Goal: Task Accomplishment & Management: Use online tool/utility

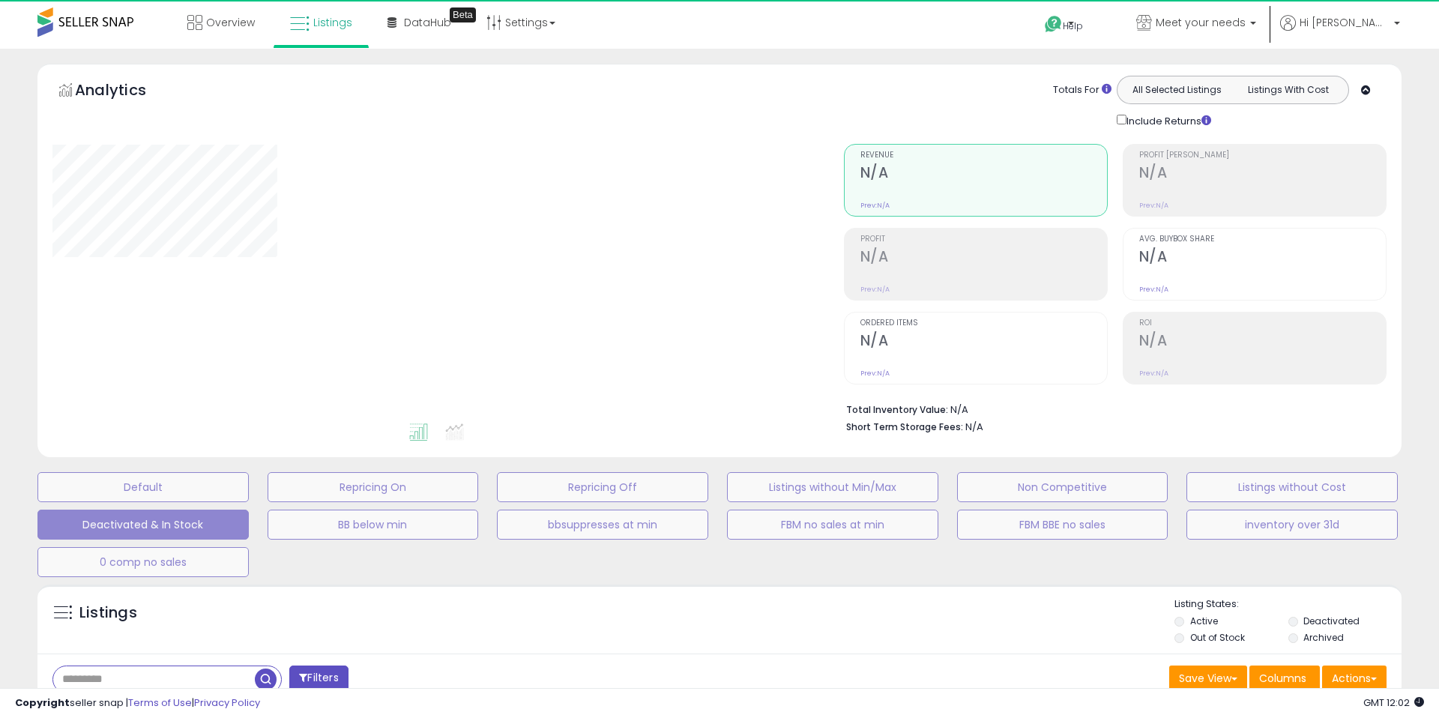
click at [432, 186] on div at bounding box center [436, 282] width 769 height 277
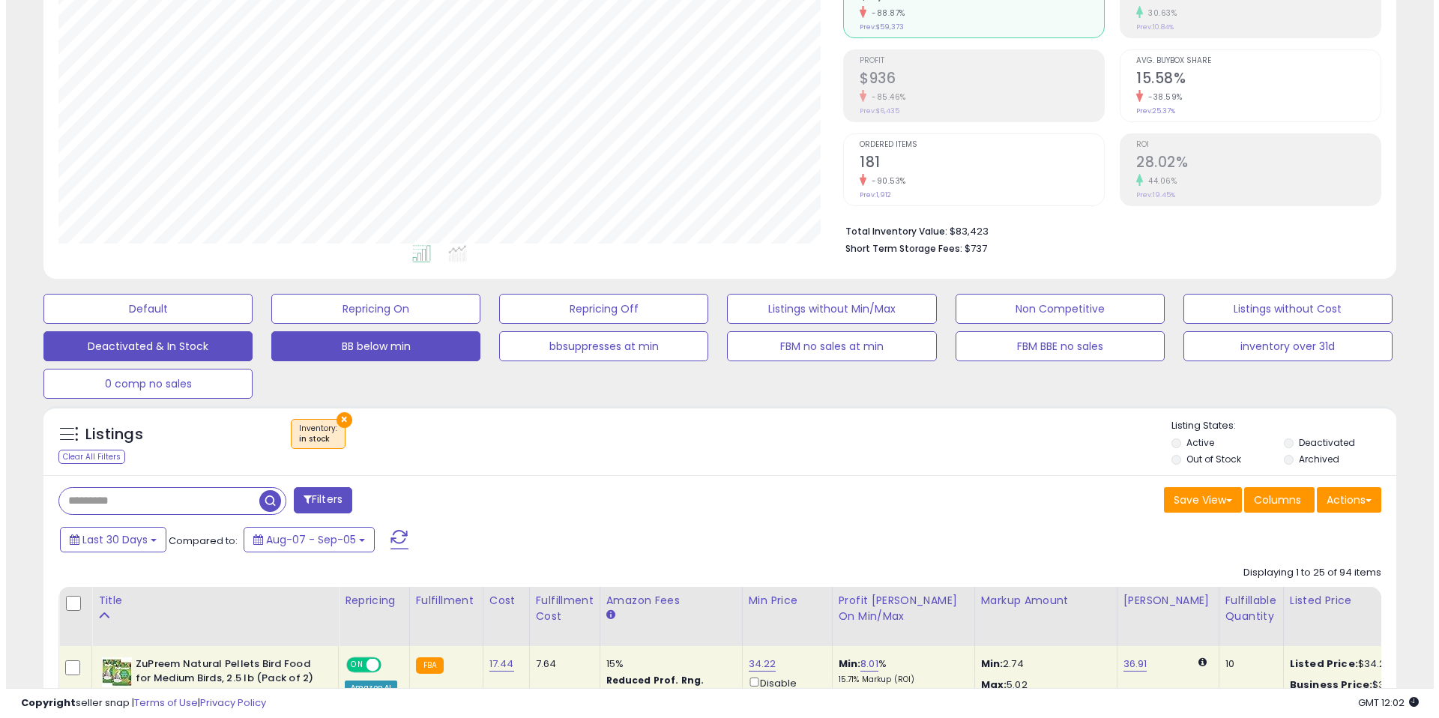
scroll to position [181, 0]
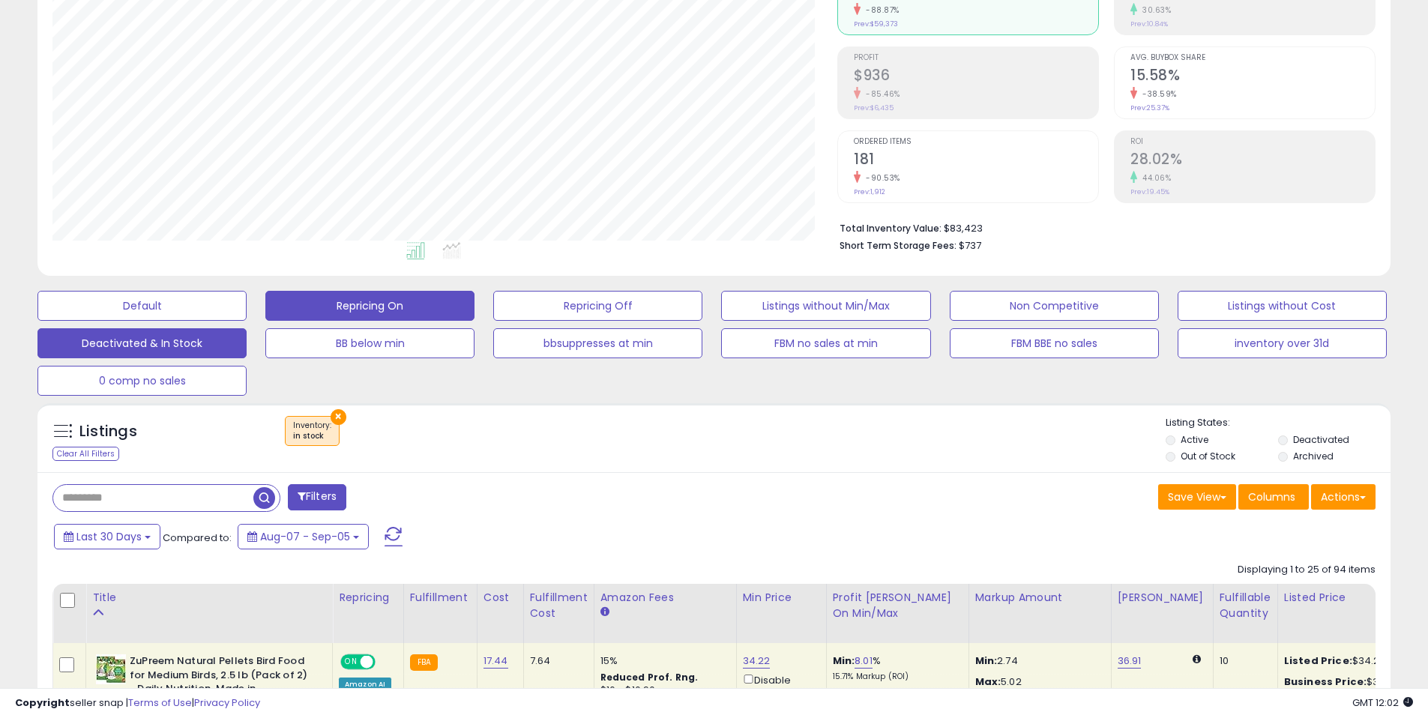
click at [391, 306] on button "Repricing On" at bounding box center [369, 306] width 209 height 30
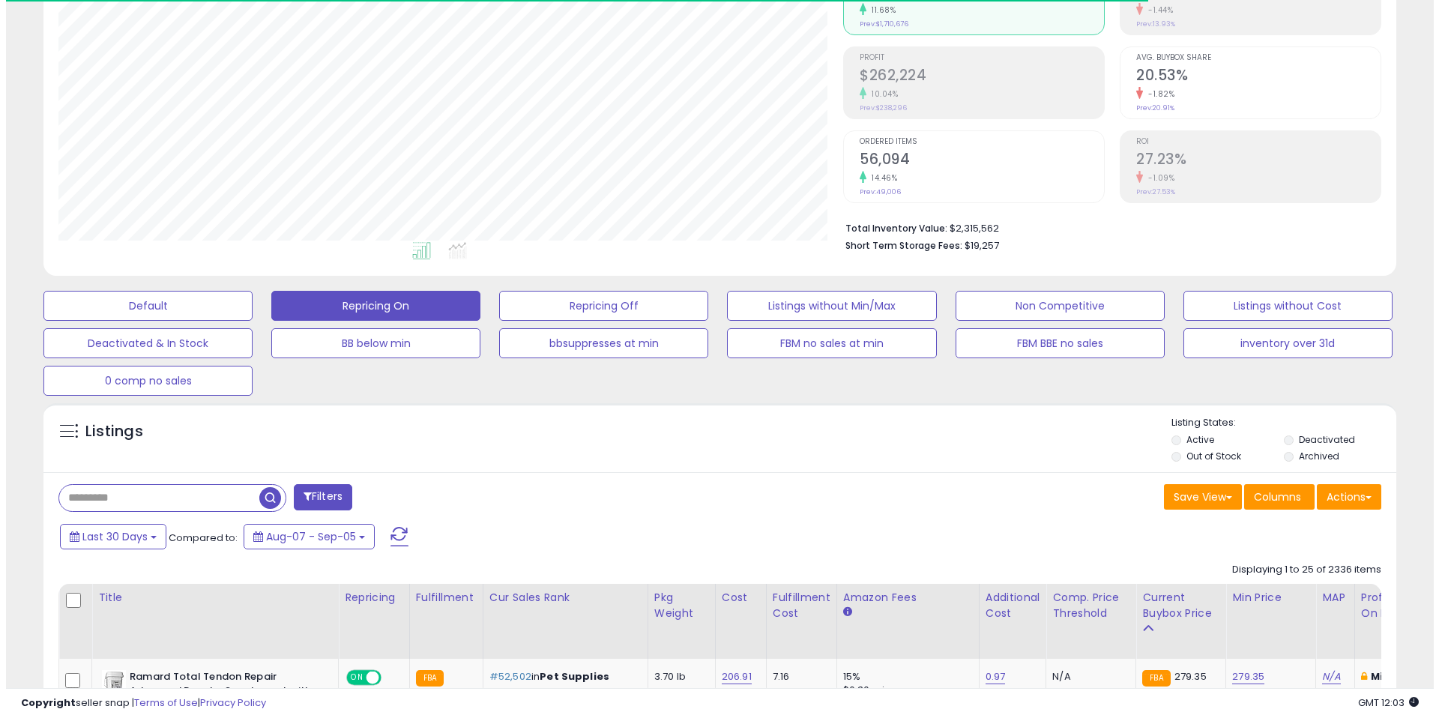
scroll to position [307, 785]
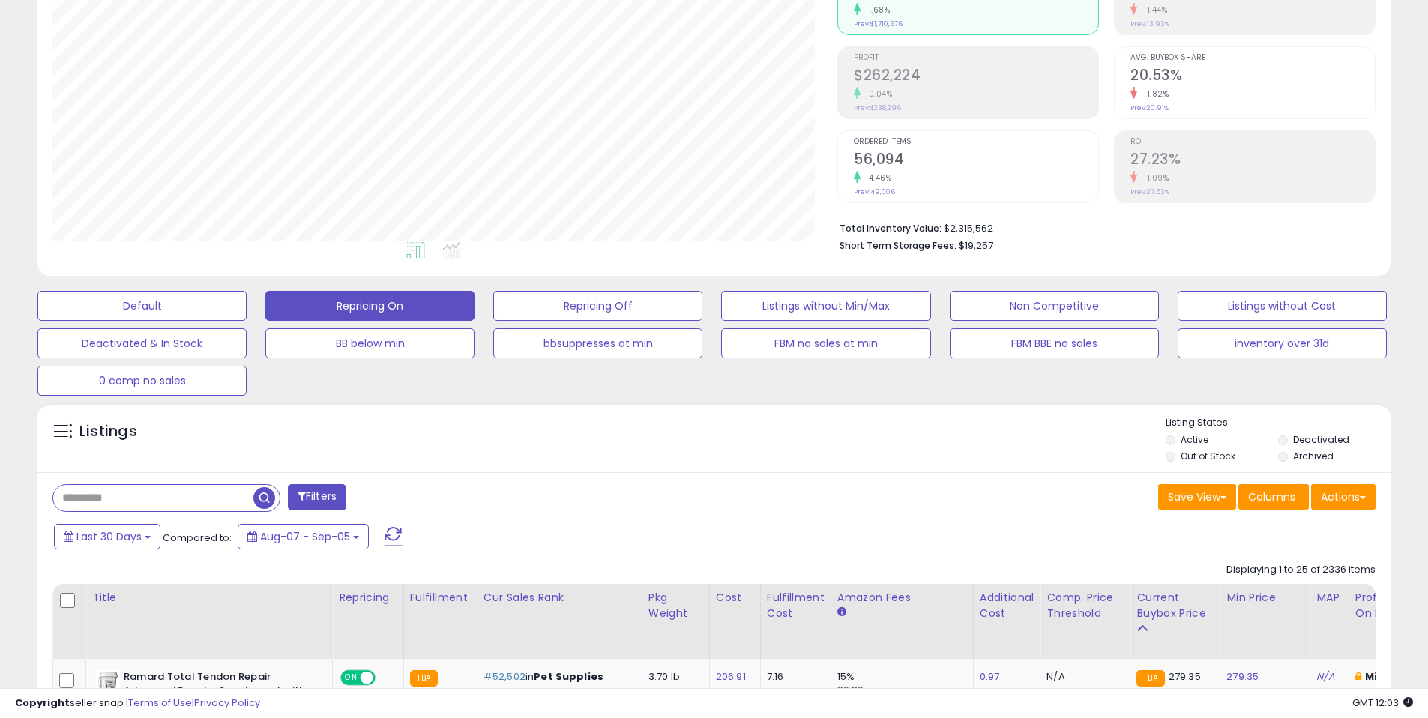
click at [323, 492] on button "Filters" at bounding box center [317, 497] width 58 height 26
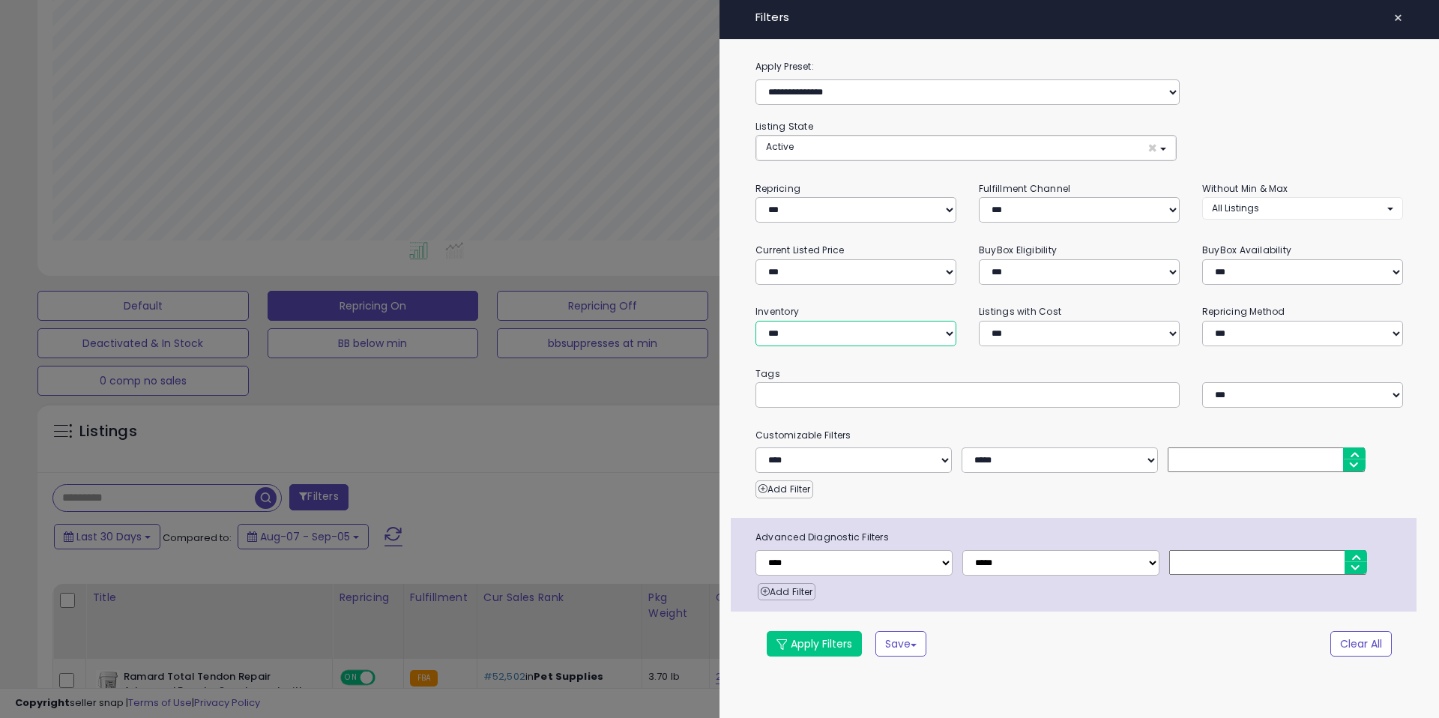
click at [855, 342] on select "**********" at bounding box center [855, 333] width 201 height 25
click at [755, 321] on select "**********" at bounding box center [855, 333] width 201 height 25
click at [883, 340] on select "**********" at bounding box center [855, 333] width 201 height 25
select select "********"
click at [755, 321] on select "**********" at bounding box center [855, 333] width 201 height 25
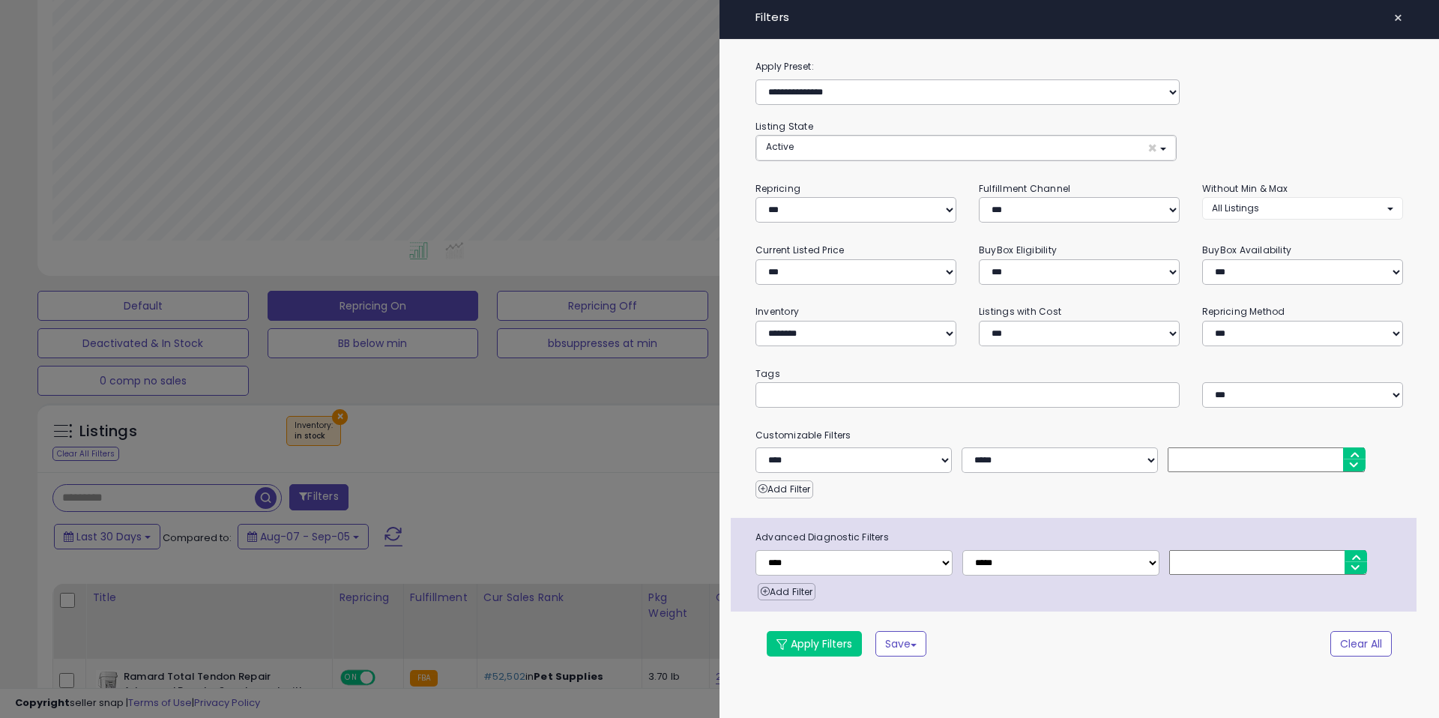
click at [924, 366] on small "Tags" at bounding box center [1079, 374] width 670 height 16
click at [941, 357] on div "**********" at bounding box center [1078, 367] width 719 height 618
click at [815, 641] on button "Apply Filters" at bounding box center [814, 643] width 95 height 25
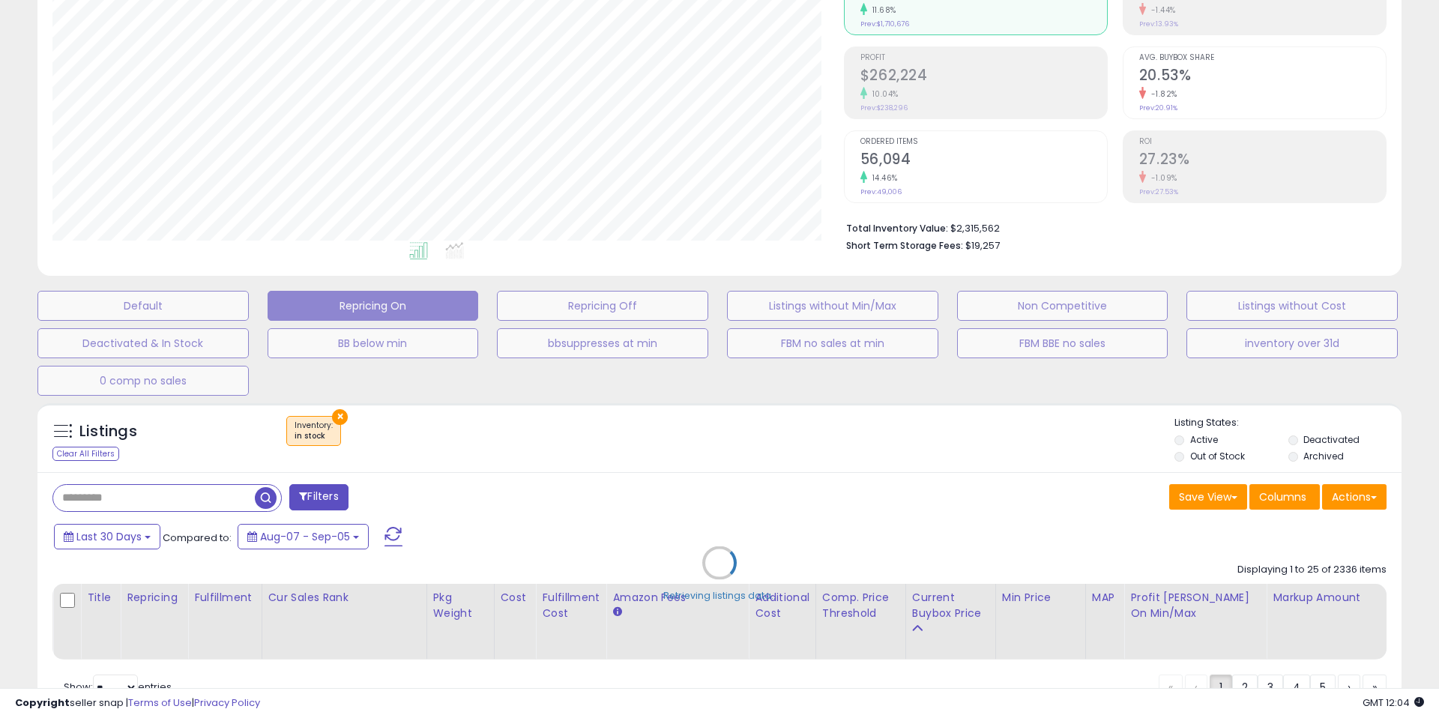
click at [801, 472] on div "Retrieving listings data.." at bounding box center [719, 574] width 1386 height 357
click at [808, 453] on div "Retrieving listings data.." at bounding box center [719, 574] width 1386 height 357
drag, startPoint x: 815, startPoint y: 507, endPoint x: 842, endPoint y: 498, distance: 28.9
click at [815, 507] on div "Retrieving listings data.." at bounding box center [719, 574] width 1386 height 357
click at [858, 496] on div "Retrieving listings data.." at bounding box center [719, 574] width 1386 height 357
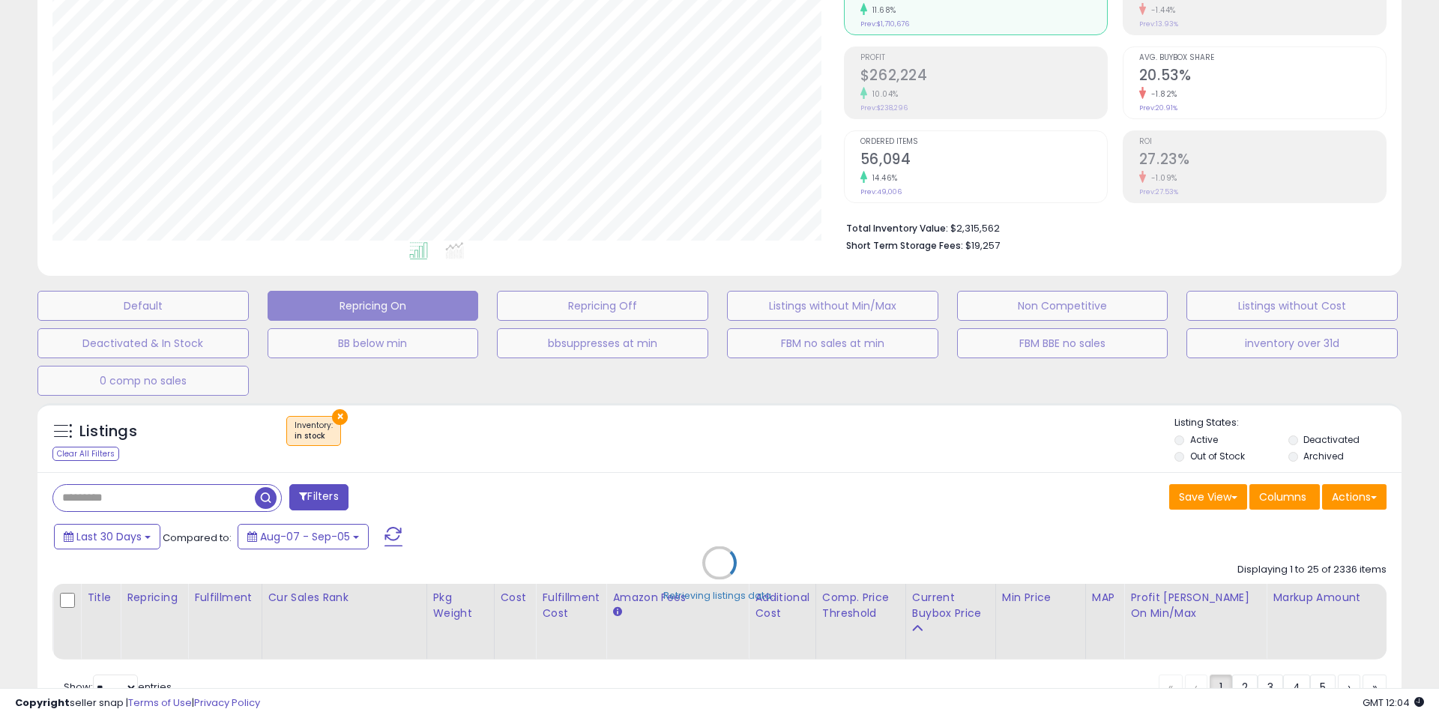
click at [690, 483] on div "Retrieving listings data.." at bounding box center [719, 574] width 1386 height 357
click at [699, 459] on div "Retrieving listings data.." at bounding box center [719, 574] width 1386 height 357
click at [736, 498] on div "Retrieving listings data.." at bounding box center [719, 574] width 1386 height 357
click at [788, 483] on div "Retrieving listings data.." at bounding box center [719, 574] width 1386 height 357
click at [681, 470] on div "Retrieving listings data.." at bounding box center [719, 574] width 1386 height 357
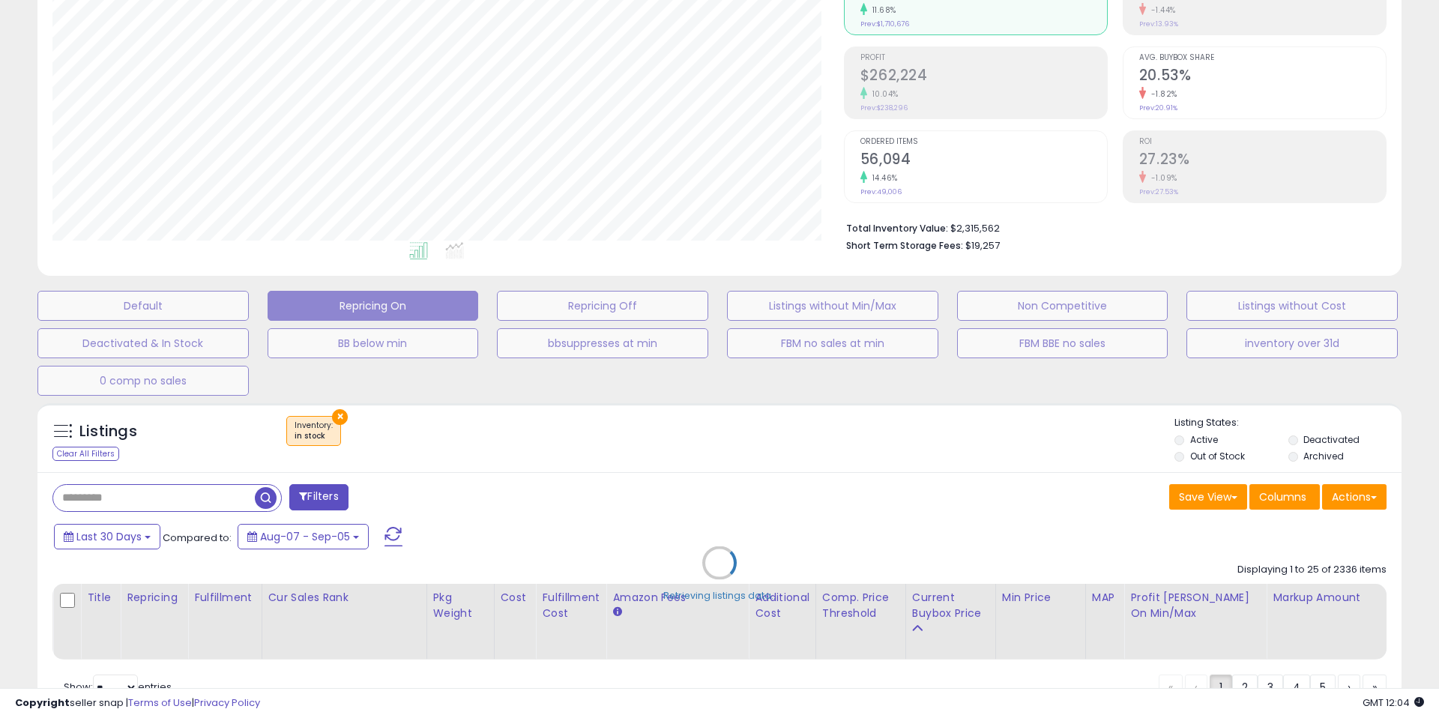
click at [660, 449] on div "Retrieving listings data.." at bounding box center [719, 574] width 1386 height 357
click at [583, 457] on div "Retrieving listings data.." at bounding box center [719, 574] width 1386 height 357
drag, startPoint x: 767, startPoint y: 518, endPoint x: 771, endPoint y: 505, distance: 13.5
click at [764, 518] on div "Retrieving listings data.." at bounding box center [719, 574] width 1386 height 357
click at [794, 495] on div "Retrieving listings data.." at bounding box center [719, 574] width 1386 height 357
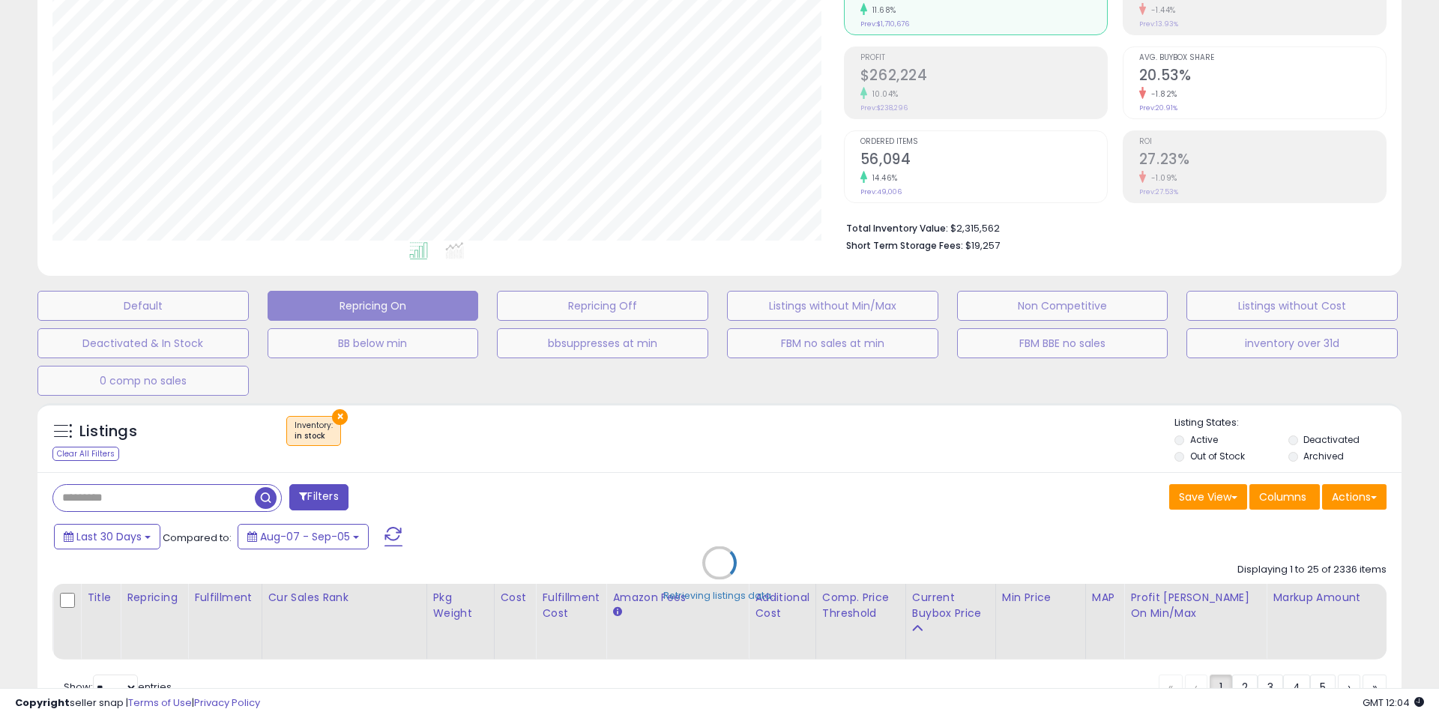
click at [747, 468] on div "Retrieving listings data.." at bounding box center [719, 574] width 1386 height 357
click at [784, 449] on div "Retrieving listings data.." at bounding box center [719, 574] width 1386 height 357
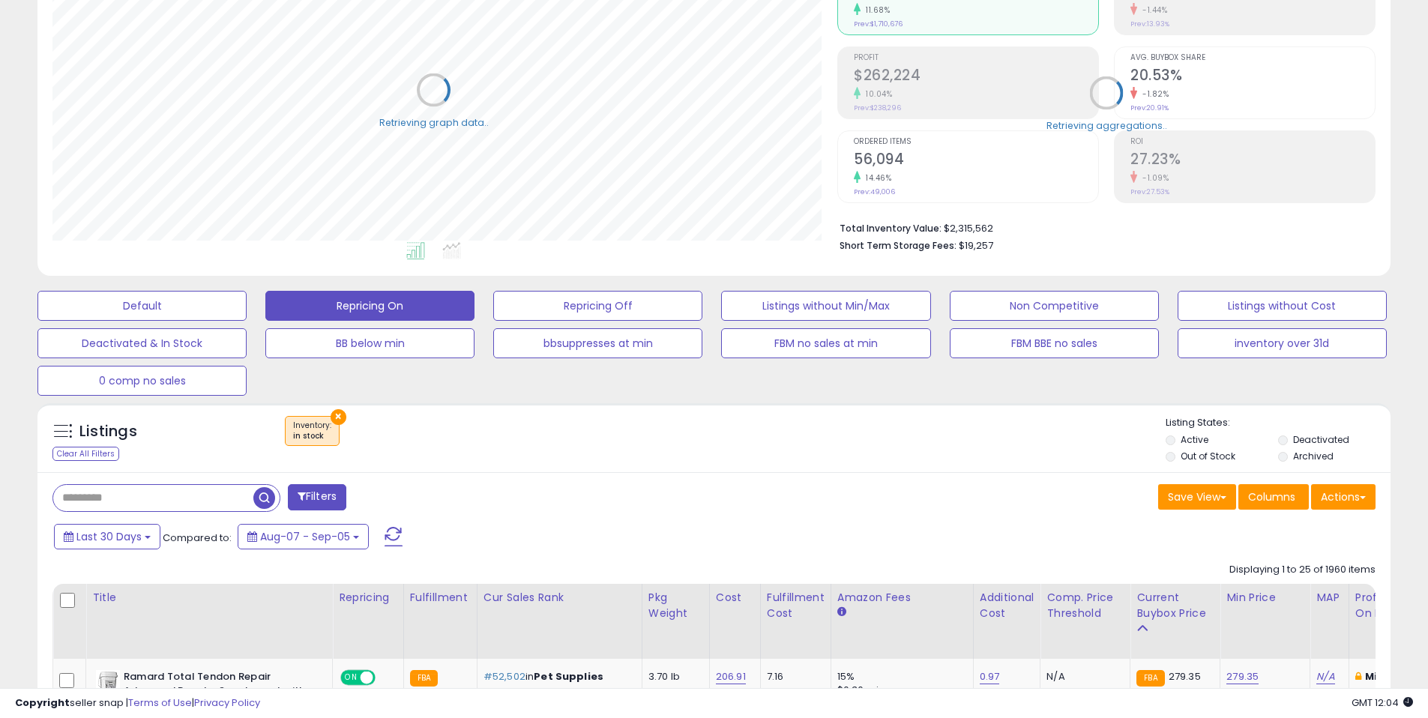
scroll to position [749143, 748666]
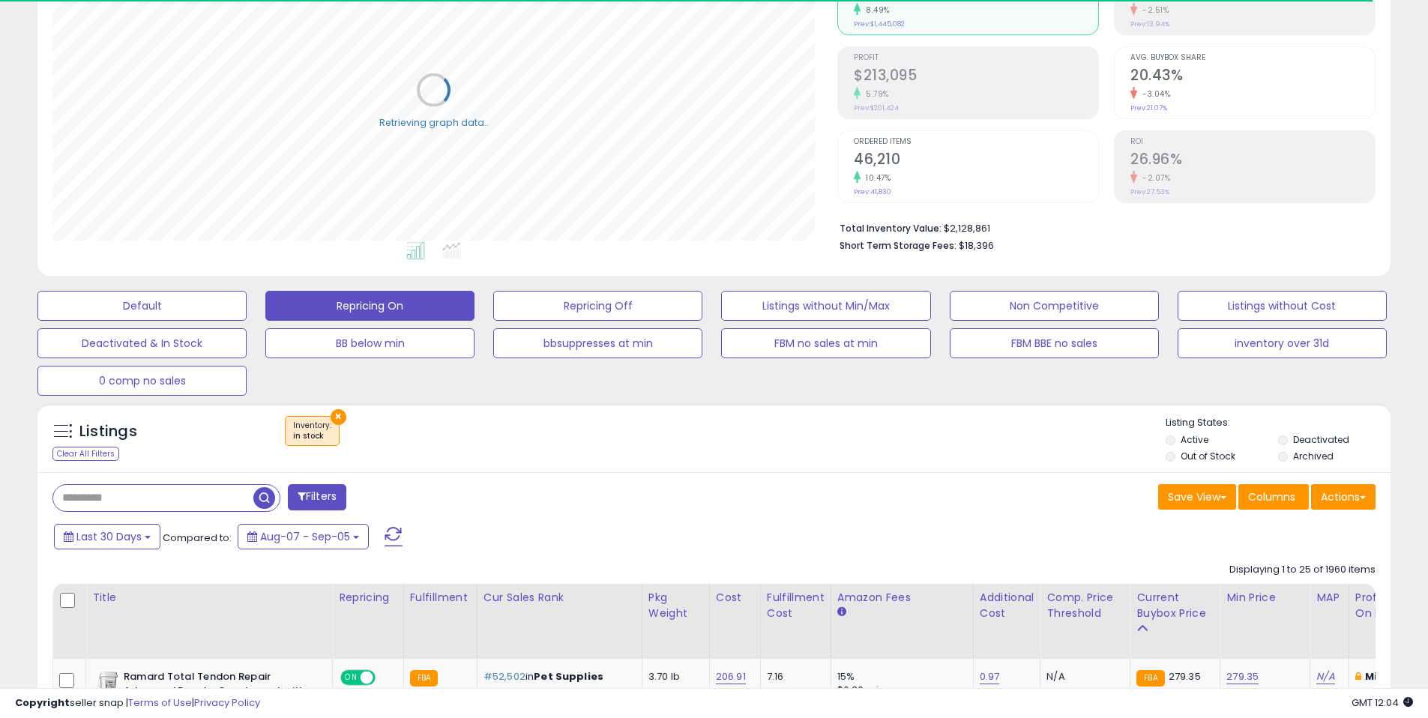
drag, startPoint x: 695, startPoint y: 450, endPoint x: 687, endPoint y: 450, distance: 7.5
click at [694, 450] on div "× Inventory : in stock" at bounding box center [715, 437] width 899 height 42
click at [620, 449] on div "× Inventory : in stock" at bounding box center [715, 437] width 899 height 42
click at [746, 441] on div "× Inventory : in stock" at bounding box center [715, 437] width 899 height 42
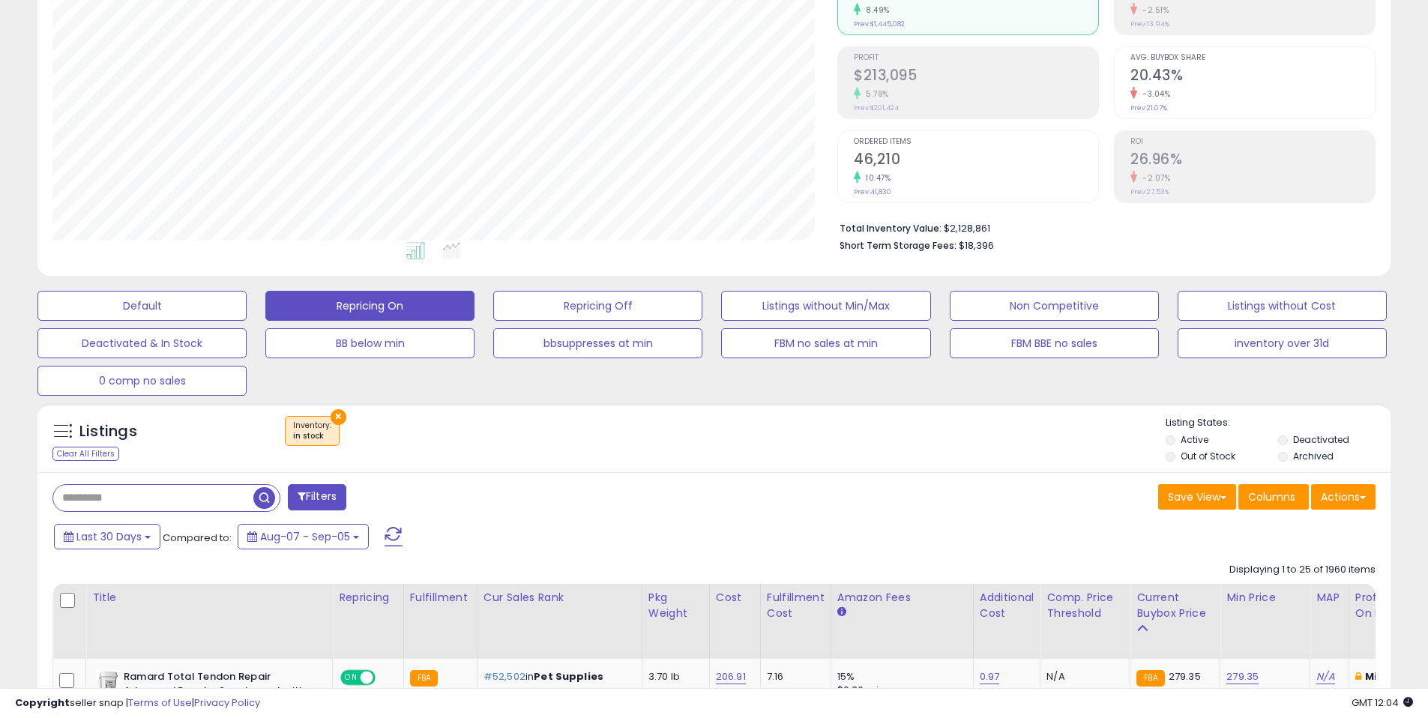
click at [642, 448] on div "× Inventory : in stock" at bounding box center [715, 437] width 899 height 42
drag, startPoint x: 642, startPoint y: 430, endPoint x: 607, endPoint y: 434, distance: 35.4
click at [642, 430] on div "× Inventory : in stock" at bounding box center [715, 437] width 899 height 42
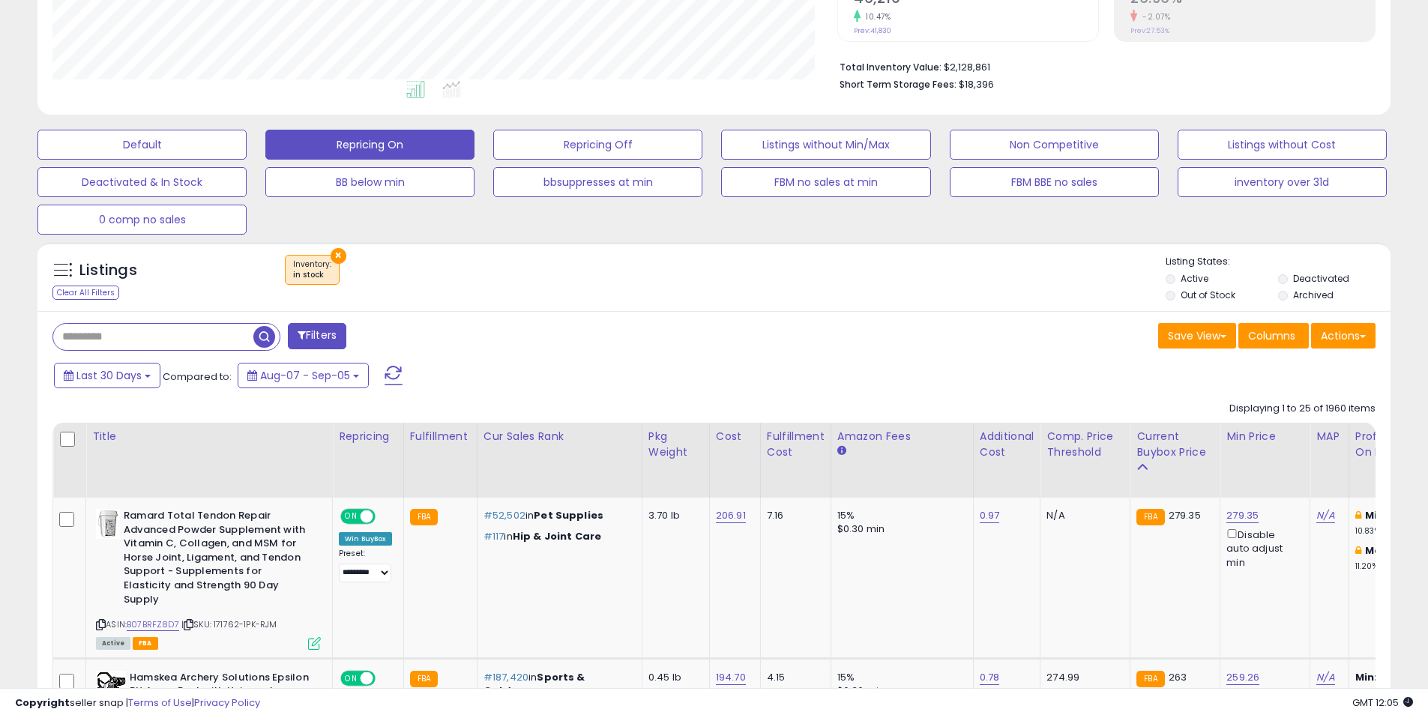
scroll to position [345, 0]
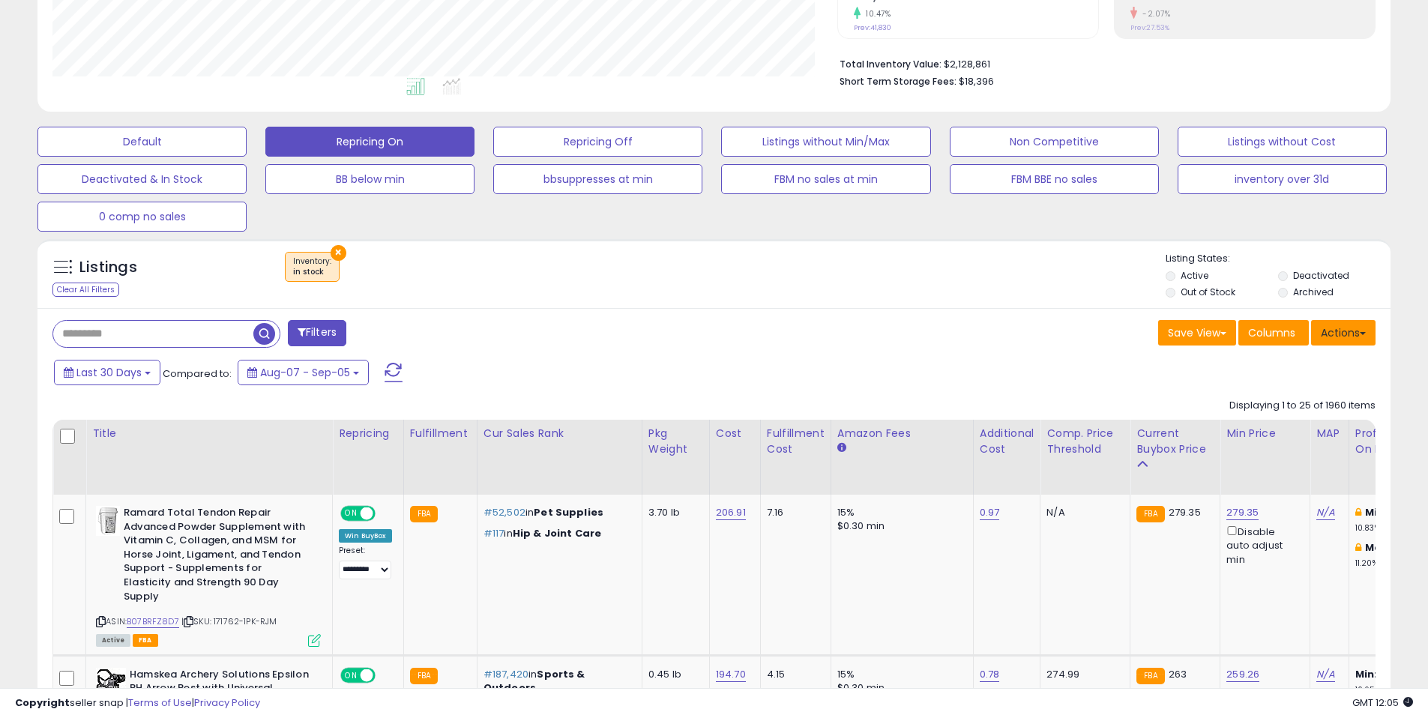
click at [1351, 340] on button "Actions" at bounding box center [1343, 332] width 64 height 25
click at [1294, 411] on link "Export Visible Columns" at bounding box center [1282, 401] width 164 height 23
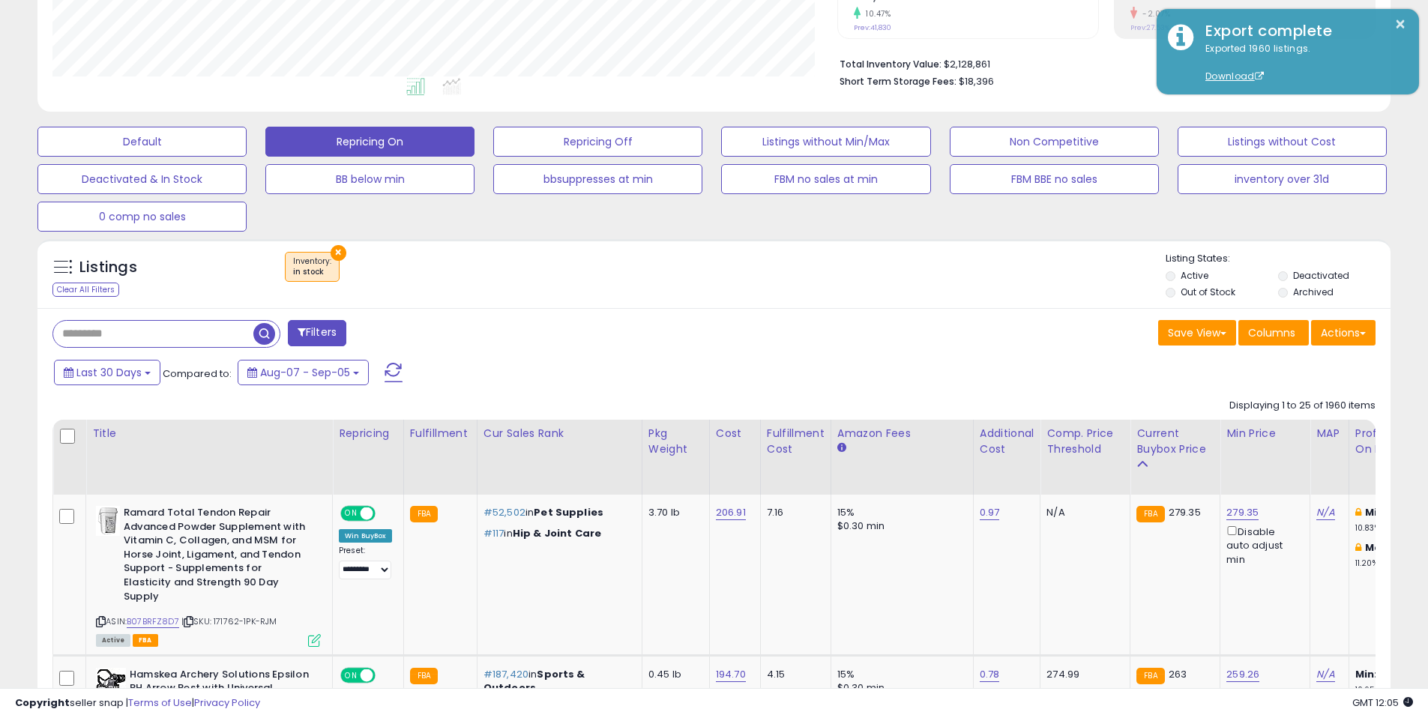
click at [886, 331] on div "Save View Save As New View Update Current View Columns Actions Import Export Vi…" at bounding box center [1050, 334] width 673 height 29
click at [821, 335] on div "Save View Save As New View Update Current View Columns Actions Import Export Vi…" at bounding box center [1050, 334] width 673 height 29
drag, startPoint x: 869, startPoint y: 316, endPoint x: 855, endPoint y: 321, distance: 14.2
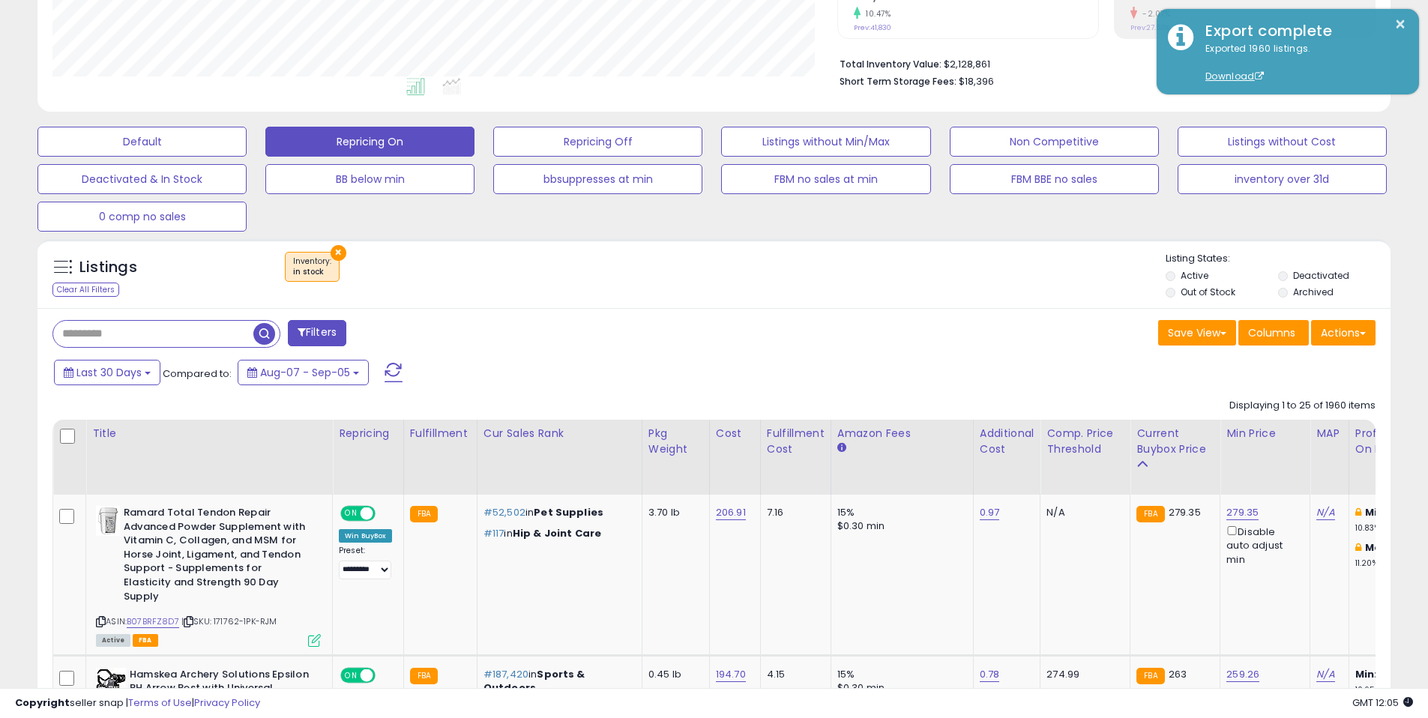
click at [825, 322] on div "Save View Save As New View Update Current View Columns Actions Import Export Vi…" at bounding box center [1050, 334] width 673 height 29
drag, startPoint x: 834, startPoint y: 314, endPoint x: 852, endPoint y: 312, distance: 18.1
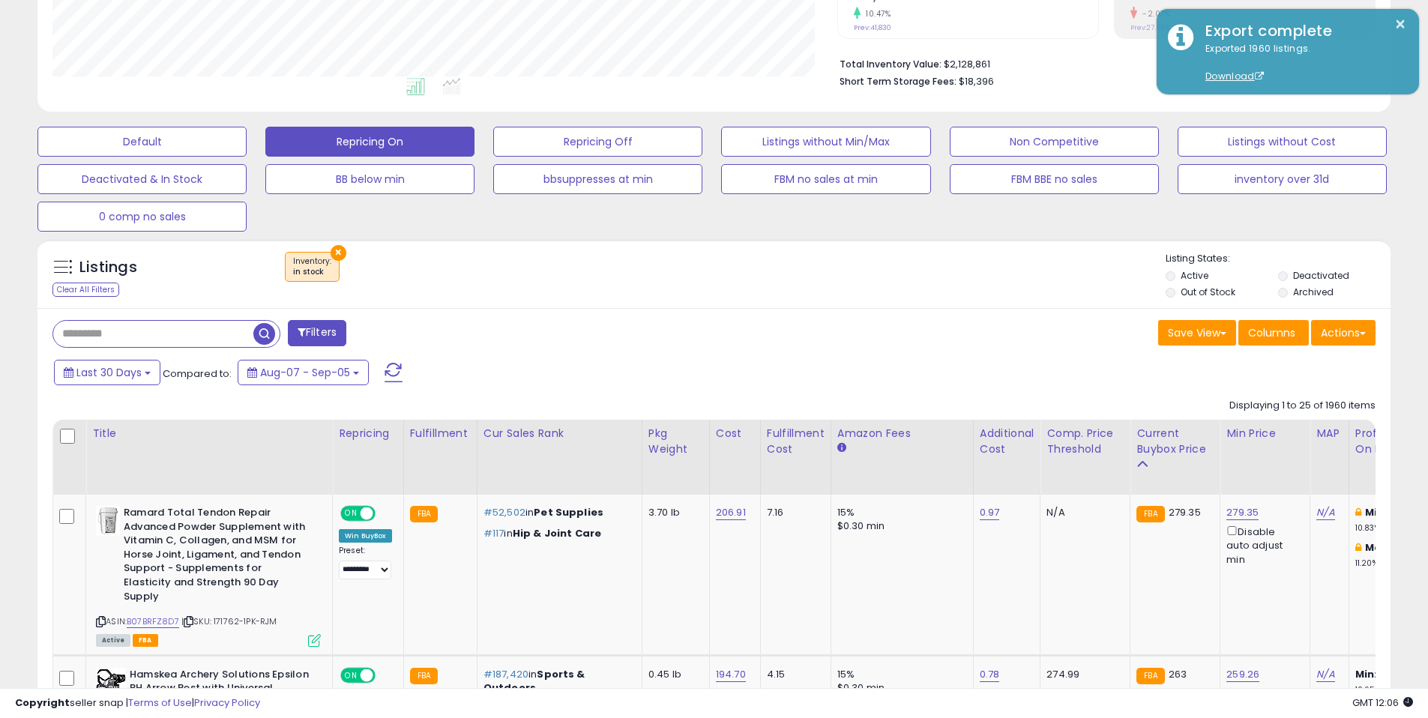
click at [914, 286] on div "× Inventory : in stock" at bounding box center [715, 273] width 899 height 42
drag, startPoint x: 881, startPoint y: 306, endPoint x: 894, endPoint y: 298, distance: 15.4
click at [881, 306] on div "Listings Clear All Filters × Inventory in stock" at bounding box center [713, 273] width 1353 height 69
click at [894, 298] on div "Listings Clear All Filters × Inventory" at bounding box center [713, 277] width 1353 height 51
click at [812, 295] on div "Listings Clear All Filters × Inventory" at bounding box center [713, 277] width 1353 height 51
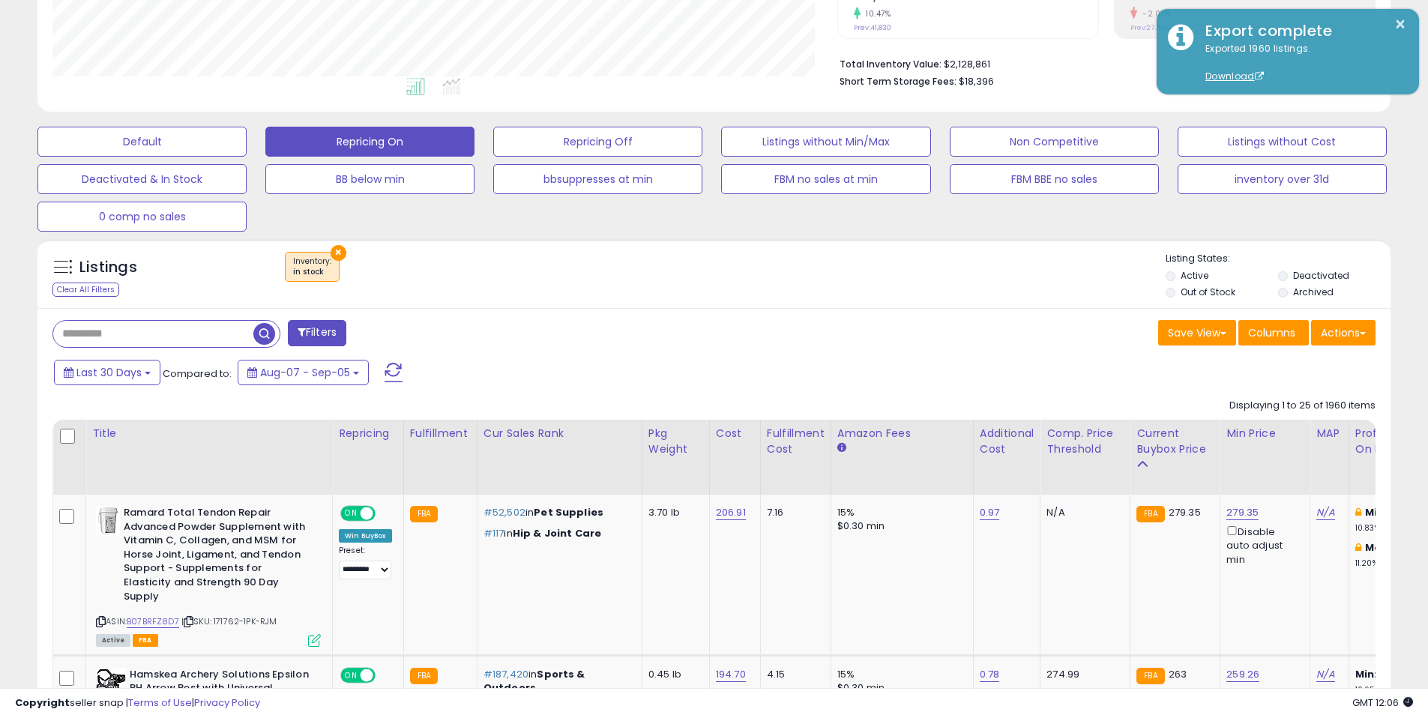
click at [836, 340] on div "Save View Save As New View Update Current View Columns Actions Import Export Vi…" at bounding box center [1050, 334] width 673 height 29
click at [943, 333] on div "Save View Save As New View Update Current View Columns Actions Import Export Vi…" at bounding box center [1050, 334] width 673 height 29
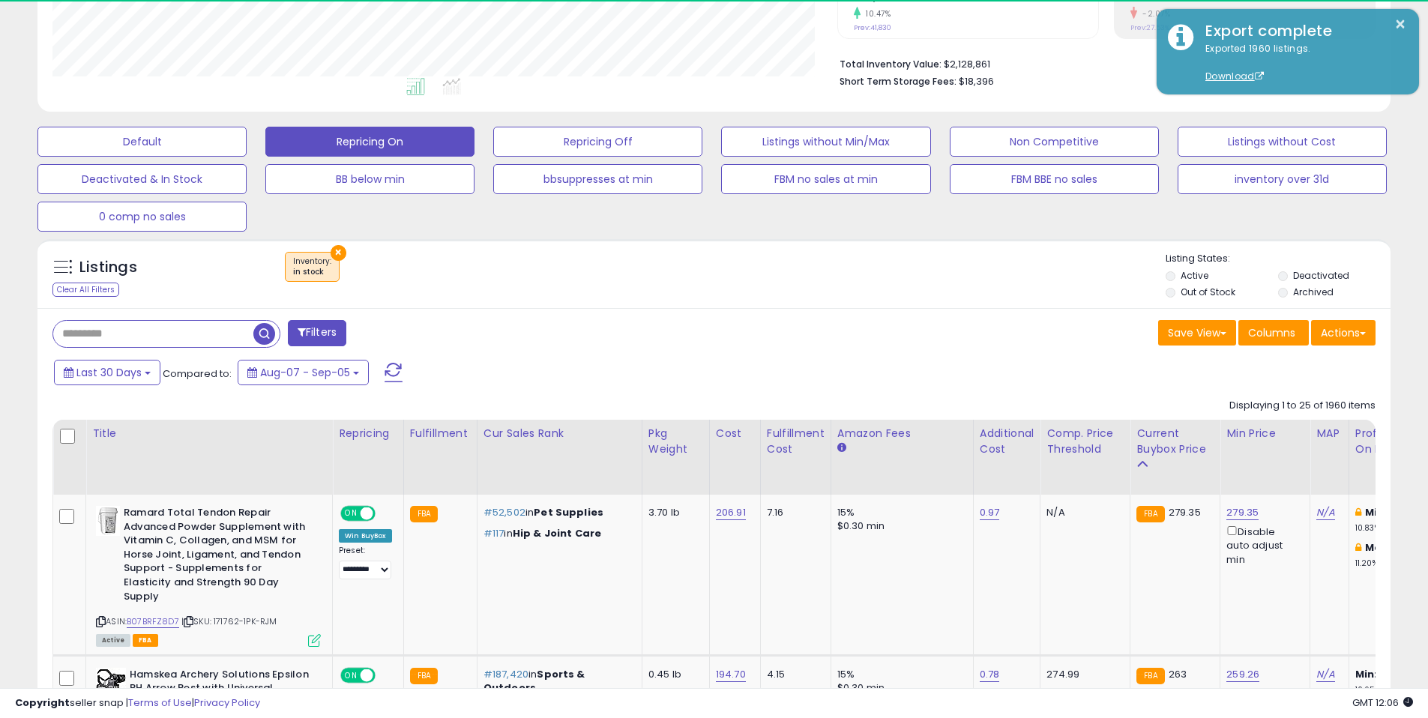
click at [890, 333] on div "Save View Save As New View Update Current View Columns Actions Import Export Vi…" at bounding box center [1050, 334] width 673 height 29
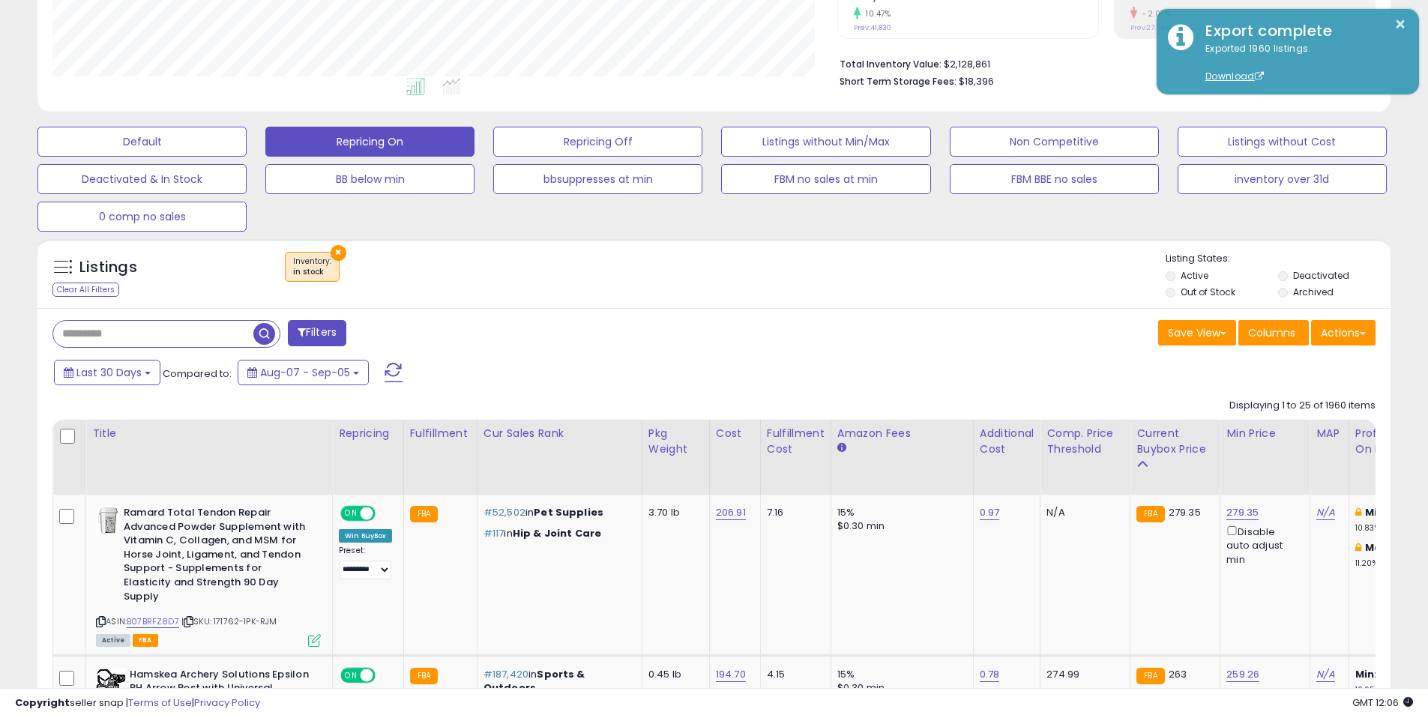
click at [800, 304] on div "Listings Clear All Filters × Inventory in stock" at bounding box center [713, 273] width 1353 height 69
drag, startPoint x: 874, startPoint y: 292, endPoint x: 886, endPoint y: 325, distance: 35.1
click at [874, 292] on div "× Inventory : in stock" at bounding box center [715, 273] width 899 height 42
click at [890, 338] on div "Save View Save As New View Update Current View Columns Actions Import Export Vi…" at bounding box center [1050, 334] width 673 height 29
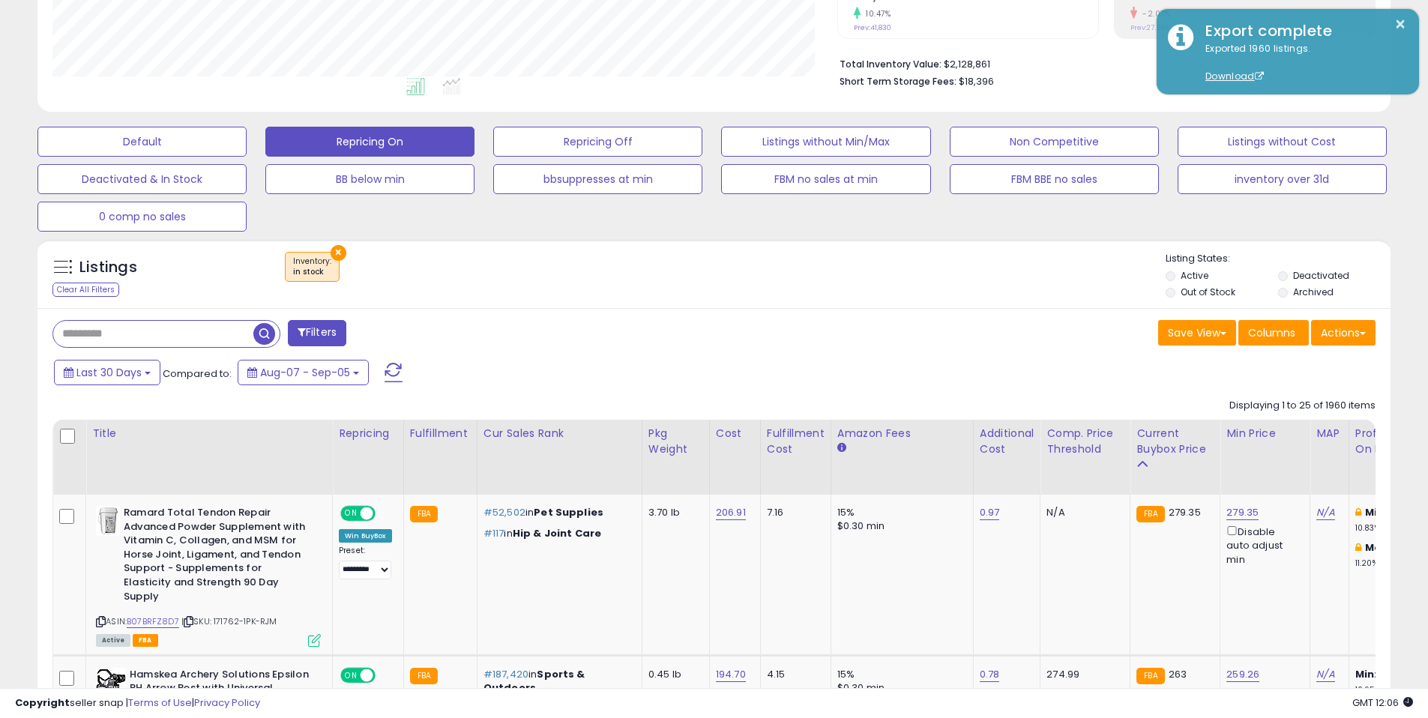
click at [876, 322] on div "Save View Save As New View Update Current View Columns Actions Import Export Vi…" at bounding box center [1050, 334] width 673 height 29
click at [884, 307] on div "Listings Clear All Filters × Inventory in stock" at bounding box center [713, 273] width 1353 height 69
click at [978, 329] on div "Save View Save As New View Update Current View Columns Actions Import Export Vi…" at bounding box center [1050, 334] width 673 height 29
click at [987, 322] on div "Save View Save As New View Update Current View Columns Actions Import Export Vi…" at bounding box center [1050, 334] width 673 height 29
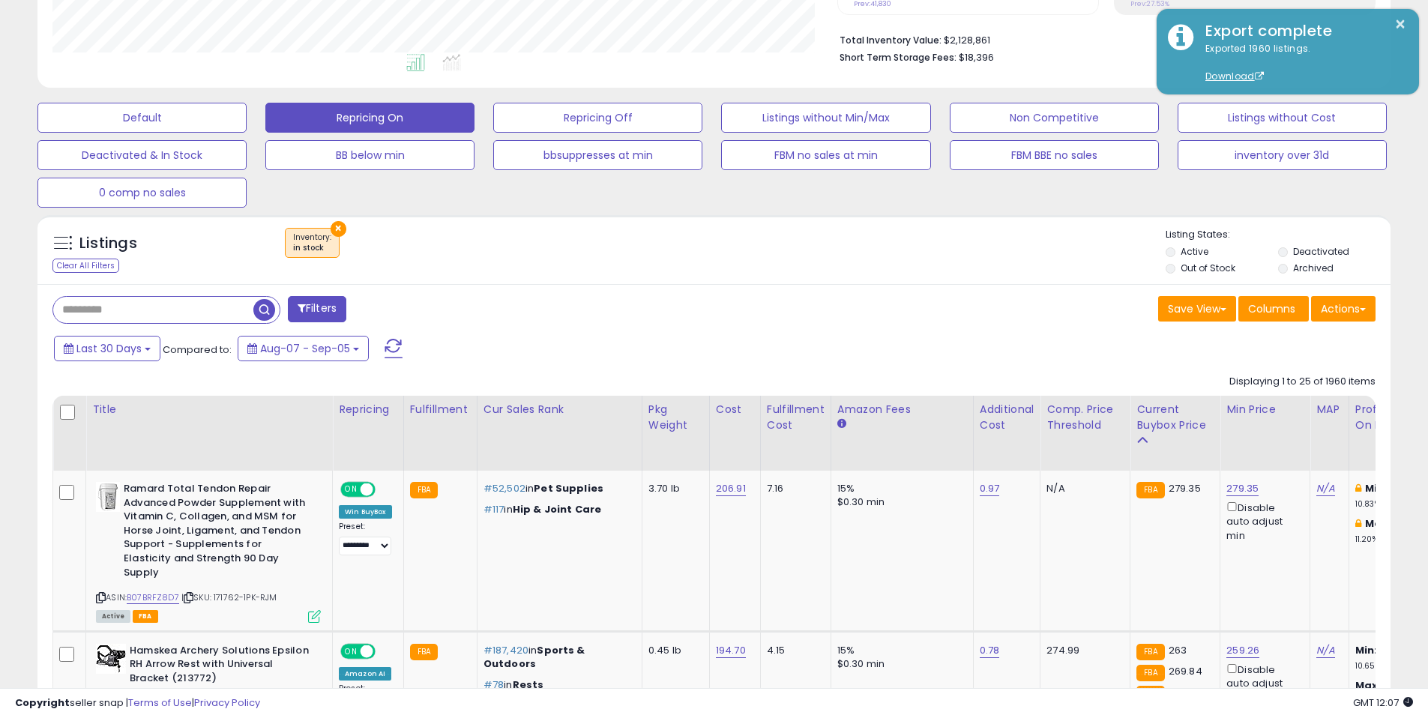
scroll to position [372, 0]
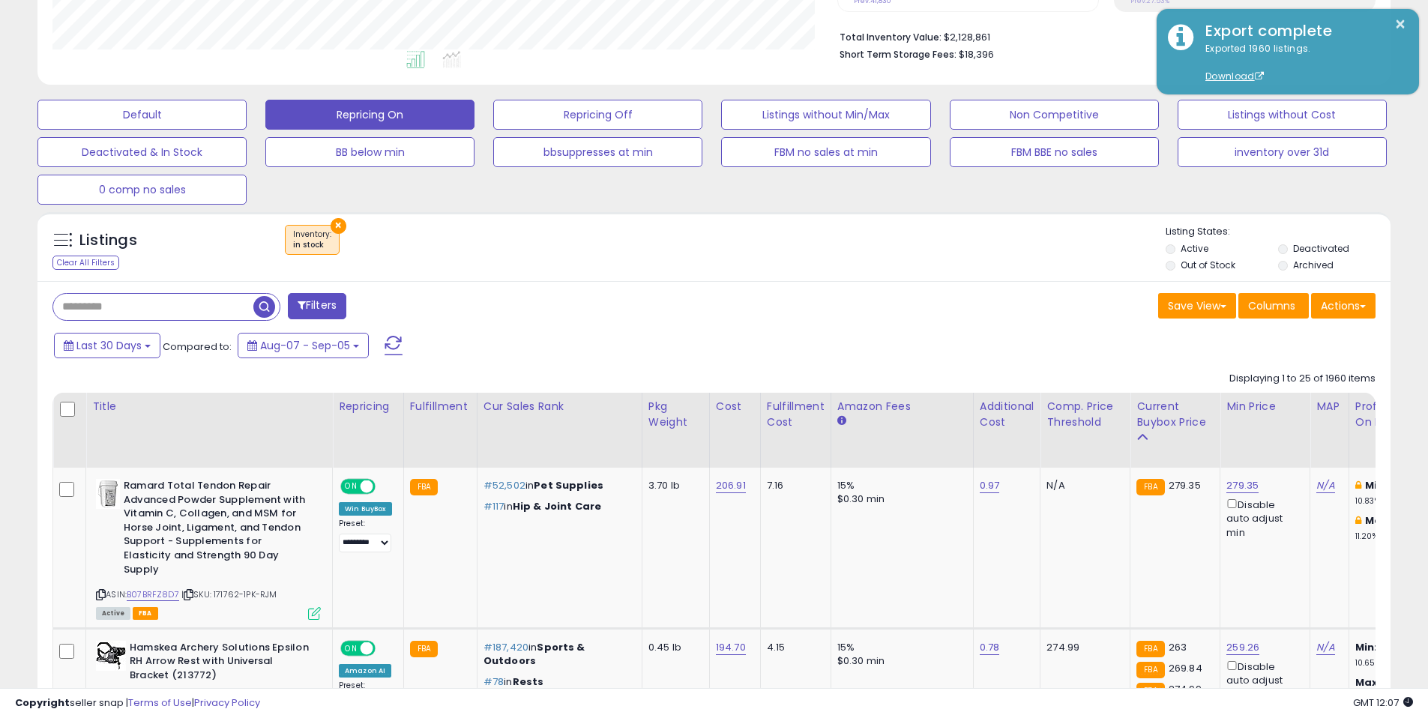
click at [982, 311] on div "Save View Save As New View Update Current View Columns Actions Import Export Vi…" at bounding box center [1050, 307] width 673 height 29
click at [983, 296] on div "Save View Save As New View Update Current View Columns Actions Import Export Vi…" at bounding box center [1050, 307] width 673 height 29
click at [914, 306] on div "Save View Save As New View Update Current View Columns Actions Import Export Vi…" at bounding box center [1050, 307] width 673 height 29
click at [912, 312] on div "Save View Save As New View Update Current View Columns Actions Import Export Vi…" at bounding box center [1050, 307] width 673 height 29
click at [911, 311] on div "Save View Save As New View Update Current View Columns Actions Import Export Vi…" at bounding box center [1050, 307] width 673 height 29
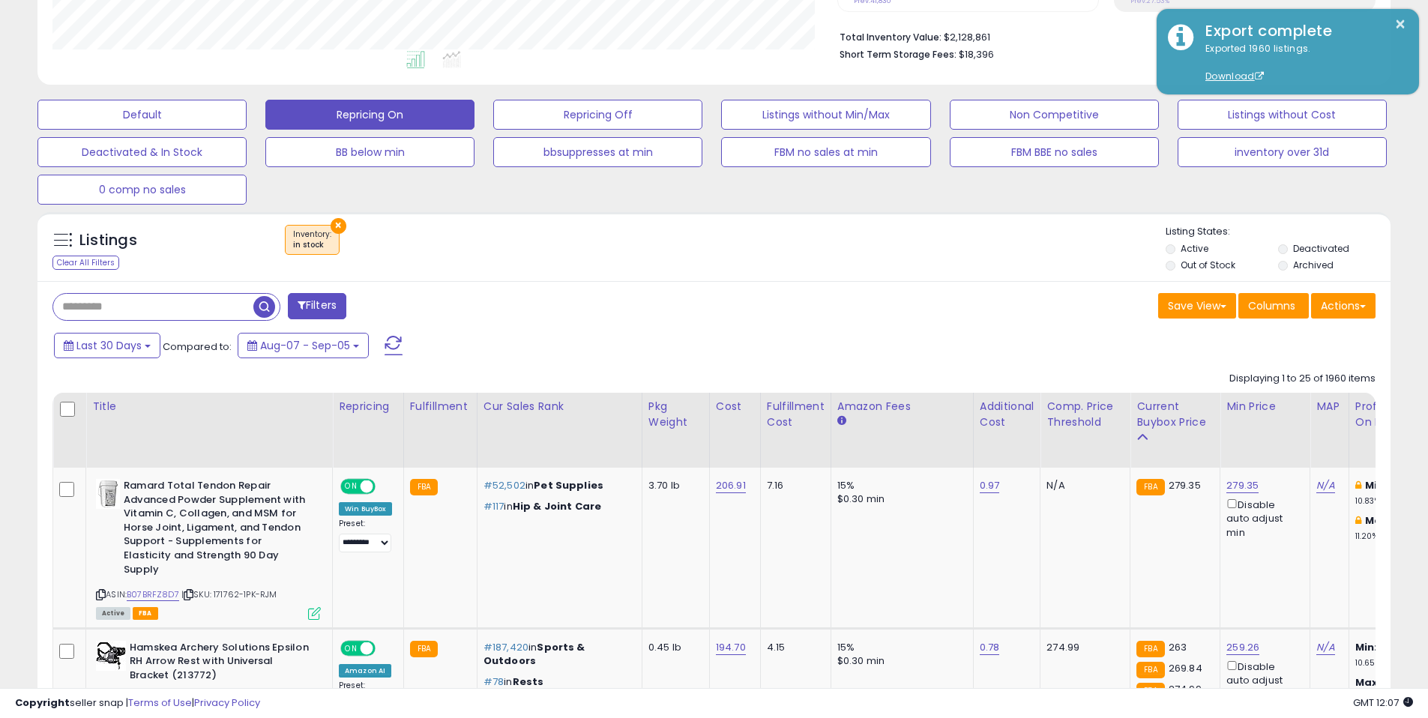
drag, startPoint x: 968, startPoint y: 289, endPoint x: 939, endPoint y: 281, distance: 29.6
drag, startPoint x: 939, startPoint y: 281, endPoint x: 851, endPoint y: 283, distance: 88.5
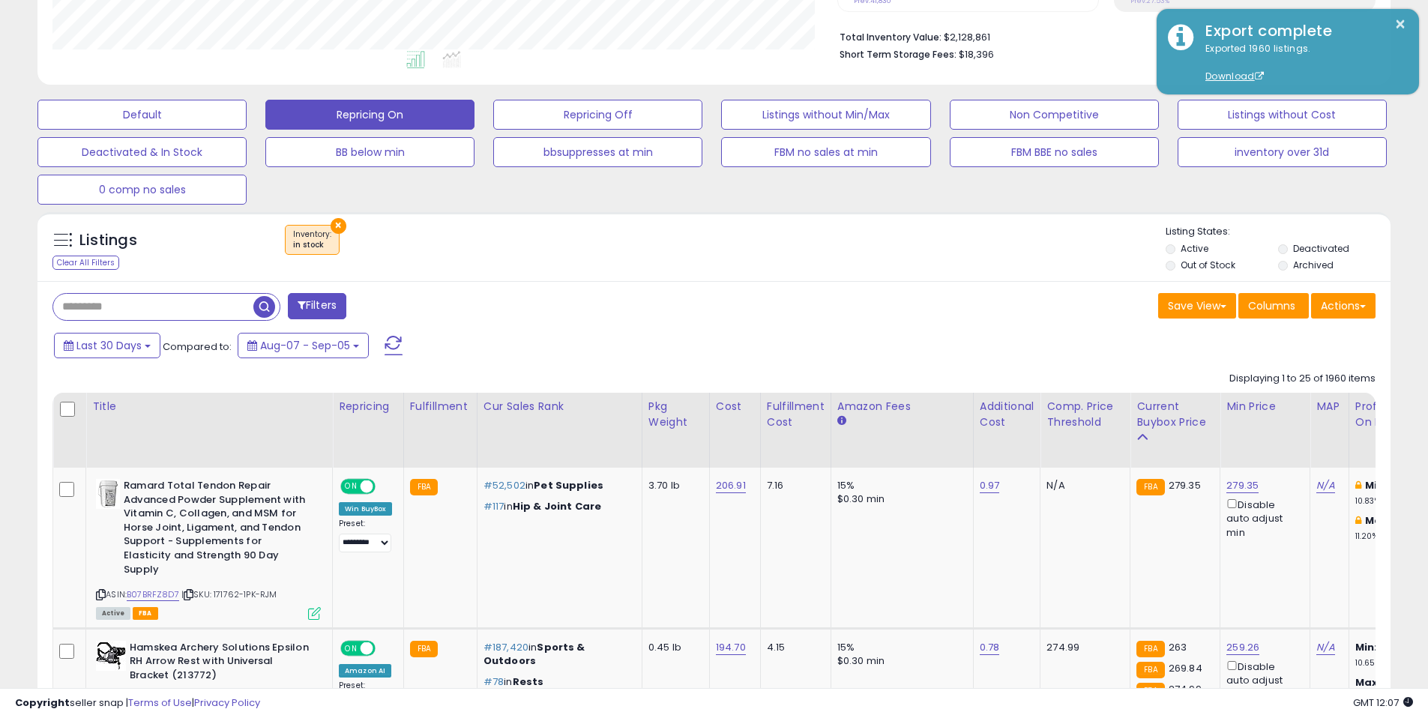
click at [890, 268] on div "Listings Clear All Filters × Inventory" at bounding box center [713, 250] width 1353 height 51
click at [797, 275] on div "Listings Clear All Filters × Inventory in stock" at bounding box center [713, 246] width 1353 height 69
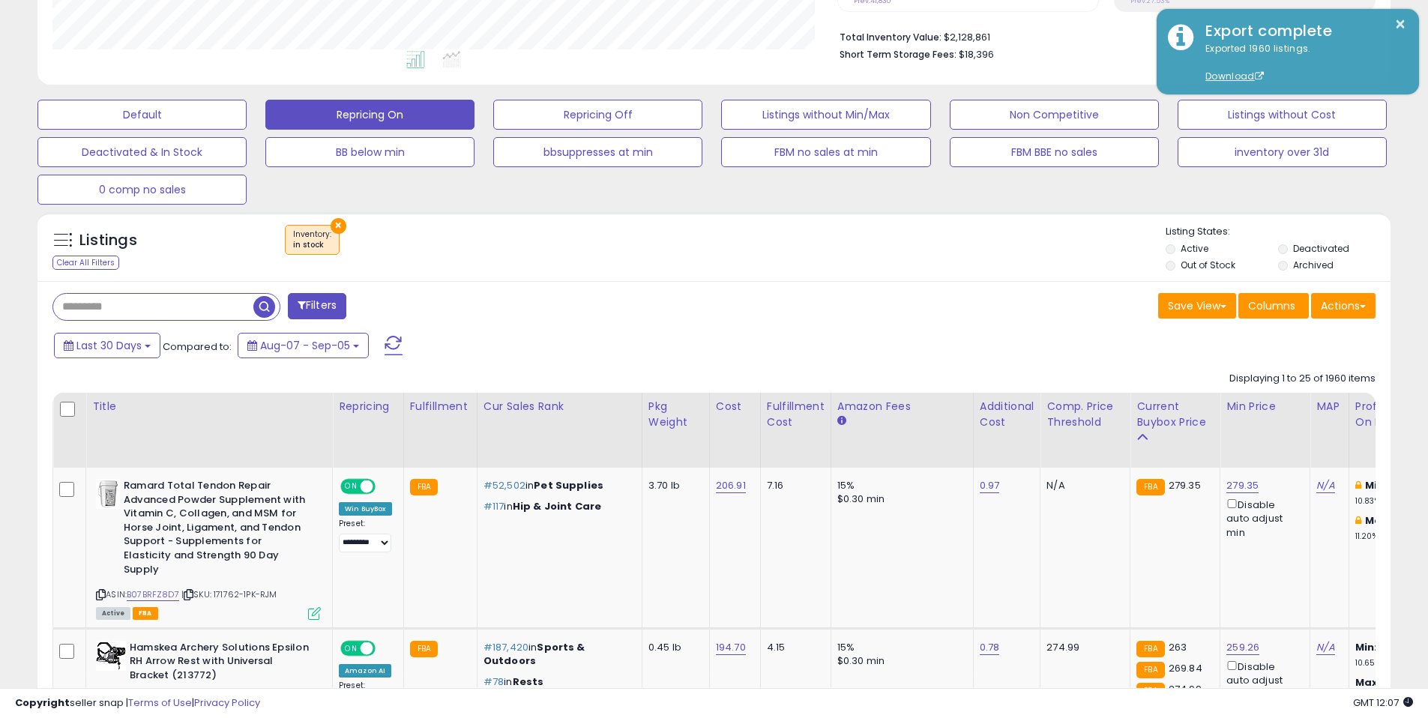
click at [824, 315] on div "Save View Save As New View Update Current View Columns Actions Import Export Vi…" at bounding box center [1050, 307] width 673 height 29
click at [888, 301] on div "Save View Save As New View Update Current View Columns Actions Import Export Vi…" at bounding box center [1050, 307] width 673 height 29
click at [837, 293] on div "Save View Save As New View Update Current View Columns Actions Import Export Vi…" at bounding box center [1050, 307] width 673 height 29
drag, startPoint x: 815, startPoint y: 277, endPoint x: 813, endPoint y: 290, distance: 12.8
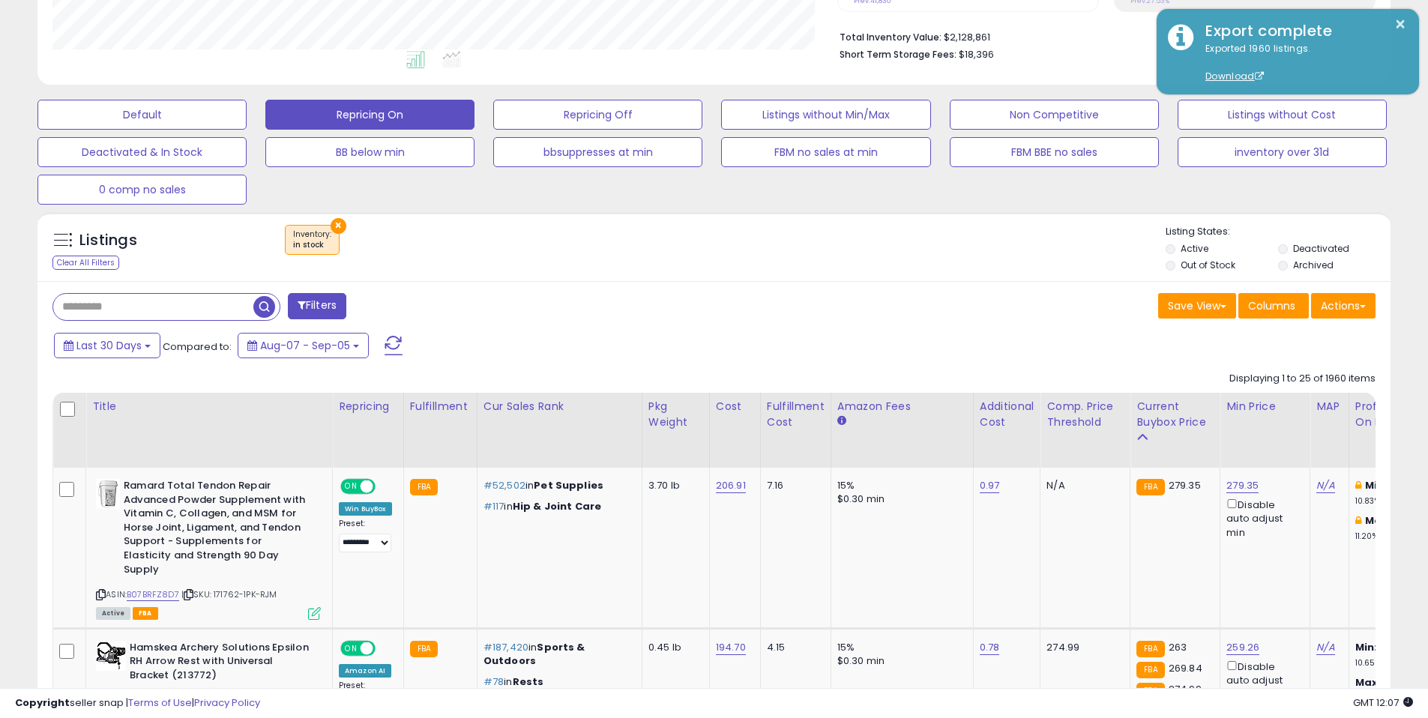
click at [815, 277] on div "Listings Clear All Filters × Inventory in stock" at bounding box center [713, 246] width 1353 height 69
click at [813, 299] on div "Save View Save As New View Update Current View Columns Actions Import Export Vi…" at bounding box center [1050, 307] width 673 height 29
click at [819, 311] on div "Save View Save As New View Update Current View Columns Actions Import Export Vi…" at bounding box center [1050, 307] width 673 height 29
click at [860, 306] on div "Save View Save As New View Update Current View Columns Actions Import Export Vi…" at bounding box center [1050, 307] width 673 height 29
click at [862, 310] on div "Save View Save As New View Update Current View Columns Actions Import Export Vi…" at bounding box center [1050, 307] width 673 height 29
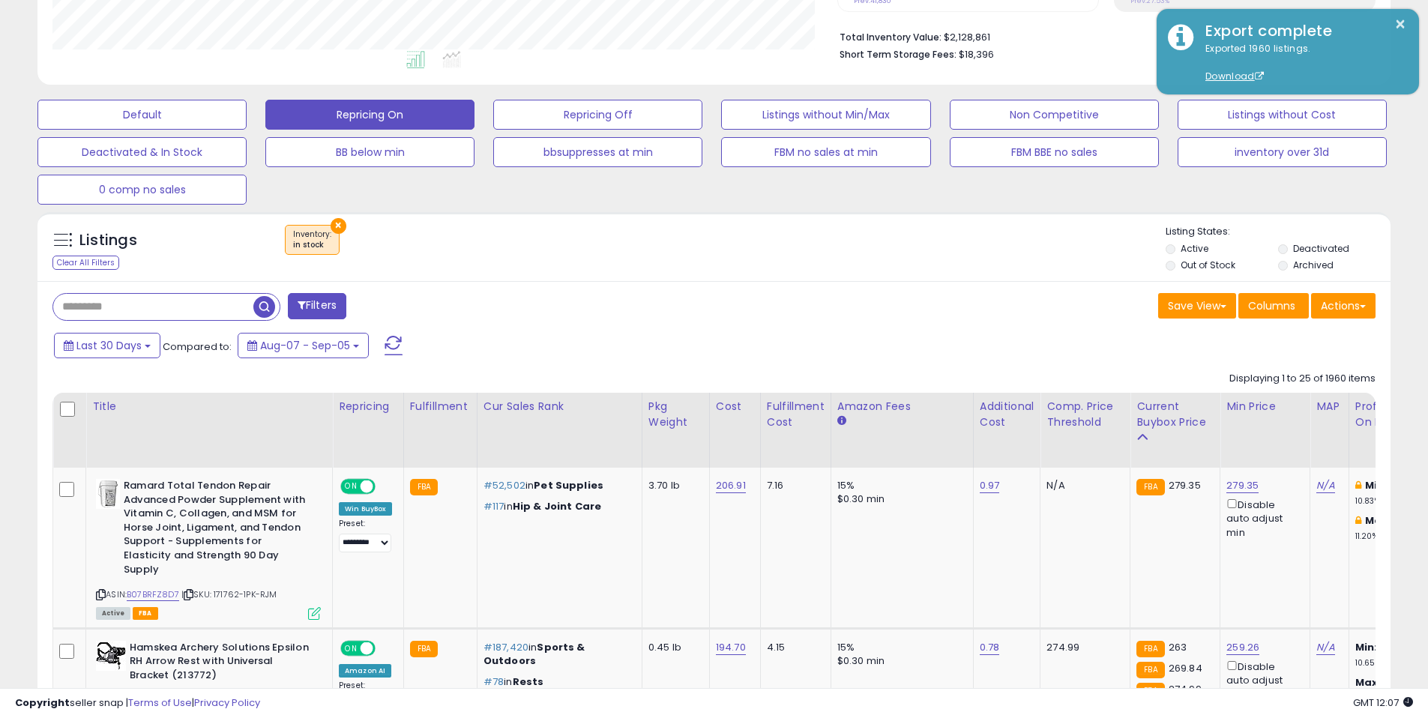
click at [810, 310] on div "Save View Save As New View Update Current View Columns Actions Import Export Vi…" at bounding box center [1050, 307] width 673 height 29
click at [811, 308] on div "Save View Save As New View Update Current View Columns Actions Import Export Vi…" at bounding box center [1050, 307] width 673 height 29
drag, startPoint x: 824, startPoint y: 296, endPoint x: 821, endPoint y: 269, distance: 27.1
click at [824, 296] on div "Save View Save As New View Update Current View Columns Actions Import Export Vi…" at bounding box center [1050, 307] width 673 height 29
drag, startPoint x: 821, startPoint y: 269, endPoint x: 902, endPoint y: 259, distance: 82.4
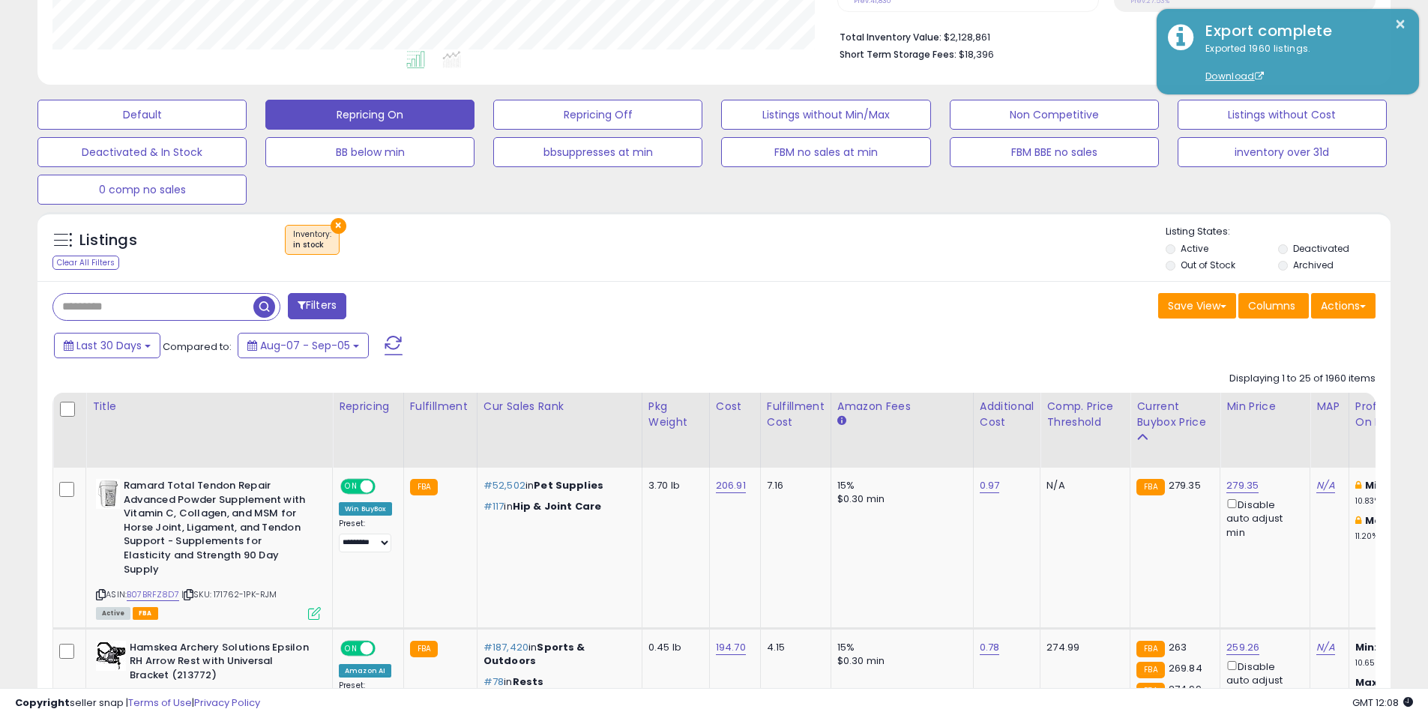
click at [833, 266] on div "Listings Clear All Filters × Inventory" at bounding box center [713, 250] width 1353 height 51
click at [902, 259] on div "× Inventory : in stock" at bounding box center [715, 246] width 899 height 42
click at [928, 274] on div "Listings Clear All Filters × Inventory" at bounding box center [713, 250] width 1353 height 51
drag, startPoint x: 938, startPoint y: 257, endPoint x: 751, endPoint y: 271, distance: 187.1
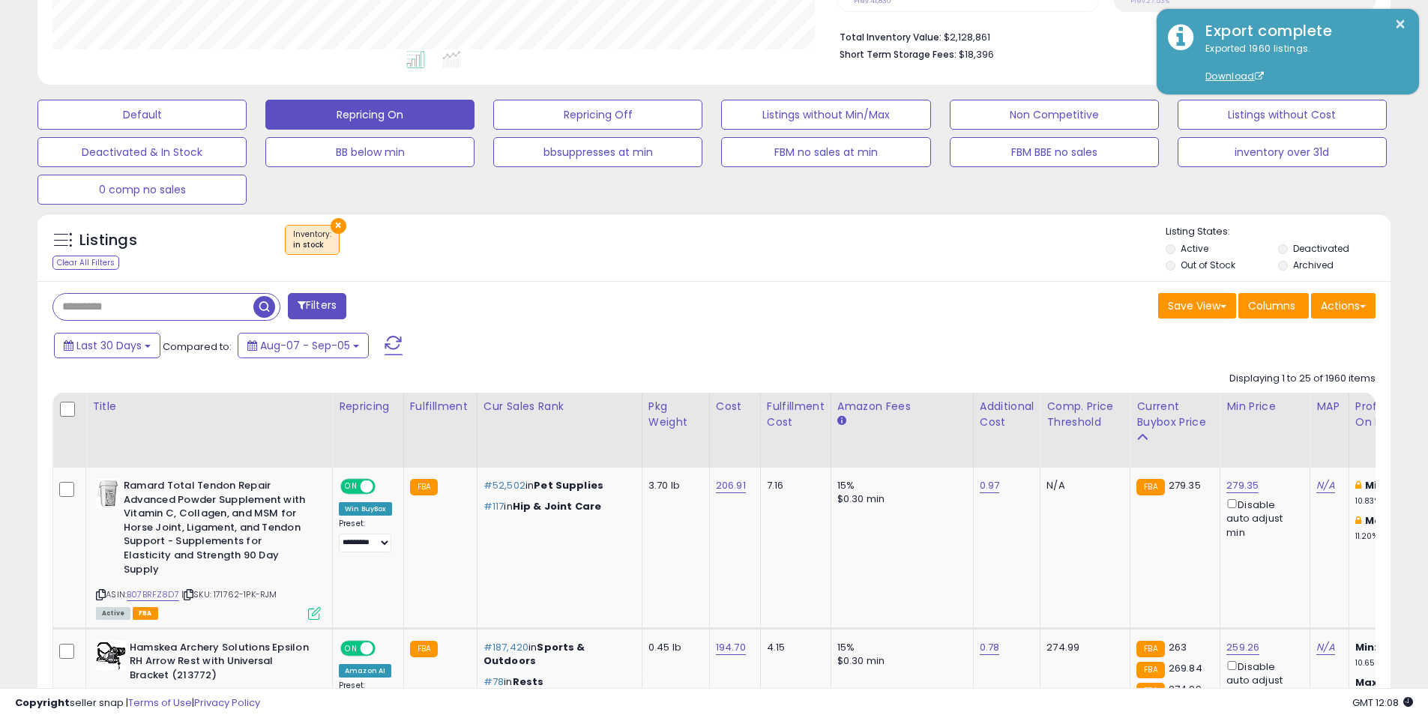
click at [934, 259] on div "× Inventory : in stock" at bounding box center [715, 246] width 899 height 42
click at [749, 271] on div "Listings Clear All Filters × Inventory" at bounding box center [713, 250] width 1353 height 51
click at [865, 273] on div "Listings Clear All Filters × Inventory" at bounding box center [713, 250] width 1353 height 51
drag, startPoint x: 859, startPoint y: 256, endPoint x: 755, endPoint y: 254, distance: 103.4
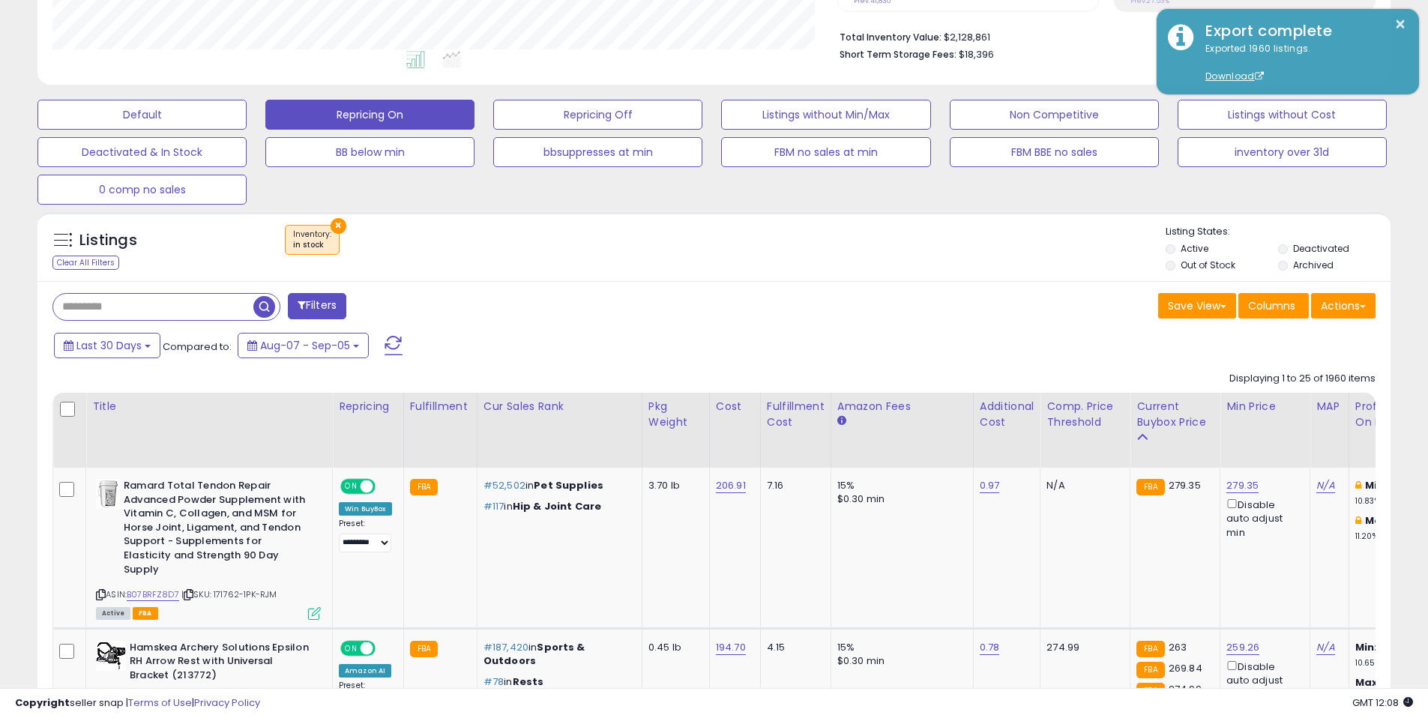
click at [854, 256] on div "× Inventory : in stock" at bounding box center [715, 246] width 899 height 42
click at [746, 256] on div "× Inventory : in stock" at bounding box center [715, 246] width 899 height 42
drag, startPoint x: 743, startPoint y: 264, endPoint x: 782, endPoint y: 283, distance: 42.6
click at [751, 271] on div "Listings Clear All Filters × Inventory" at bounding box center [713, 250] width 1353 height 51
click at [818, 293] on div "Save View Save As New View Update Current View Columns Actions Import Export Vi…" at bounding box center [1050, 307] width 673 height 29
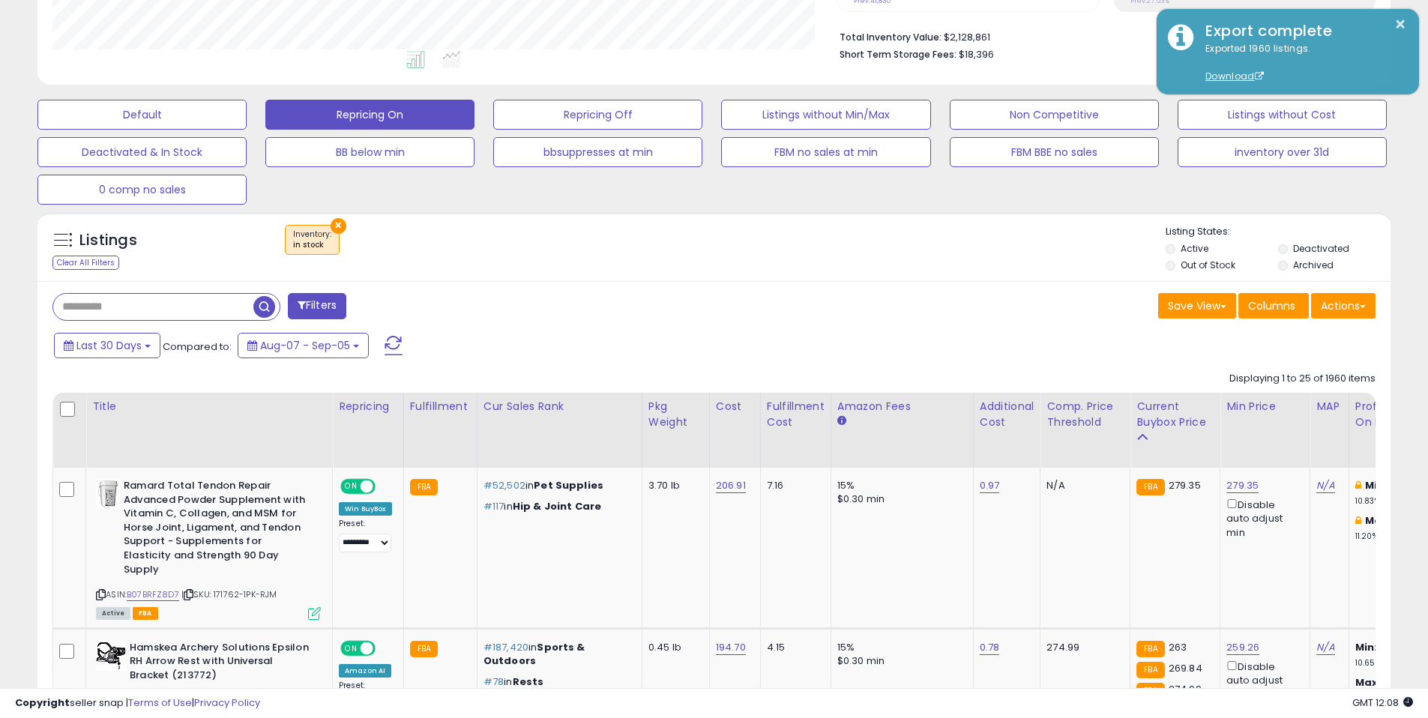
click at [750, 293] on div "Save View Save As New View Update Current View Columns Actions Import Export Vi…" at bounding box center [1050, 307] width 673 height 29
click at [828, 310] on div "Save View Save As New View Update Current View Columns Actions Import Export Vi…" at bounding box center [1050, 307] width 673 height 29
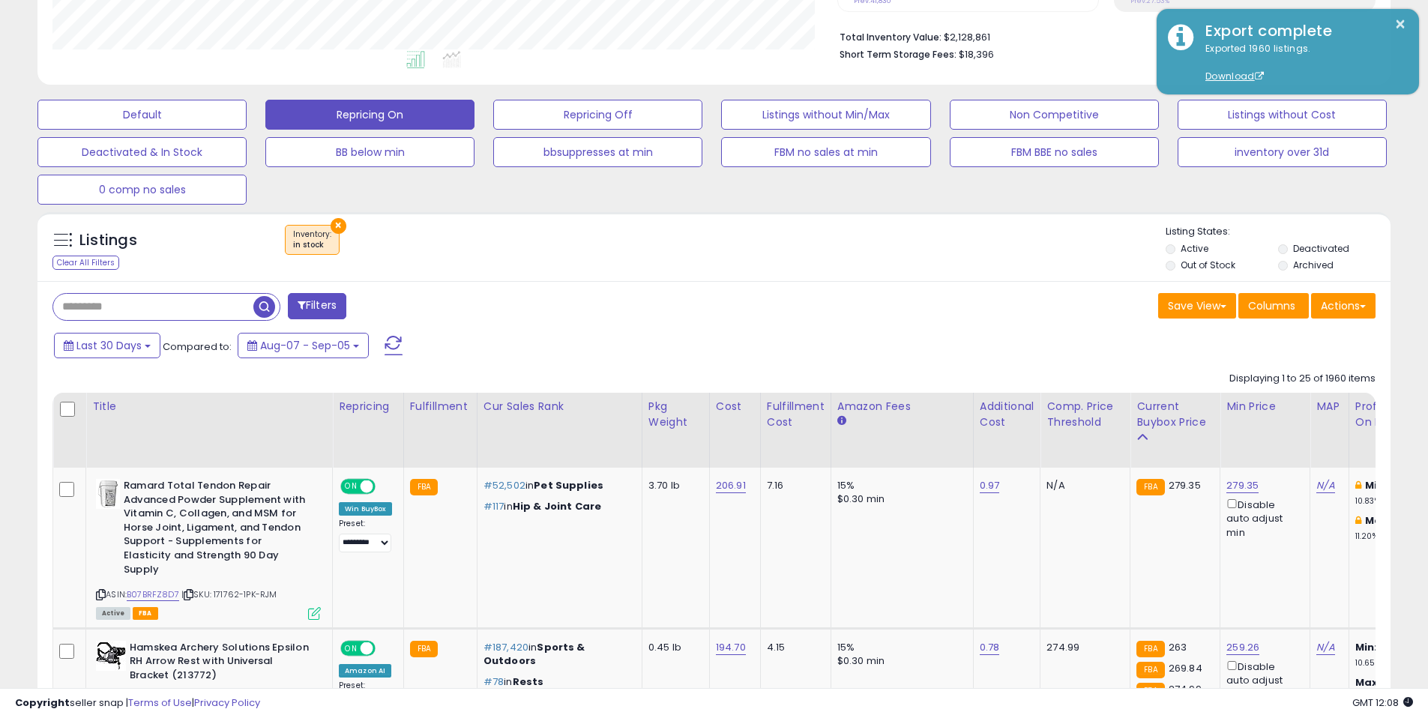
click at [735, 274] on div "Listings Clear All Filters × Inventory" at bounding box center [713, 250] width 1353 height 51
drag, startPoint x: 735, startPoint y: 269, endPoint x: 837, endPoint y: 281, distance: 102.6
click at [740, 269] on div "Listings Clear All Filters × Inventory" at bounding box center [713, 250] width 1353 height 51
click at [818, 310] on div "Save View Save As New View Update Current View Columns Actions Import Export Vi…" at bounding box center [1050, 307] width 673 height 29
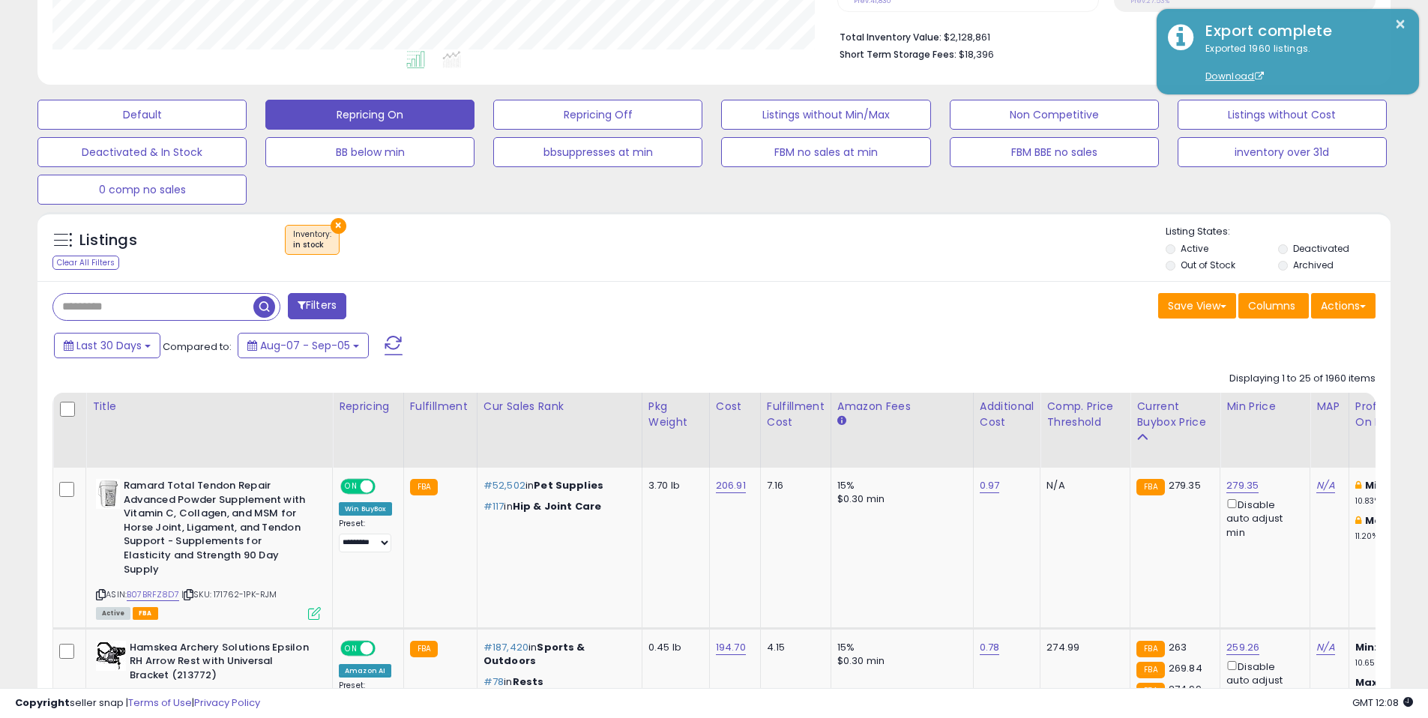
drag, startPoint x: 764, startPoint y: 292, endPoint x: 858, endPoint y: 280, distance: 95.2
click at [877, 308] on div "Save View Save As New View Update Current View Columns Actions Import Export Vi…" at bounding box center [1050, 307] width 673 height 29
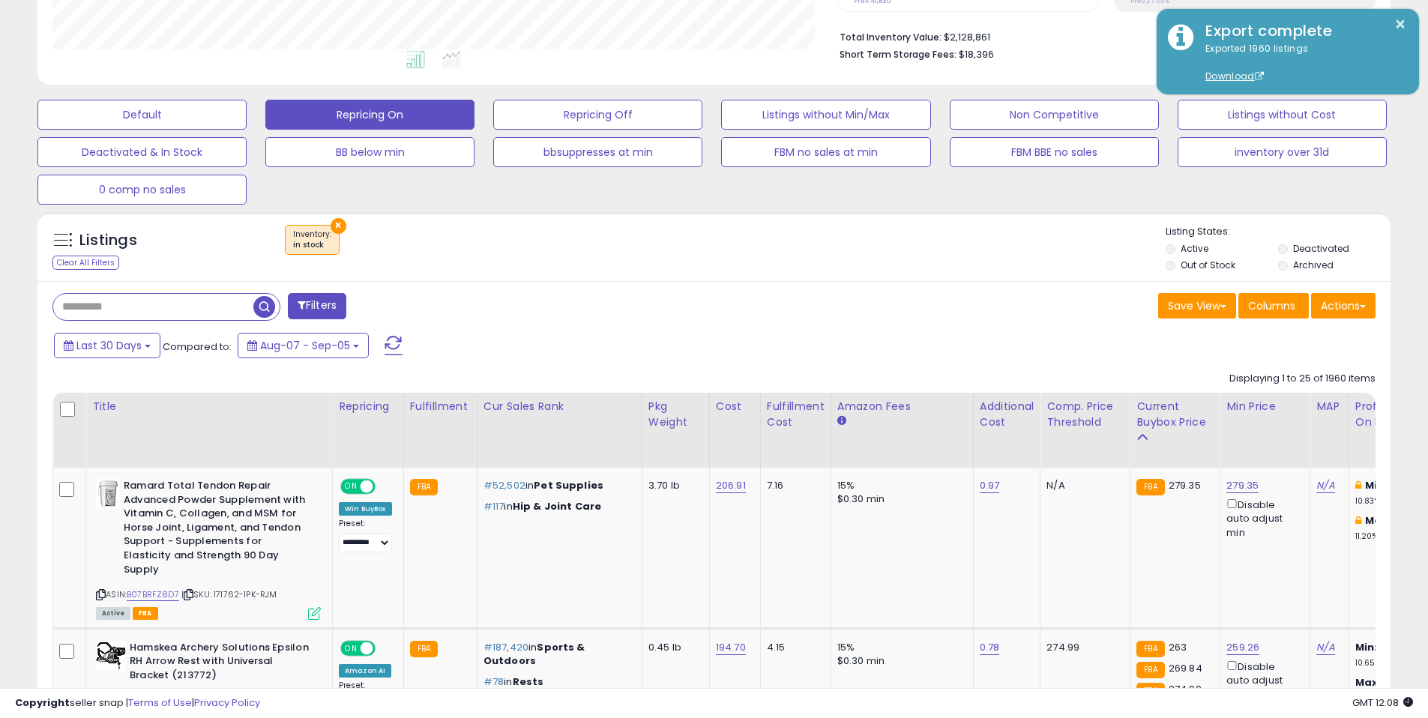
click at [860, 307] on div "Save View Save As New View Update Current View Columns Actions Import Export Vi…" at bounding box center [1050, 307] width 673 height 29
click at [926, 317] on div "Save View Save As New View Update Current View Columns Actions Import Export Vi…" at bounding box center [1050, 307] width 673 height 29
click at [950, 305] on div "Save View Save As New View Update Current View Columns Actions Import Export Vi…" at bounding box center [1050, 307] width 673 height 29
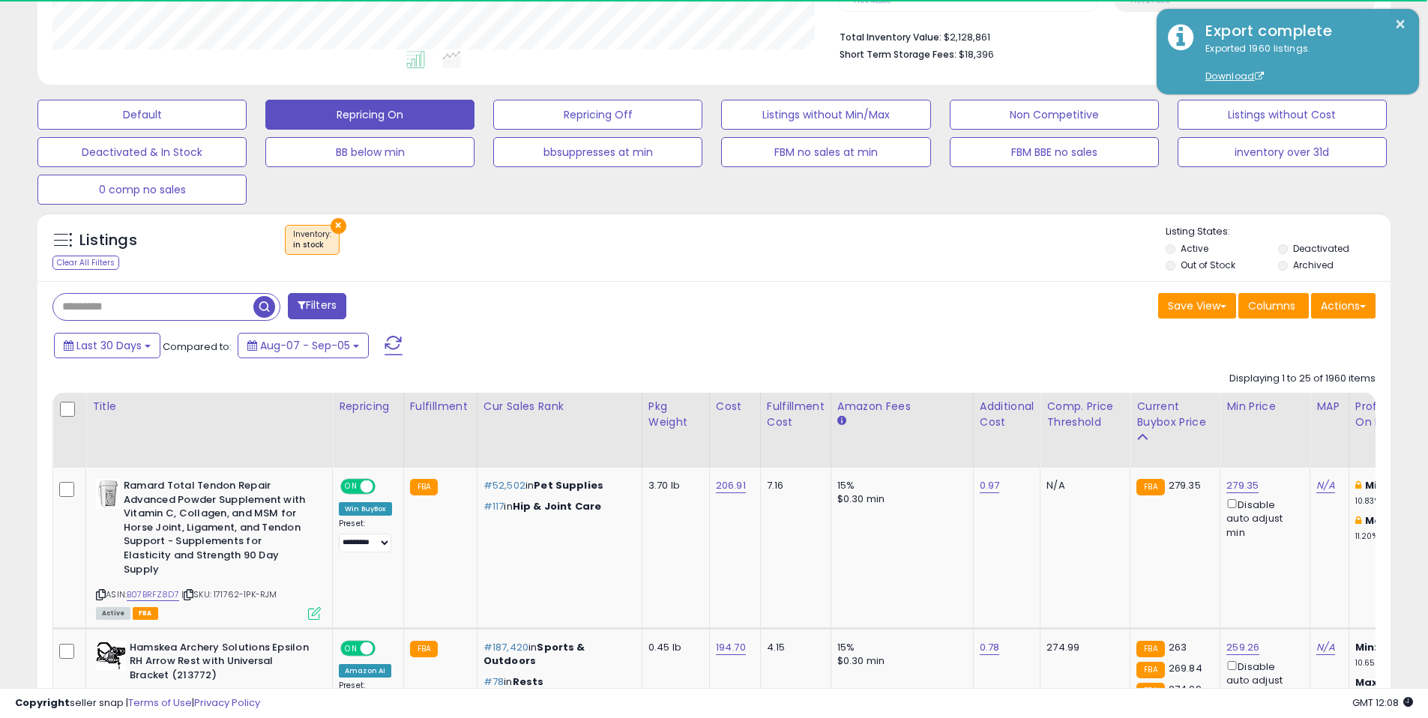
drag, startPoint x: 913, startPoint y: 292, endPoint x: 914, endPoint y: 279, distance: 13.6
drag, startPoint x: 914, startPoint y: 279, endPoint x: 890, endPoint y: 285, distance: 24.7
click at [912, 280] on div "Listings Clear All Filters × Inventory in stock" at bounding box center [713, 246] width 1353 height 69
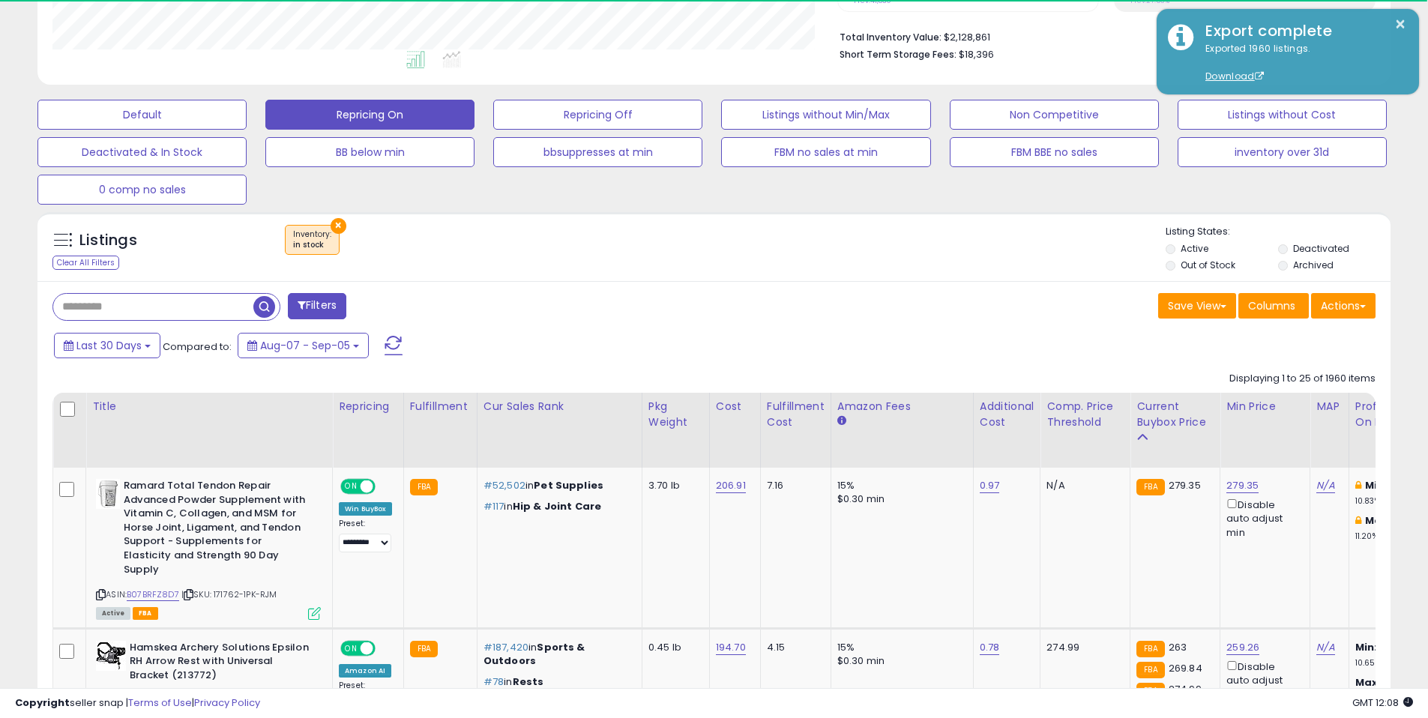
click at [881, 316] on div "Save View Save As New View Update Current View Columns Actions Import Export Vi…" at bounding box center [1050, 307] width 673 height 29
click at [919, 317] on div "Save View Save As New View Update Current View Columns Actions Import Export Vi…" at bounding box center [1050, 307] width 673 height 29
click at [943, 310] on div "Save View Save As New View Update Current View Columns Actions Import Export Vi…" at bounding box center [1050, 307] width 673 height 29
click at [931, 338] on div "Last 30 Days Compared to: Aug-07 - Sep-05" at bounding box center [546, 348] width 992 height 34
click at [947, 334] on div "Last 30 Days Compared to: Aug-07 - Sep-05" at bounding box center [546, 348] width 992 height 34
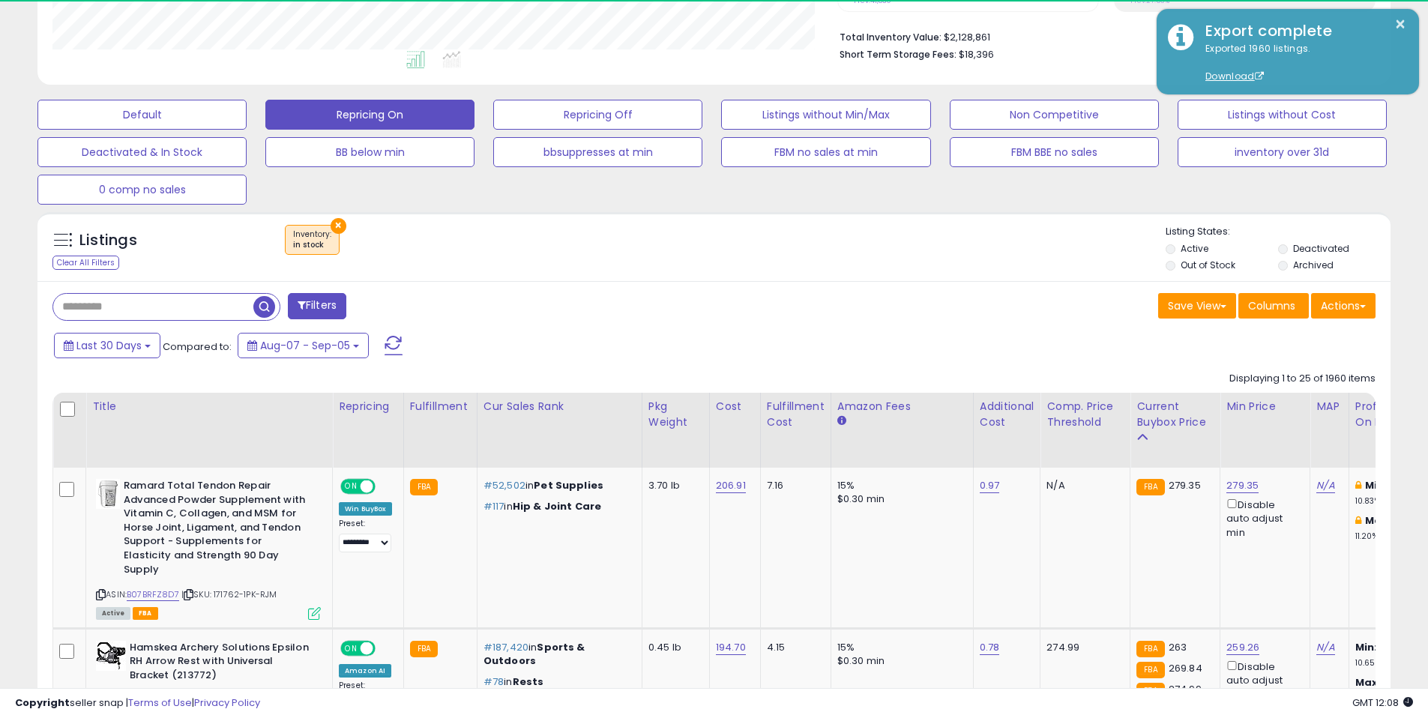
click at [943, 318] on div "Save View Save As New View Update Current View Columns Actions Import Export Vi…" at bounding box center [1050, 307] width 673 height 29
drag, startPoint x: 953, startPoint y: 319, endPoint x: 969, endPoint y: 295, distance: 29.1
click at [953, 319] on div "Save View Save As New View Update Current View Columns Actions Import Export Vi…" at bounding box center [1050, 307] width 673 height 29
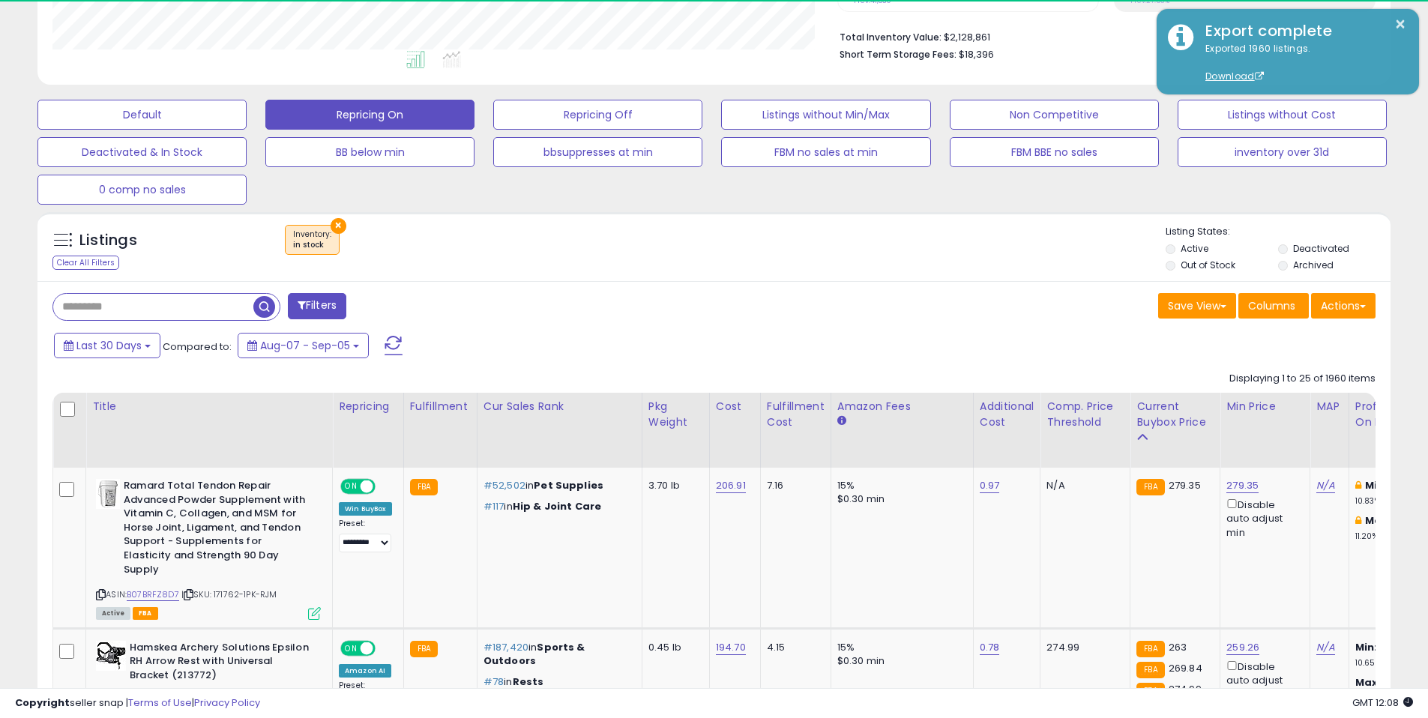
click at [860, 277] on div "Listings Clear All Filters × Inventory in stock" at bounding box center [713, 246] width 1353 height 69
click at [891, 317] on div "Save View Save As New View Update Current View Columns Actions Import Export Vi…" at bounding box center [1050, 307] width 673 height 29
drag, startPoint x: 898, startPoint y: 340, endPoint x: 928, endPoint y: 319, distance: 37.0
click at [901, 335] on div "Last 30 Days Compared to: Aug-07 - Sep-05" at bounding box center [546, 348] width 992 height 34
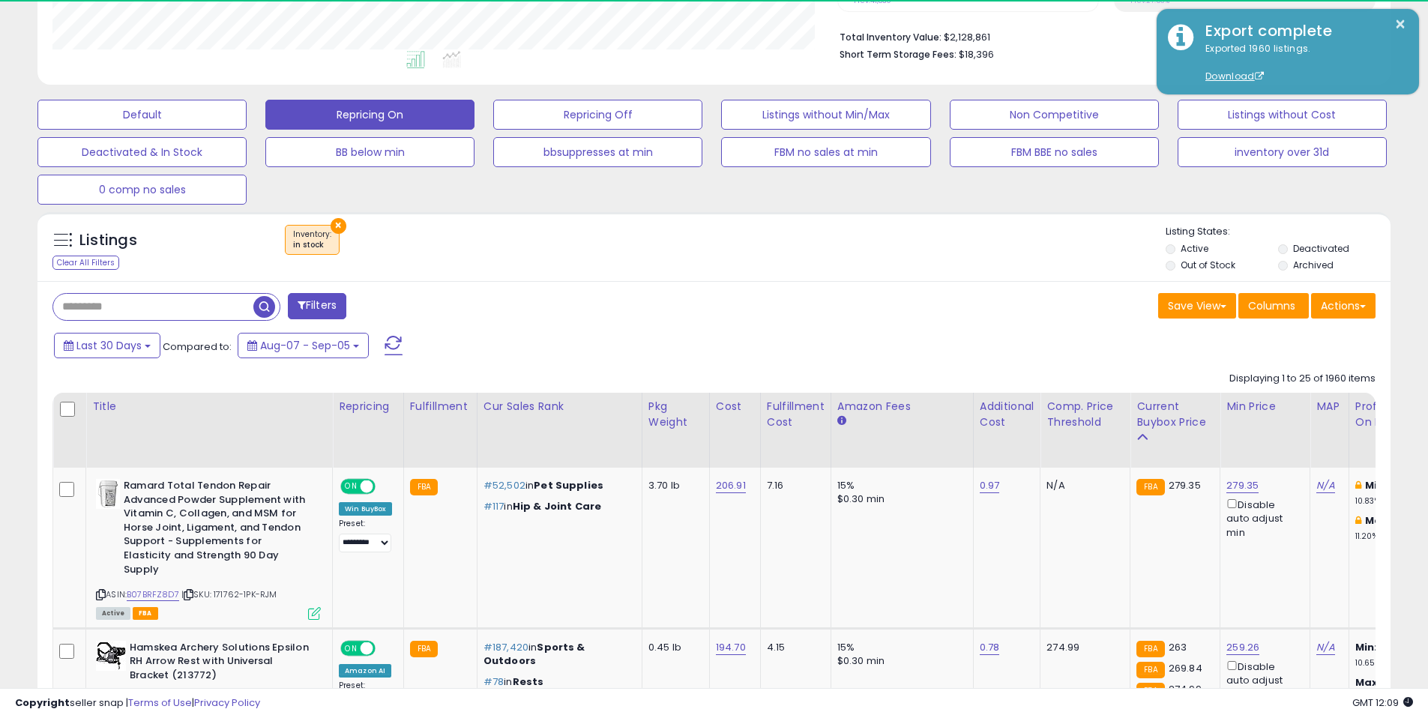
click at [929, 319] on div "Save View Save As New View Update Current View Columns Actions Import Export Vi…" at bounding box center [1050, 307] width 673 height 29
click at [941, 304] on div "Save View Save As New View Update Current View Columns Actions Import Export Vi…" at bounding box center [1050, 307] width 673 height 29
click at [926, 306] on div "Save View Save As New View Update Current View Columns Actions Import Export Vi…" at bounding box center [1050, 307] width 673 height 29
click at [850, 296] on div "Save View Save As New View Update Current View Columns Actions Import Export Vi…" at bounding box center [1050, 307] width 673 height 29
click at [758, 275] on div "Listings Clear All Filters × Inventory" at bounding box center [713, 250] width 1353 height 51
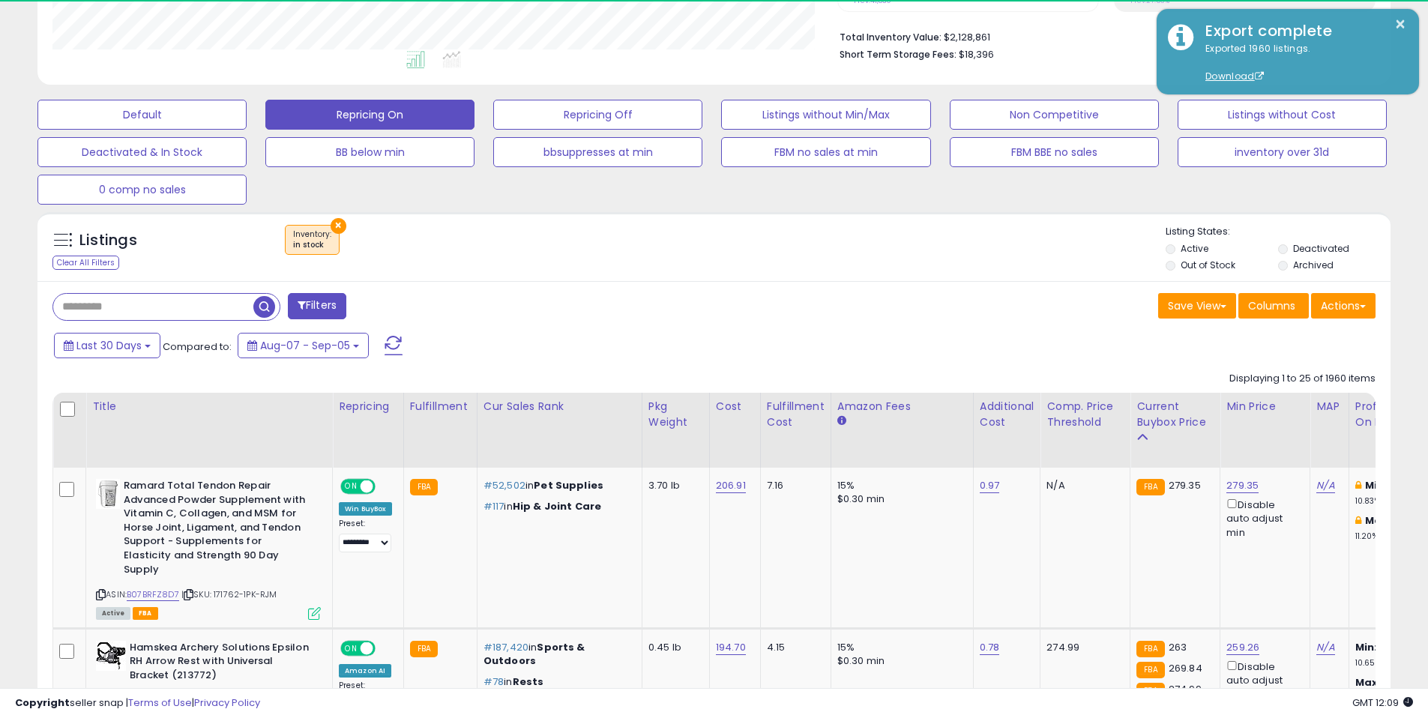
click at [837, 258] on div "× Inventory : in stock" at bounding box center [715, 246] width 899 height 42
click at [872, 280] on div "Listings Clear All Filters × Inventory in stock" at bounding box center [713, 246] width 1353 height 69
drag, startPoint x: 907, startPoint y: 325, endPoint x: 826, endPoint y: 316, distance: 81.4
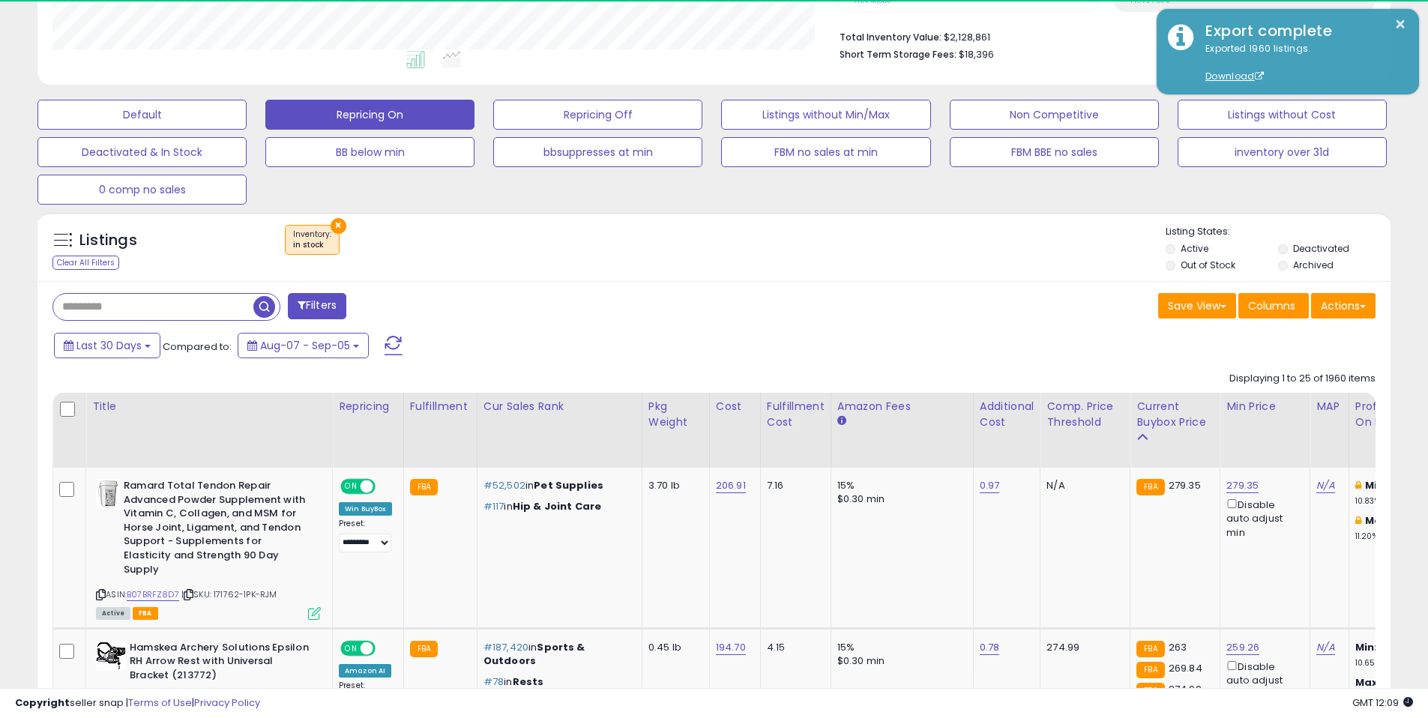
click at [820, 313] on div "Save View Save As New View Update Current View Columns Actions Import Export Vi…" at bounding box center [1050, 307] width 673 height 29
click at [824, 306] on div "Save View Save As New View Update Current View Columns Actions Import Export Vi…" at bounding box center [1050, 307] width 673 height 29
click at [921, 306] on div "Save View Save As New View Update Current View Columns Actions Import Export Vi…" at bounding box center [1050, 307] width 673 height 29
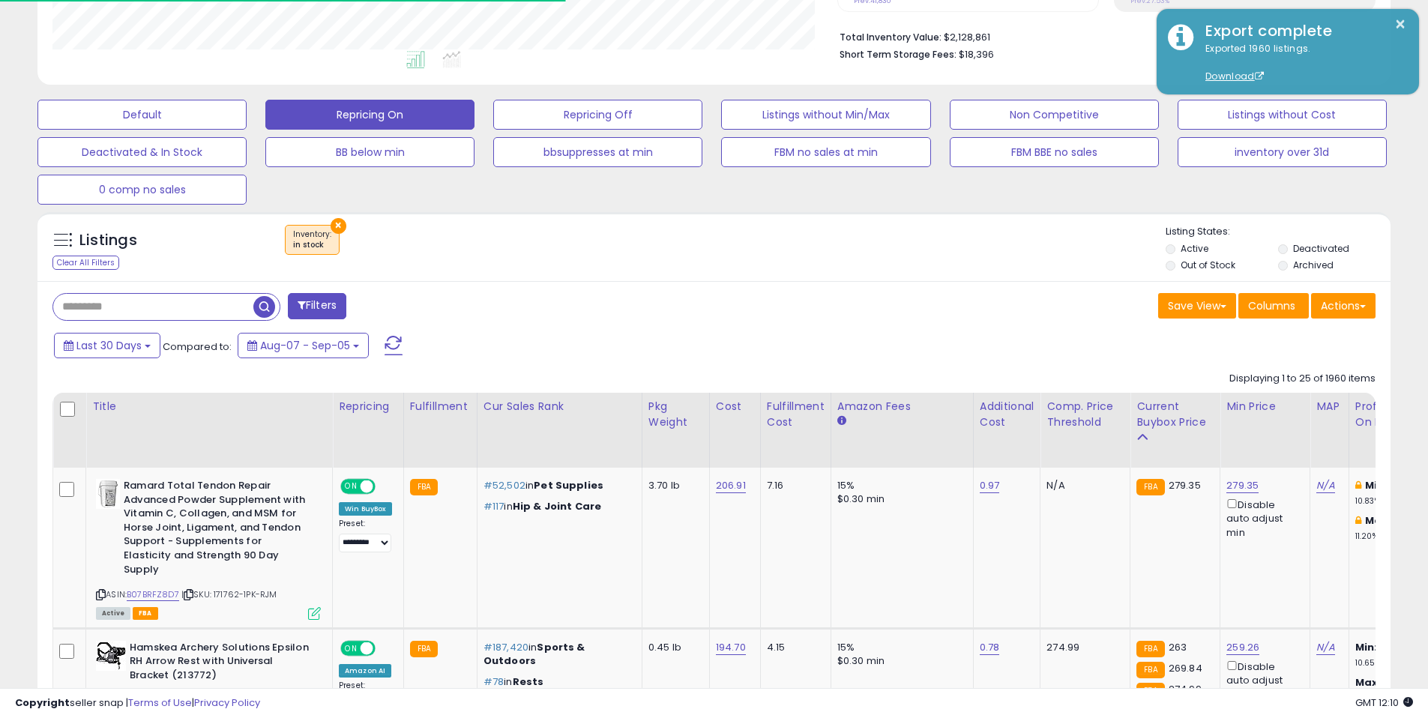
click at [782, 222] on div "Listings Clear All Filters × Inventory in stock" at bounding box center [713, 246] width 1353 height 69
click at [881, 235] on div "× Inventory : in stock" at bounding box center [715, 246] width 899 height 42
drag, startPoint x: 915, startPoint y: 213, endPoint x: 806, endPoint y: 227, distance: 109.6
click at [915, 213] on div "Listings Clear All Filters × Inventory in stock" at bounding box center [713, 246] width 1353 height 69
drag, startPoint x: 746, startPoint y: 230, endPoint x: 775, endPoint y: 249, distance: 34.1
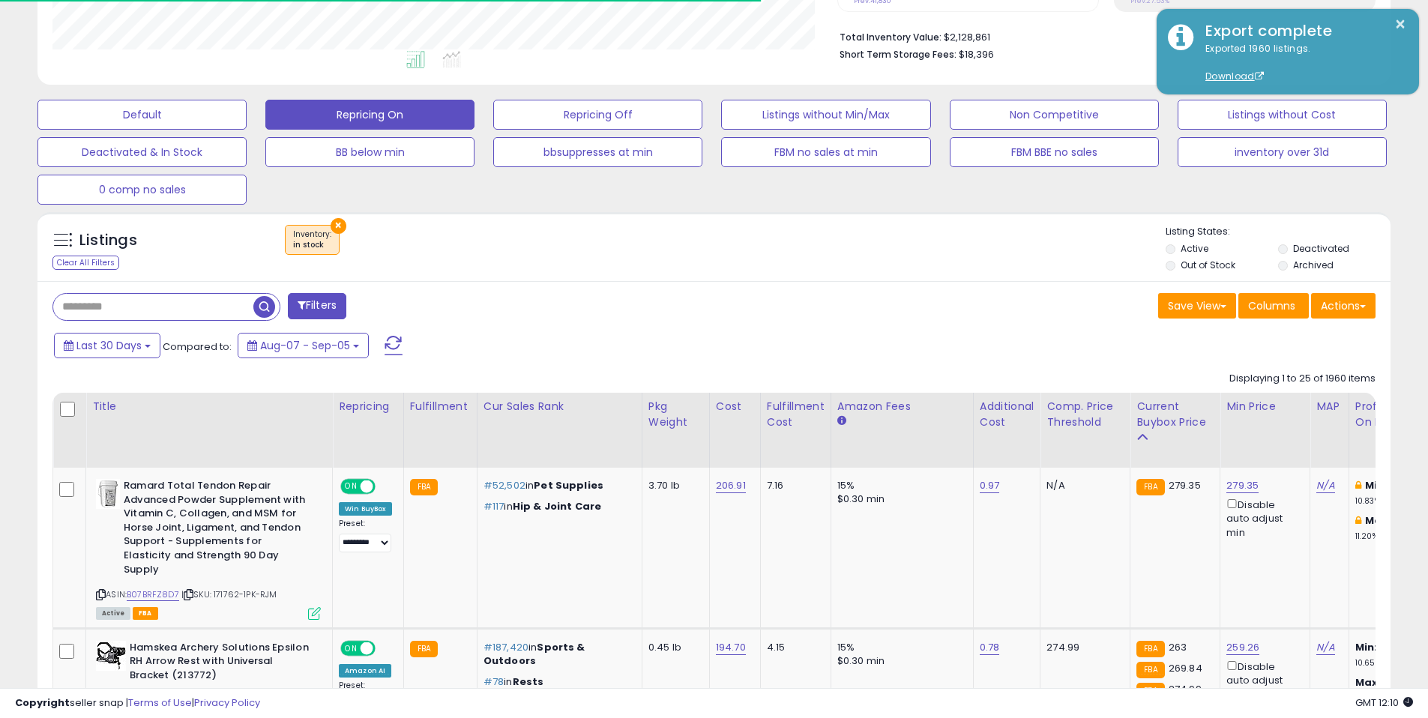
click at [746, 230] on div "× Inventory : in stock" at bounding box center [715, 246] width 899 height 42
drag, startPoint x: 863, startPoint y: 258, endPoint x: 957, endPoint y: 250, distance: 94.7
click at [863, 258] on div "× Inventory : in stock" at bounding box center [715, 246] width 899 height 42
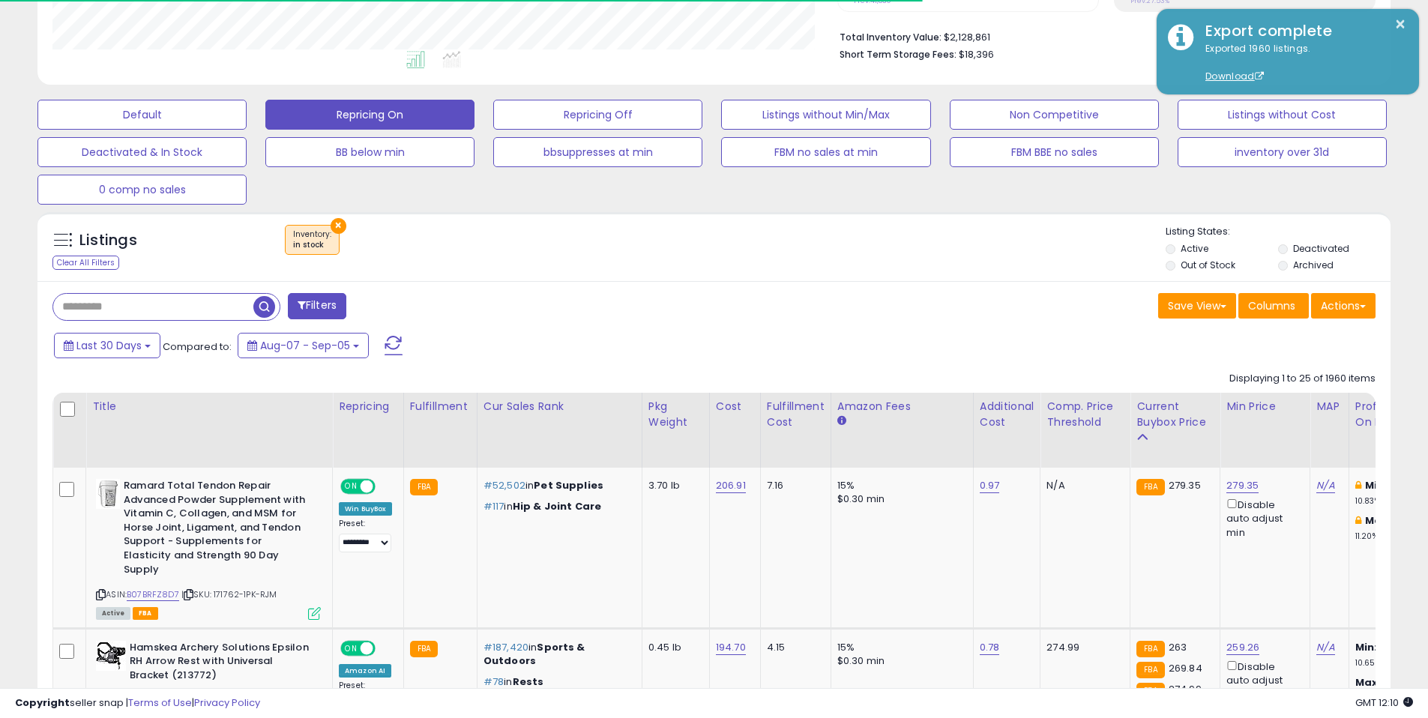
click at [957, 250] on div "× Inventory : in stock" at bounding box center [715, 246] width 899 height 42
drag, startPoint x: 767, startPoint y: 231, endPoint x: 818, endPoint y: 221, distance: 52.6
click at [767, 232] on div "× Inventory : in stock" at bounding box center [715, 246] width 899 height 42
drag, startPoint x: 718, startPoint y: 220, endPoint x: 804, endPoint y: 241, distance: 88.5
click at [719, 220] on div "Listings Clear All Filters × Inventory in stock" at bounding box center [713, 246] width 1353 height 69
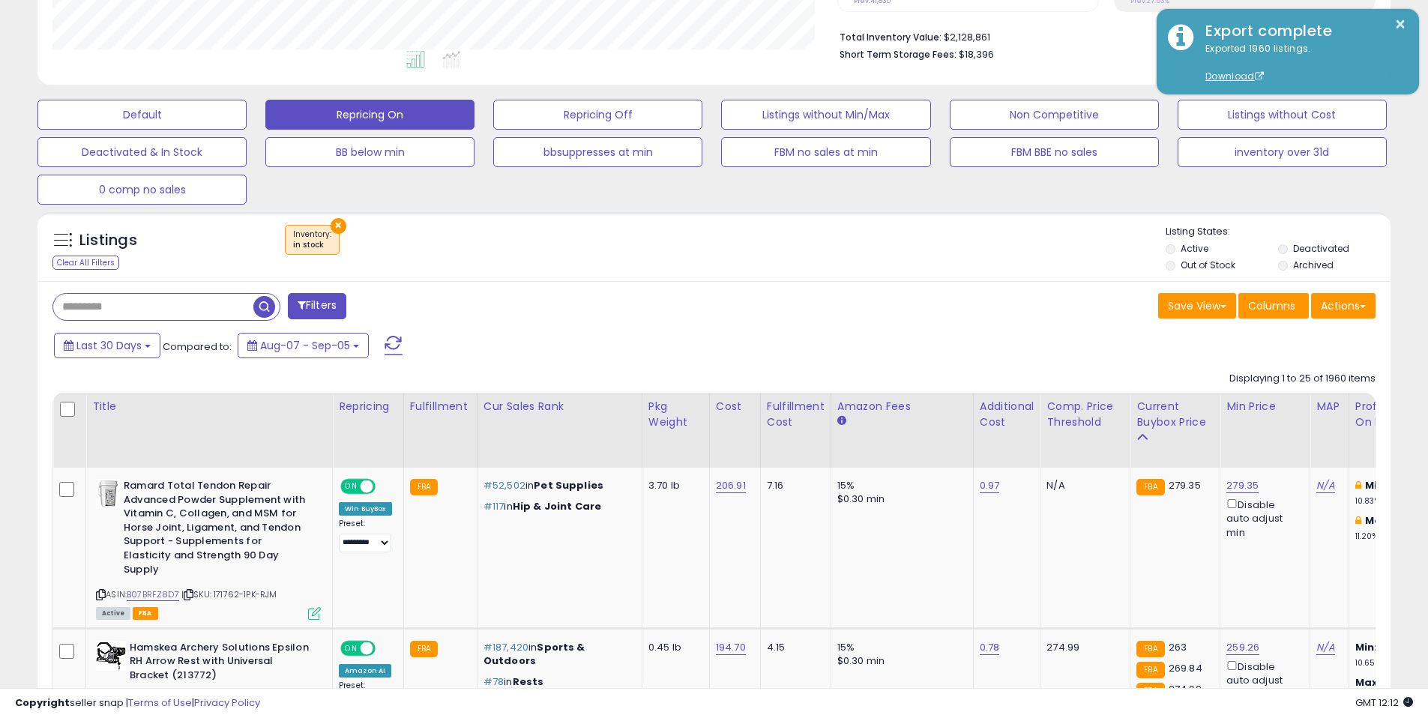
click at [804, 241] on div "× Inventory : in stock" at bounding box center [715, 246] width 899 height 42
drag, startPoint x: 858, startPoint y: 241, endPoint x: 872, endPoint y: 241, distance: 14.2
click at [858, 241] on div "× Inventory : in stock" at bounding box center [715, 246] width 899 height 42
drag, startPoint x: 902, startPoint y: 238, endPoint x: 792, endPoint y: 202, distance: 115.4
click at [901, 238] on div "× Inventory : in stock" at bounding box center [715, 246] width 899 height 42
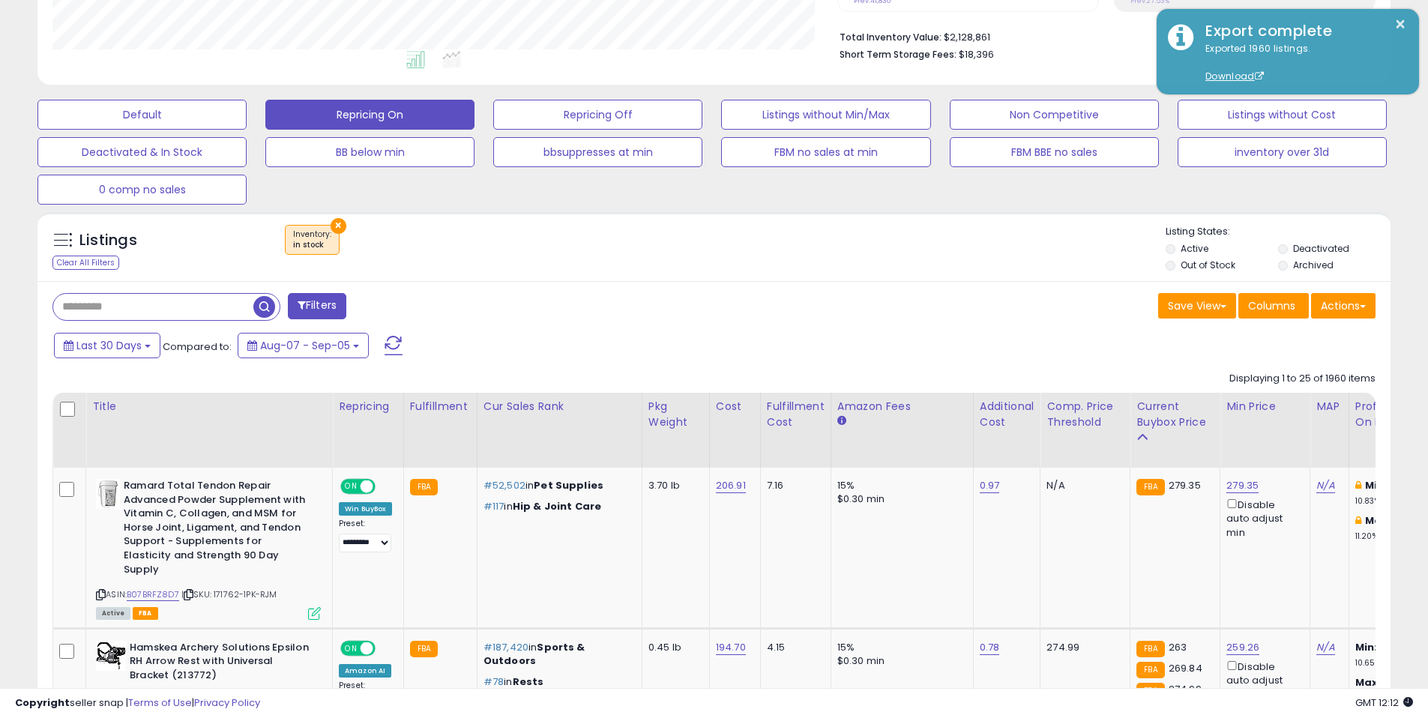
click at [761, 256] on div "× Inventory : in stock" at bounding box center [715, 246] width 899 height 42
drag, startPoint x: 831, startPoint y: 280, endPoint x: 1371, endPoint y: 97, distance: 570.2
click at [832, 280] on div "Listings Clear All Filters × Inventory in stock" at bounding box center [713, 246] width 1353 height 69
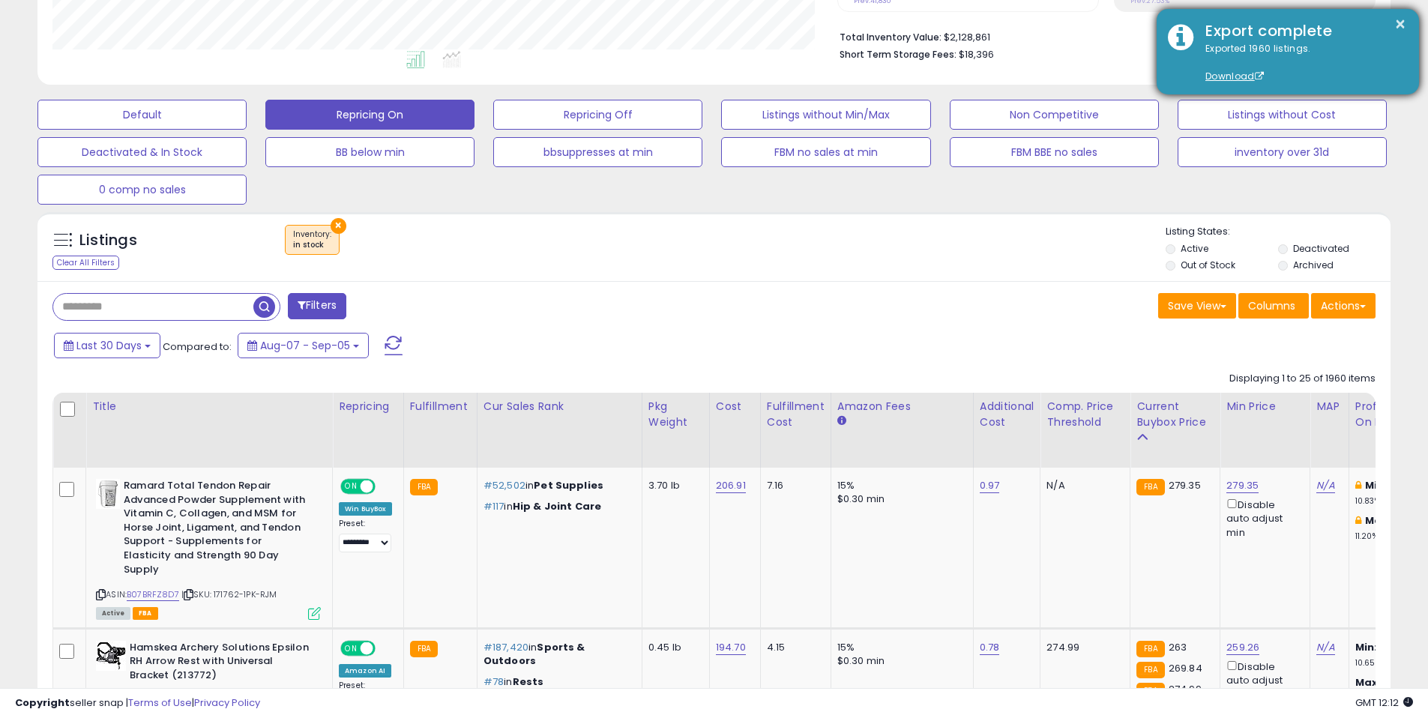
click at [1246, 55] on div "Exported 1960 listings. Download" at bounding box center [1301, 63] width 214 height 42
click at [1210, 79] on link "Download" at bounding box center [1234, 76] width 58 height 13
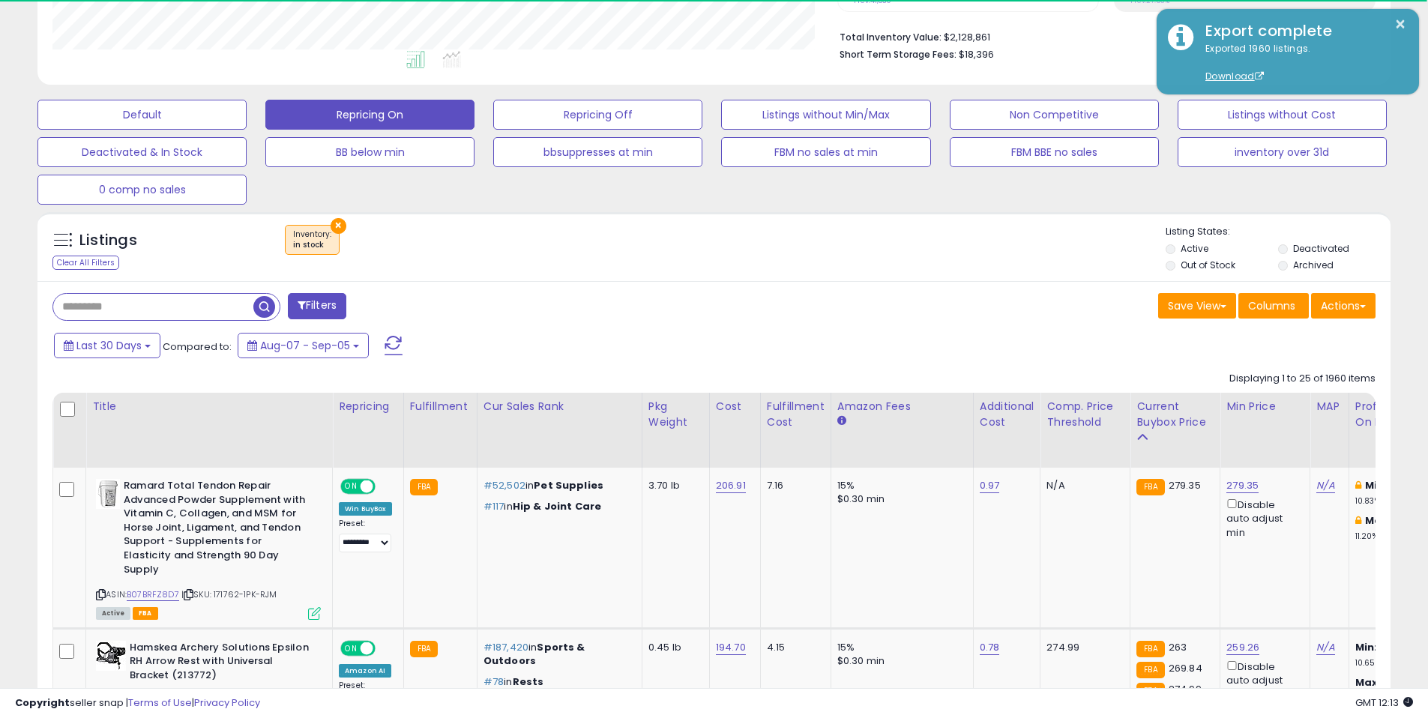
click at [866, 293] on div "Save View Save As New View Update Current View Columns Actions Import Export Vi…" at bounding box center [1050, 307] width 673 height 29
click at [828, 262] on div "× Inventory : in stock" at bounding box center [715, 246] width 899 height 42
click at [824, 293] on div "Save View Save As New View Update Current View Columns Actions Import Export Vi…" at bounding box center [1050, 307] width 673 height 29
click at [952, 304] on div "Save View Save As New View Update Current View Columns Actions Import Export Vi…" at bounding box center [1050, 307] width 673 height 29
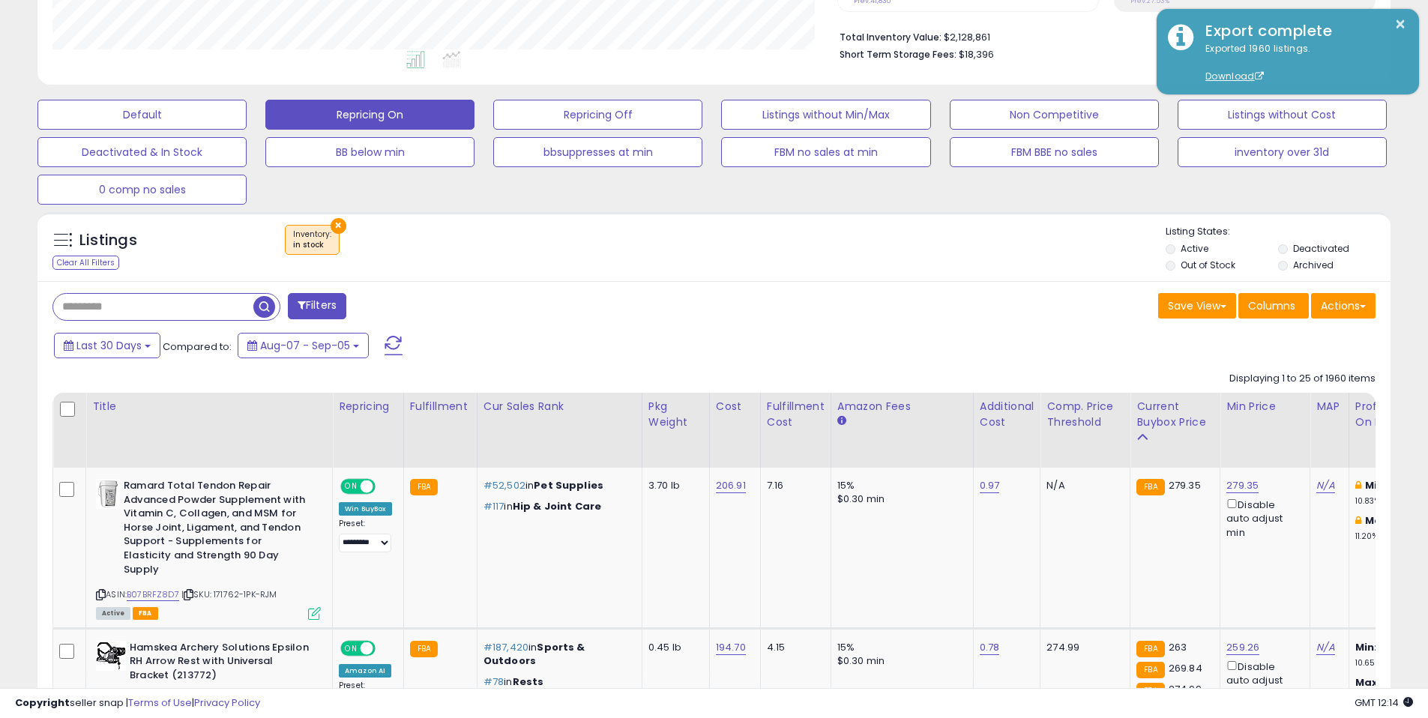
click at [911, 251] on div "× Inventory : in stock" at bounding box center [715, 246] width 899 height 42
click at [1007, 245] on div "× Inventory : in stock" at bounding box center [715, 246] width 899 height 42
click at [882, 261] on div "× Inventory : in stock" at bounding box center [715, 246] width 899 height 42
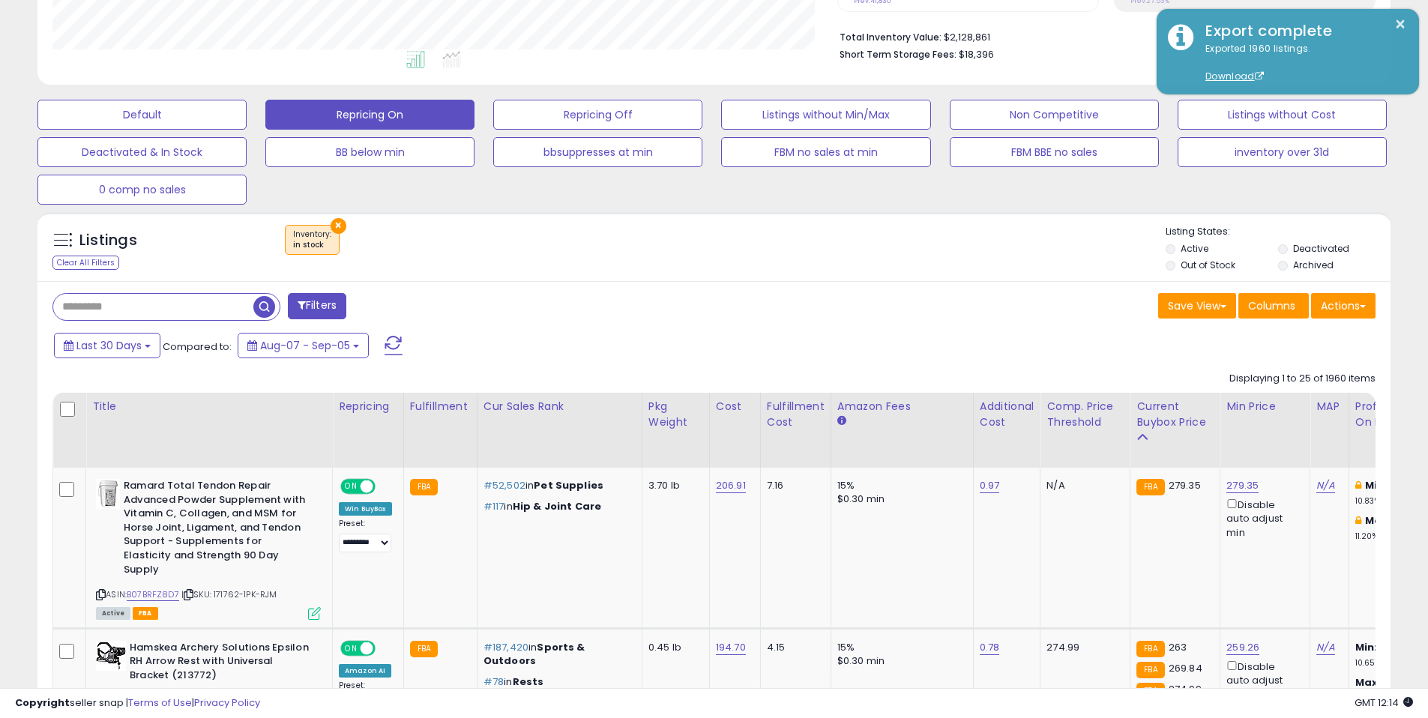
click at [833, 275] on div "Listings Clear All Filters × Inventory" at bounding box center [713, 250] width 1353 height 51
click at [937, 274] on div "Listings Clear All Filters × Inventory" at bounding box center [713, 250] width 1353 height 51
click at [700, 308] on div "Filters" at bounding box center [377, 308] width 673 height 30
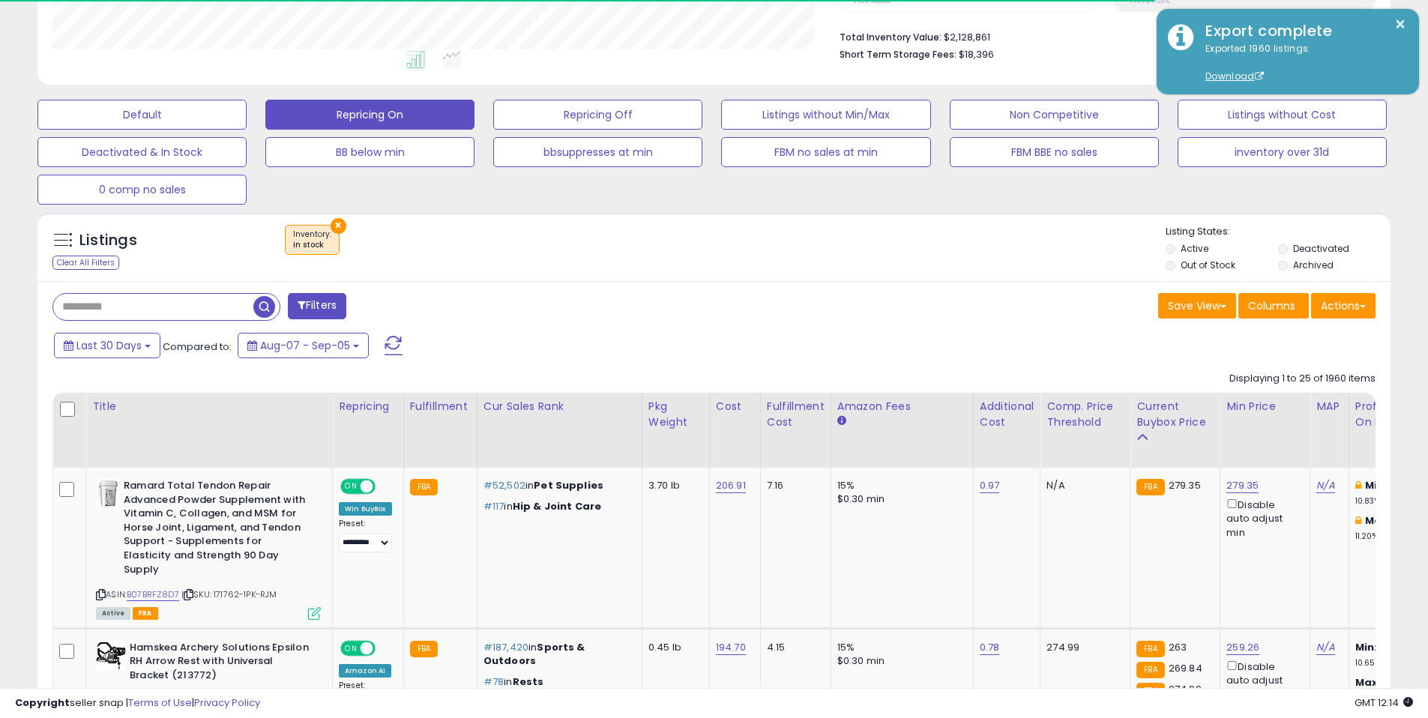
click at [791, 305] on div "Save View Save As New View Update Current View Columns Actions Import Export Vi…" at bounding box center [1050, 307] width 673 height 29
click at [738, 293] on div "Save View Save As New View Update Current View Columns Actions Import Export Vi…" at bounding box center [1050, 307] width 673 height 29
click at [636, 295] on div "Filters" at bounding box center [377, 308] width 673 height 30
click at [571, 295] on div "Filters" at bounding box center [377, 308] width 673 height 30
drag, startPoint x: 578, startPoint y: 281, endPoint x: 796, endPoint y: 259, distance: 219.2
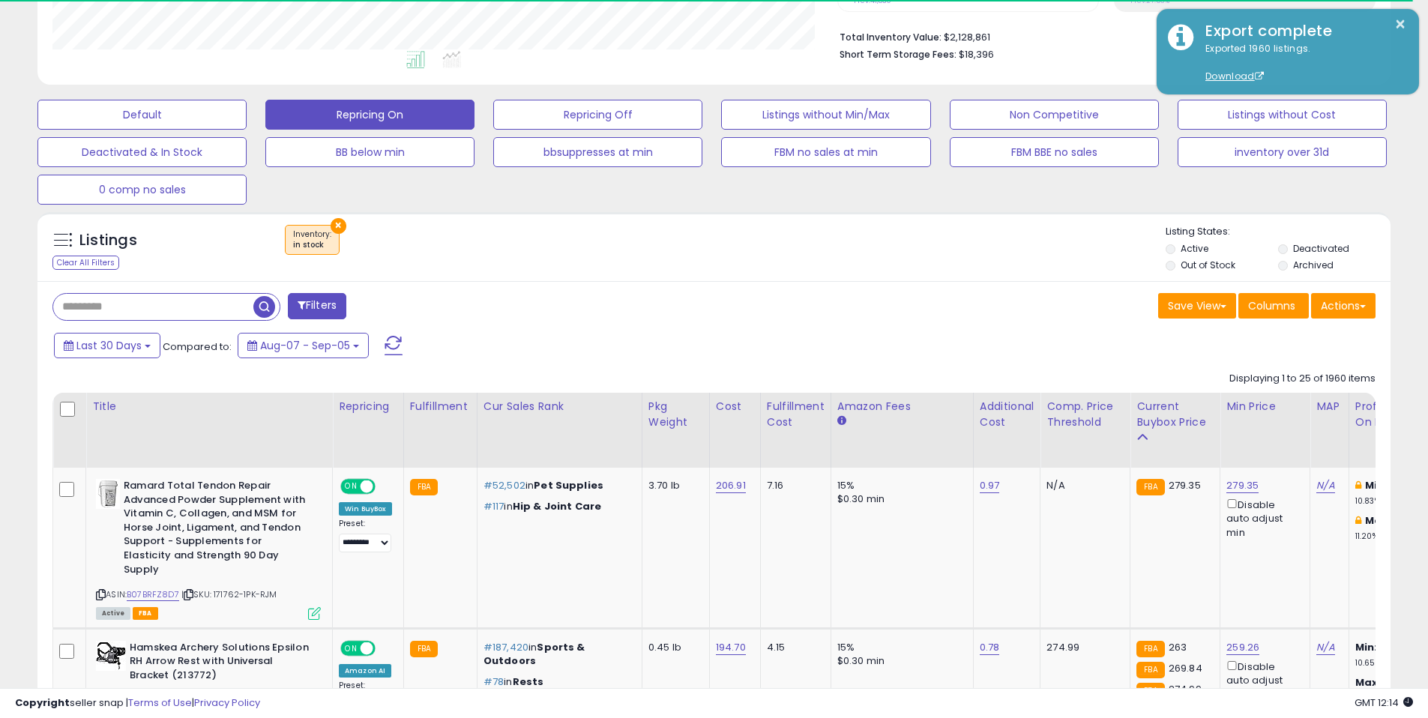
drag, startPoint x: 796, startPoint y: 259, endPoint x: 779, endPoint y: 257, distance: 16.6
click at [796, 260] on div "× Inventory : in stock" at bounding box center [715, 246] width 899 height 42
click at [960, 268] on div "Listings Clear All Filters × Inventory" at bounding box center [713, 250] width 1353 height 51
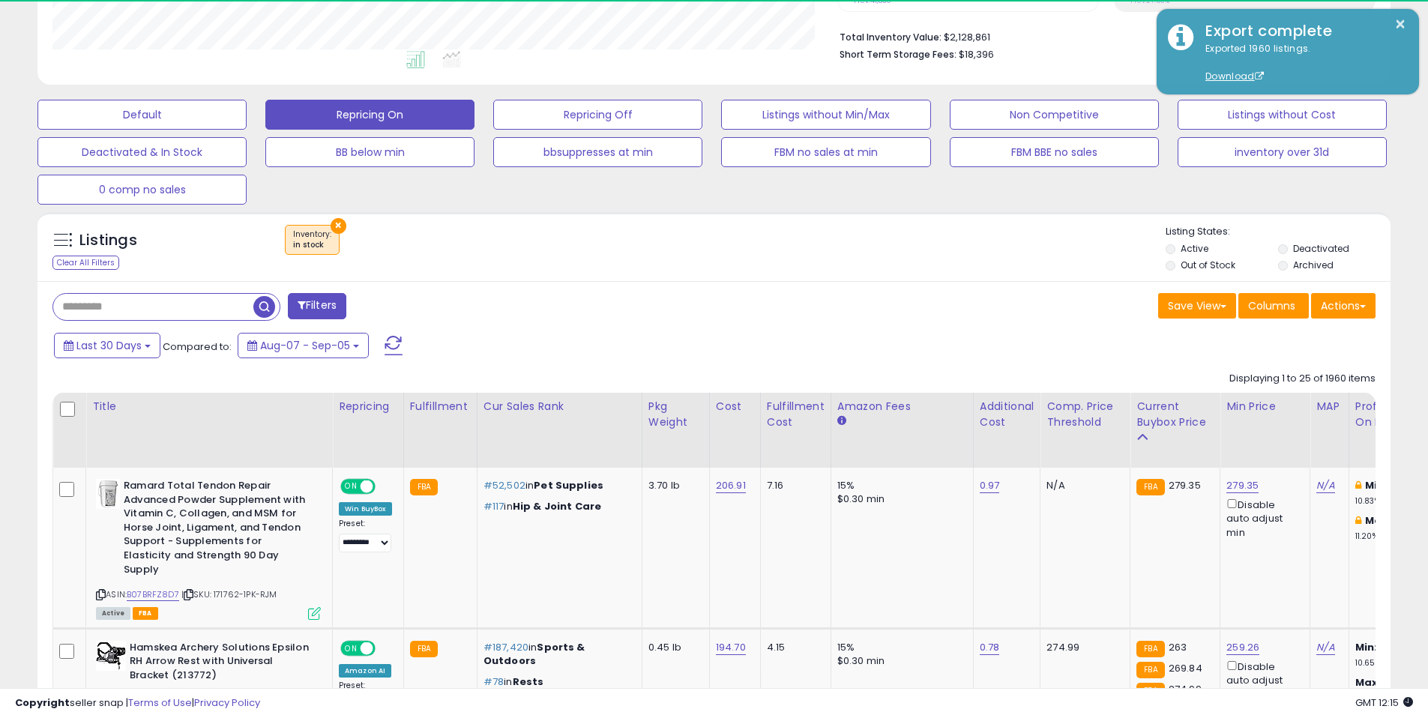
click at [900, 275] on div "Listings Clear All Filters × Inventory" at bounding box center [713, 250] width 1353 height 51
click at [842, 264] on div "× Inventory : in stock" at bounding box center [715, 246] width 899 height 42
click at [862, 252] on div "× Inventory : in stock" at bounding box center [715, 246] width 899 height 42
click at [766, 254] on div "× Inventory : in stock" at bounding box center [715, 246] width 899 height 42
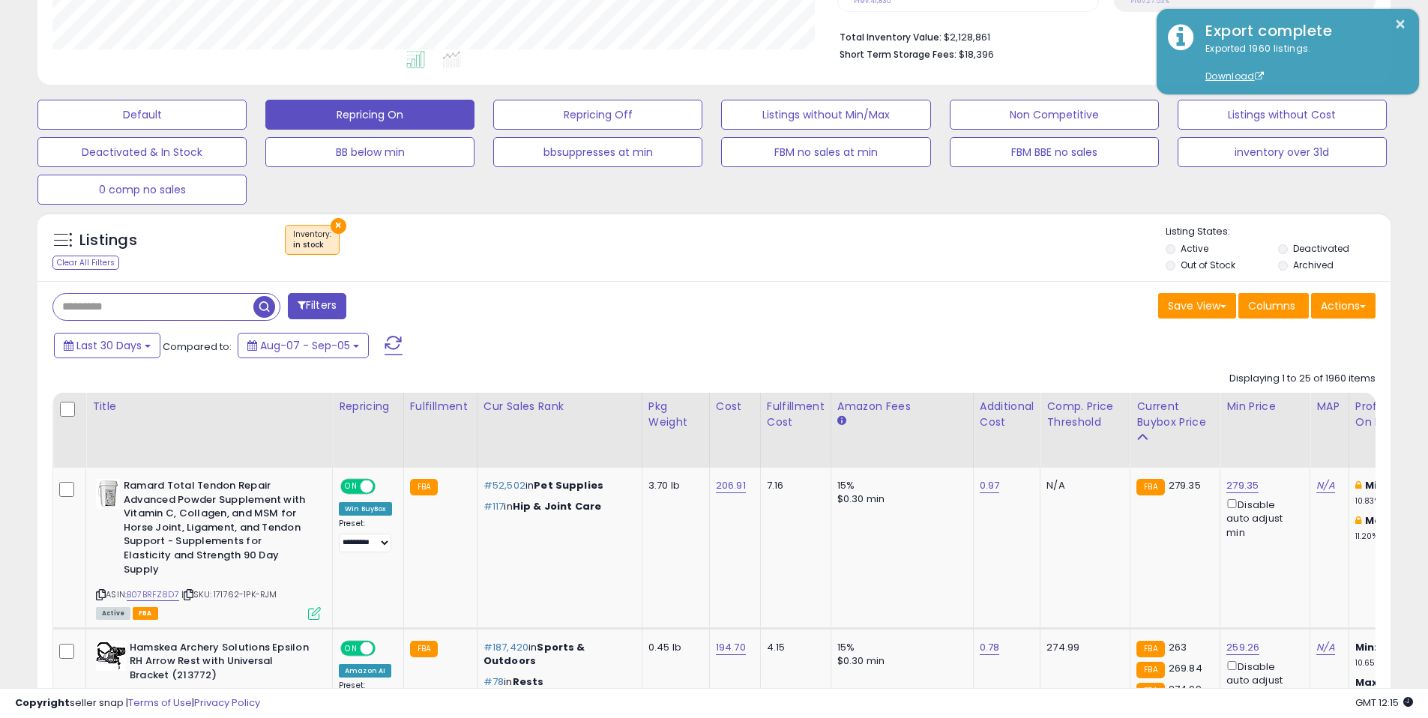
click at [791, 271] on div "Listings Clear All Filters × Inventory" at bounding box center [713, 250] width 1353 height 51
click at [859, 256] on div "× Inventory : in stock" at bounding box center [715, 246] width 899 height 42
drag, startPoint x: 852, startPoint y: 265, endPoint x: 885, endPoint y: 253, distance: 35.1
click at [852, 266] on div "× Inventory : in stock" at bounding box center [715, 246] width 899 height 42
click at [905, 250] on div "× Inventory : in stock" at bounding box center [715, 246] width 899 height 42
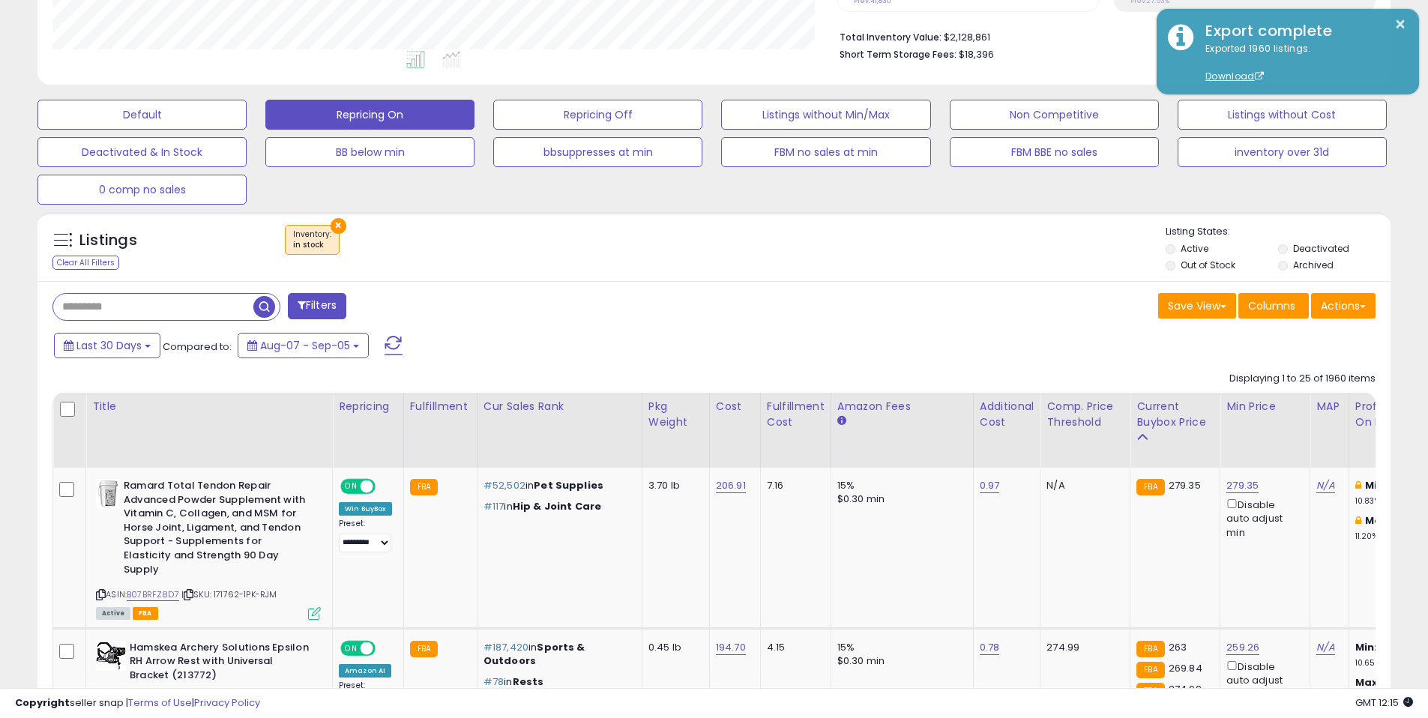
click at [912, 295] on div "Save View Save As New View Update Current View Columns Actions Import Export Vi…" at bounding box center [1050, 307] width 673 height 29
click at [941, 312] on div "Save View Save As New View Update Current View Columns Actions Import Export Vi…" at bounding box center [1050, 307] width 673 height 29
click at [857, 316] on div "Save View Save As New View Update Current View Columns Actions Import Export Vi…" at bounding box center [1050, 307] width 673 height 29
click at [875, 322] on div "Save View Save As New View Update Current View Columns Actions Import Export Vi…" at bounding box center [1050, 307] width 673 height 29
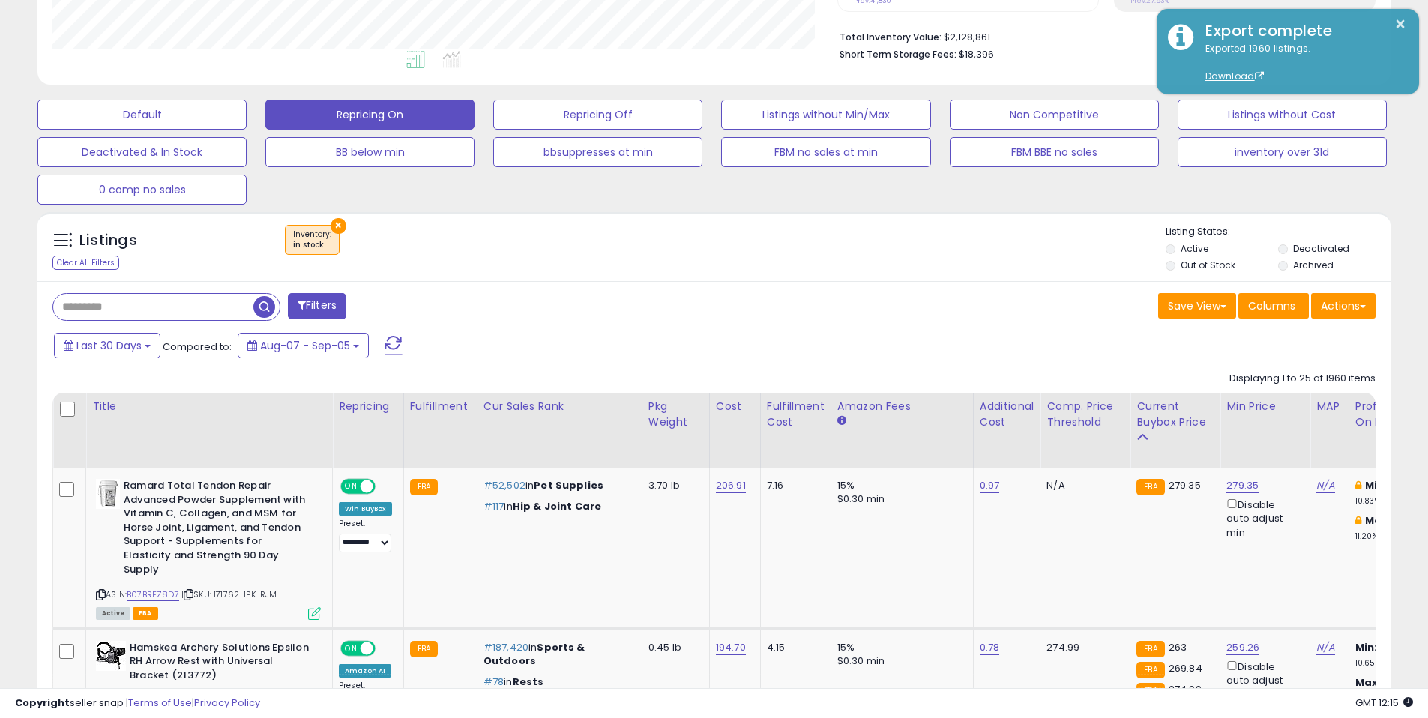
click at [926, 298] on div "Save View Save As New View Update Current View Columns Actions Import Export Vi…" at bounding box center [1050, 307] width 673 height 29
click at [899, 310] on div "Save View Save As New View Update Current View Columns Actions Import Export Vi…" at bounding box center [1050, 307] width 673 height 29
click at [960, 304] on div "Save View Save As New View Update Current View Columns Actions Import Export Vi…" at bounding box center [1050, 307] width 673 height 29
click at [898, 321] on div "Save View Save As New View Update Current View Columns Actions Import Export Vi…" at bounding box center [1050, 307] width 673 height 29
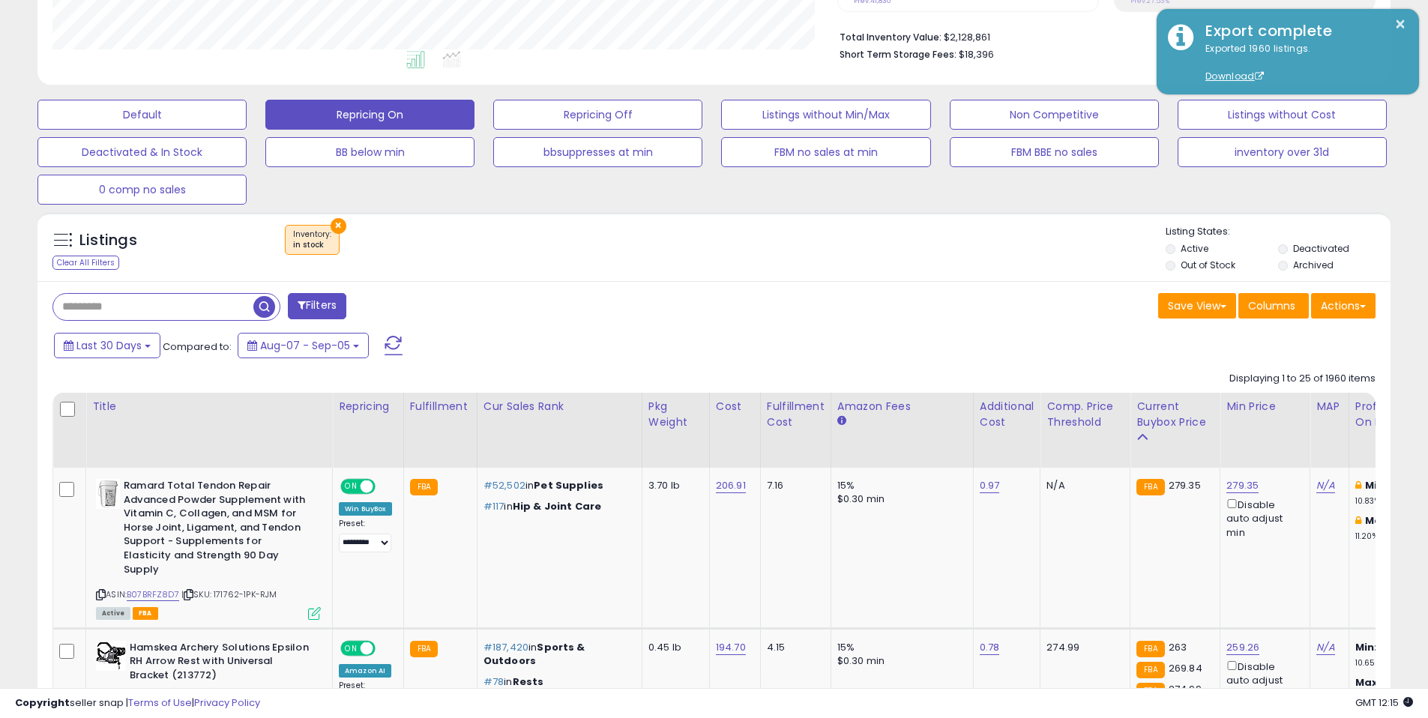
drag, startPoint x: 940, startPoint y: 304, endPoint x: 941, endPoint y: 320, distance: 15.8
click at [940, 304] on div "Save View Save As New View Update Current View Columns Actions Import Export Vi…" at bounding box center [1050, 307] width 673 height 29
drag, startPoint x: 945, startPoint y: 333, endPoint x: 923, endPoint y: 334, distance: 22.5
click at [945, 333] on div "Last 30 Days Compared to: Aug-07 - Sep-05" at bounding box center [546, 348] width 992 height 34
click at [893, 333] on div "Last 30 Days Compared to: Aug-07 - Sep-05" at bounding box center [546, 348] width 992 height 34
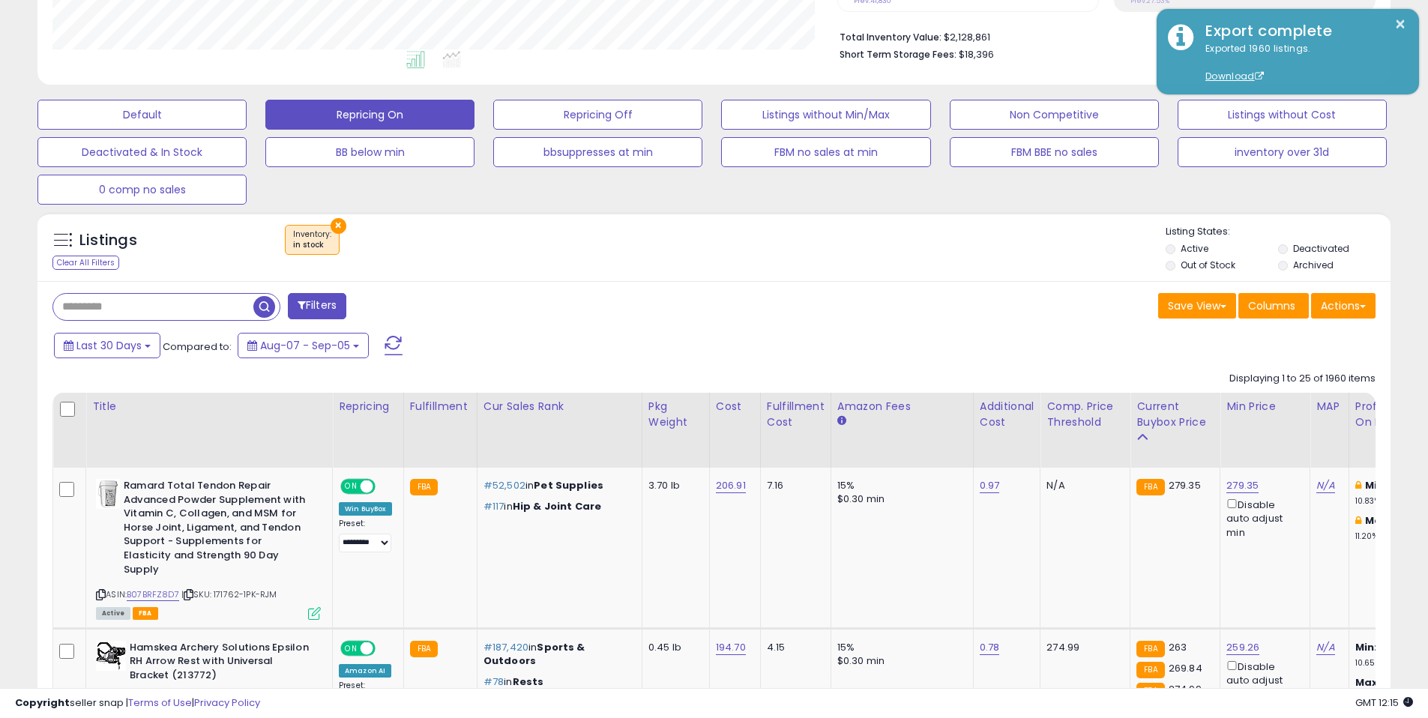
click at [896, 316] on div "Save View Save As New View Update Current View Columns Actions Import Export Vi…" at bounding box center [1050, 307] width 673 height 29
click at [792, 296] on div "Save View Save As New View Update Current View Columns Actions Import Export Vi…" at bounding box center [1050, 307] width 673 height 29
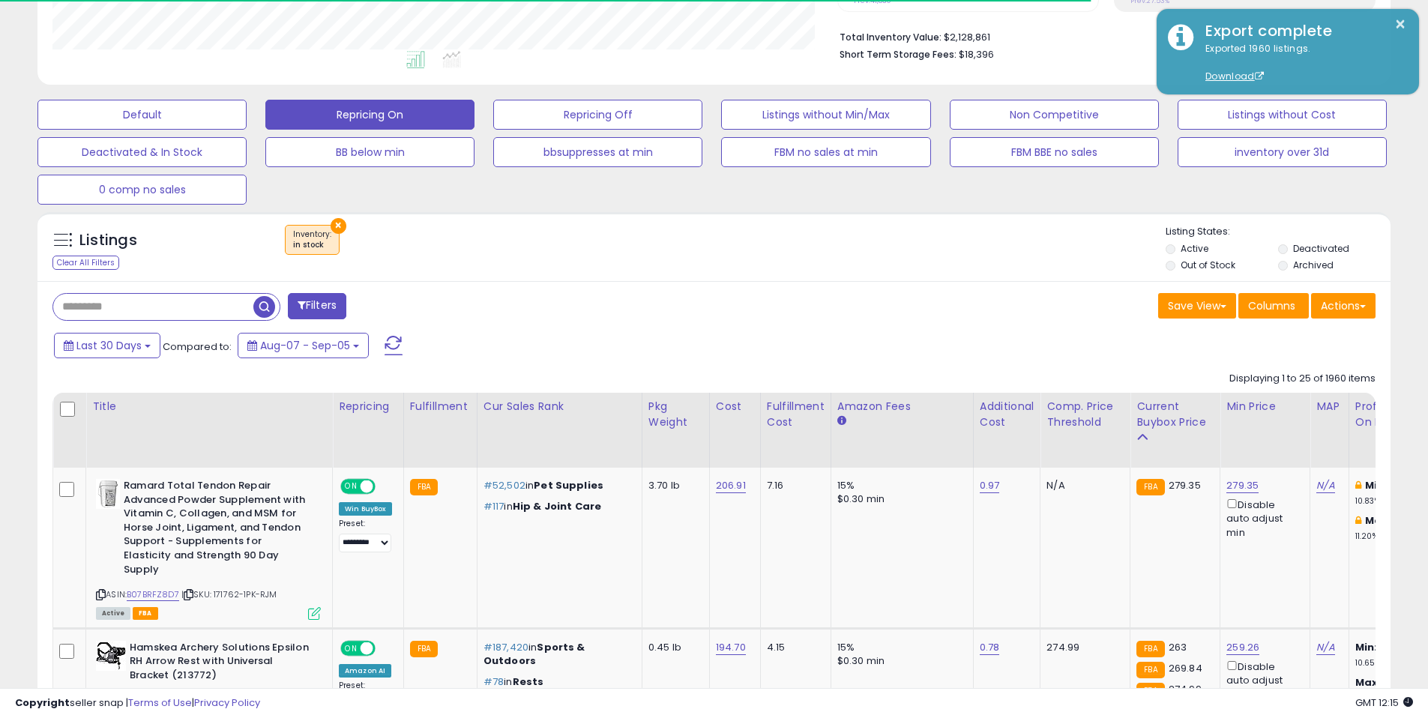
click at [855, 314] on div "Save View Save As New View Update Current View Columns Actions Import Export Vi…" at bounding box center [1050, 307] width 673 height 29
click at [820, 307] on div "Save View Save As New View Update Current View Columns Actions Import Export Vi…" at bounding box center [1050, 307] width 673 height 29
click at [823, 305] on div "Save View Save As New View Update Current View Columns Actions Import Export Vi…" at bounding box center [1050, 307] width 673 height 29
click at [845, 302] on div "Save View Save As New View Update Current View Columns Actions Import Export Vi…" at bounding box center [1050, 307] width 673 height 29
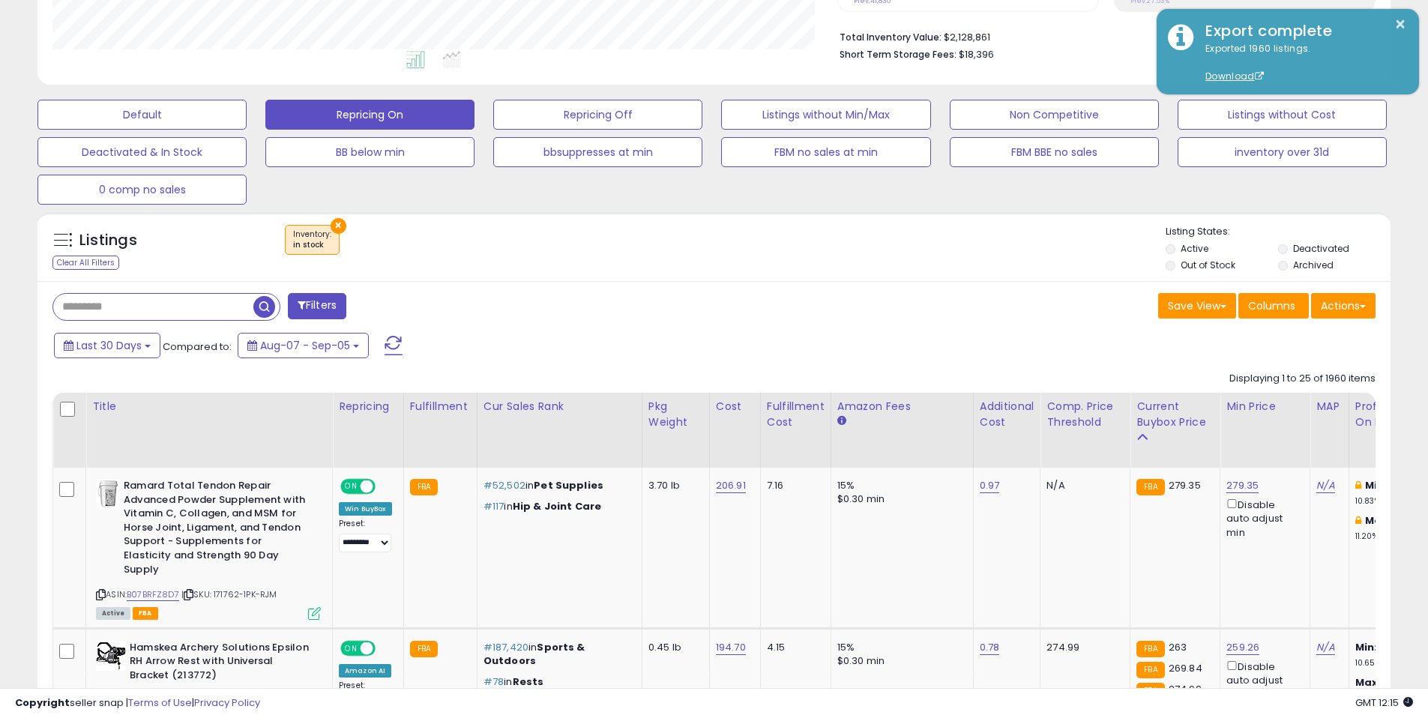
click at [797, 319] on div "Save View Save As New View Update Current View Columns Actions Import Export Vi…" at bounding box center [1050, 307] width 673 height 29
drag, startPoint x: 863, startPoint y: 306, endPoint x: 881, endPoint y: 285, distance: 27.6
click at [863, 306] on div "Save View Save As New View Update Current View Columns Actions Import Export Vi…" at bounding box center [1050, 307] width 673 height 29
click at [893, 275] on div "Listings Clear All Filters × Inventory in stock" at bounding box center [713, 246] width 1353 height 69
click at [837, 250] on div "× Inventory : in stock" at bounding box center [715, 246] width 899 height 42
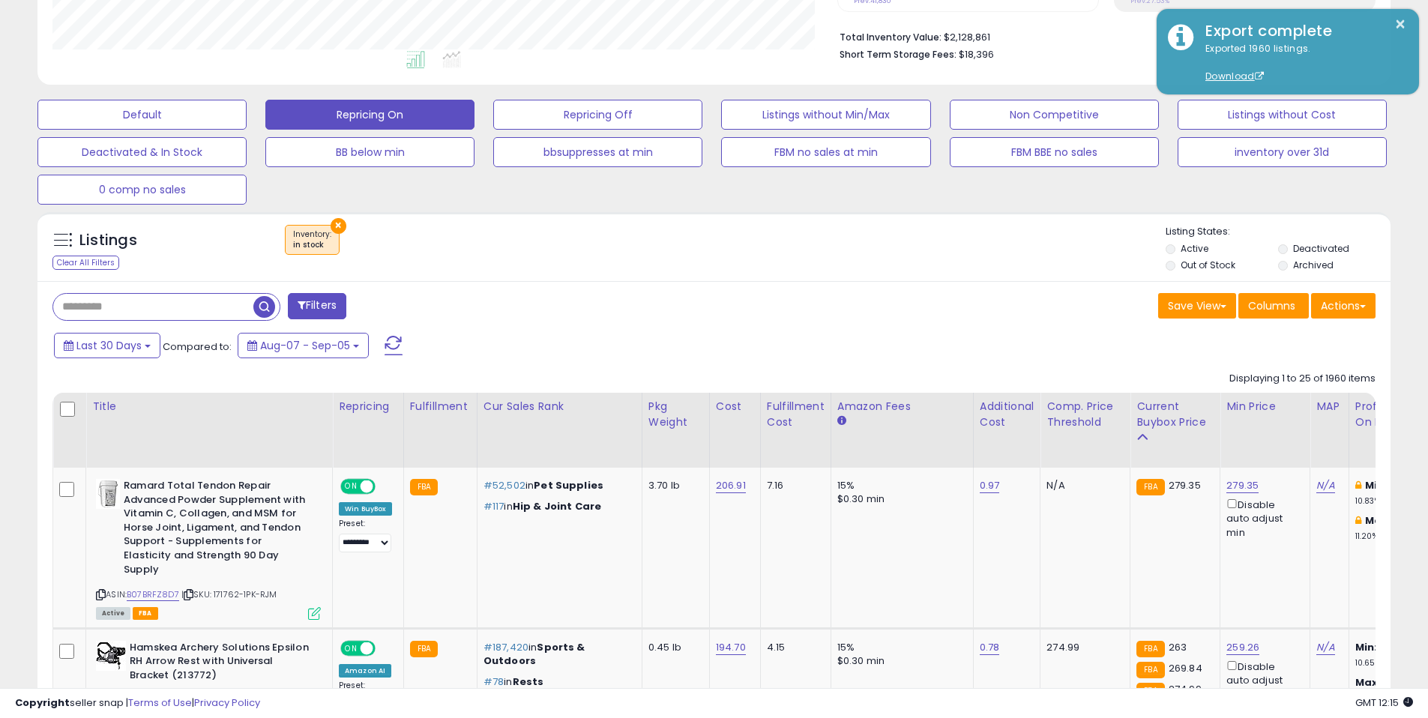
drag, startPoint x: 881, startPoint y: 254, endPoint x: 879, endPoint y: 265, distance: 10.7
click at [881, 255] on div "× Inventory : in stock" at bounding box center [715, 246] width 899 height 42
drag, startPoint x: 884, startPoint y: 279, endPoint x: 923, endPoint y: 281, distance: 39.0
click at [884, 280] on div "Listings Clear All Filters × Inventory in stock" at bounding box center [713, 246] width 1353 height 69
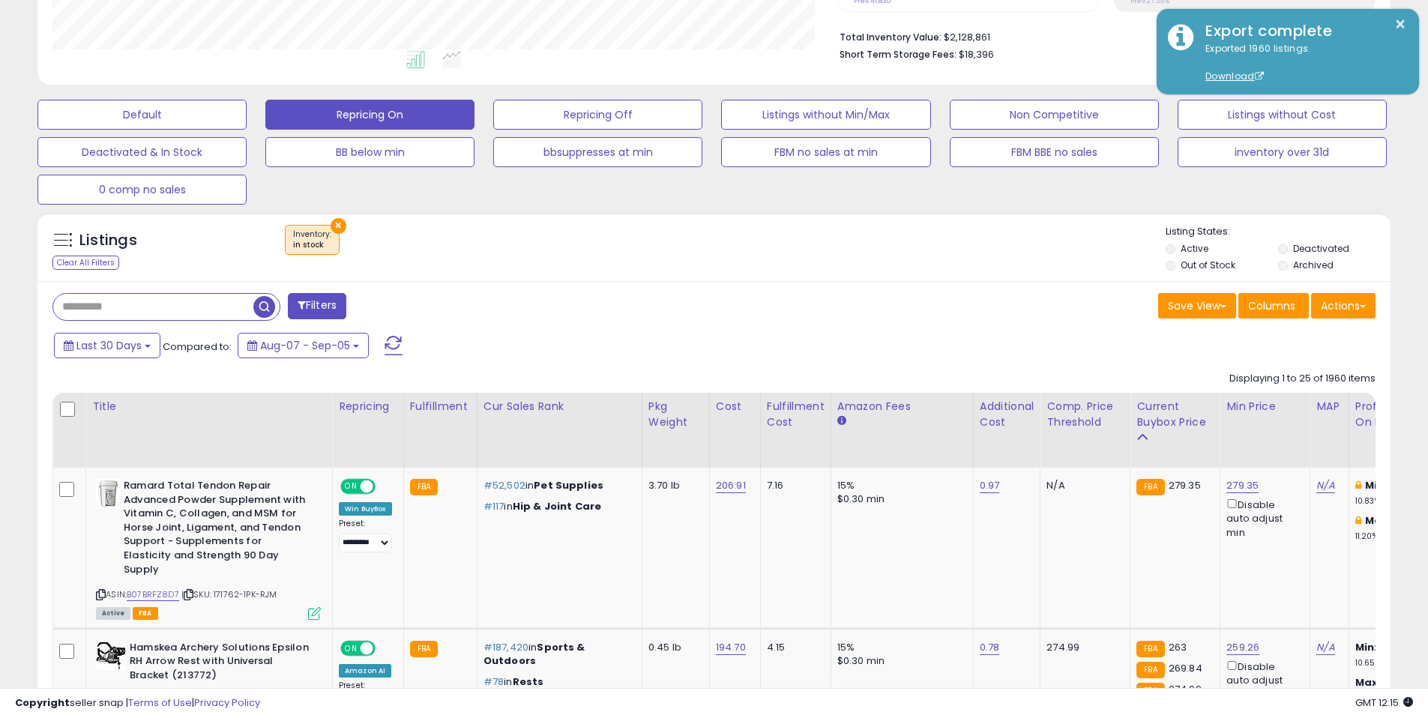
drag, startPoint x: 848, startPoint y: 301, endPoint x: 866, endPoint y: 298, distance: 18.2
click at [848, 301] on div "Save View Save As New View Update Current View Columns Actions Import Export Vi…" at bounding box center [1050, 307] width 673 height 29
click at [879, 298] on div "Save View Save As New View Update Current View Columns Actions Import Export Vi…" at bounding box center [1050, 307] width 673 height 29
click at [901, 241] on div "× Inventory : in stock" at bounding box center [715, 246] width 899 height 42
click at [894, 227] on div "× Inventory : in stock" at bounding box center [715, 246] width 899 height 42
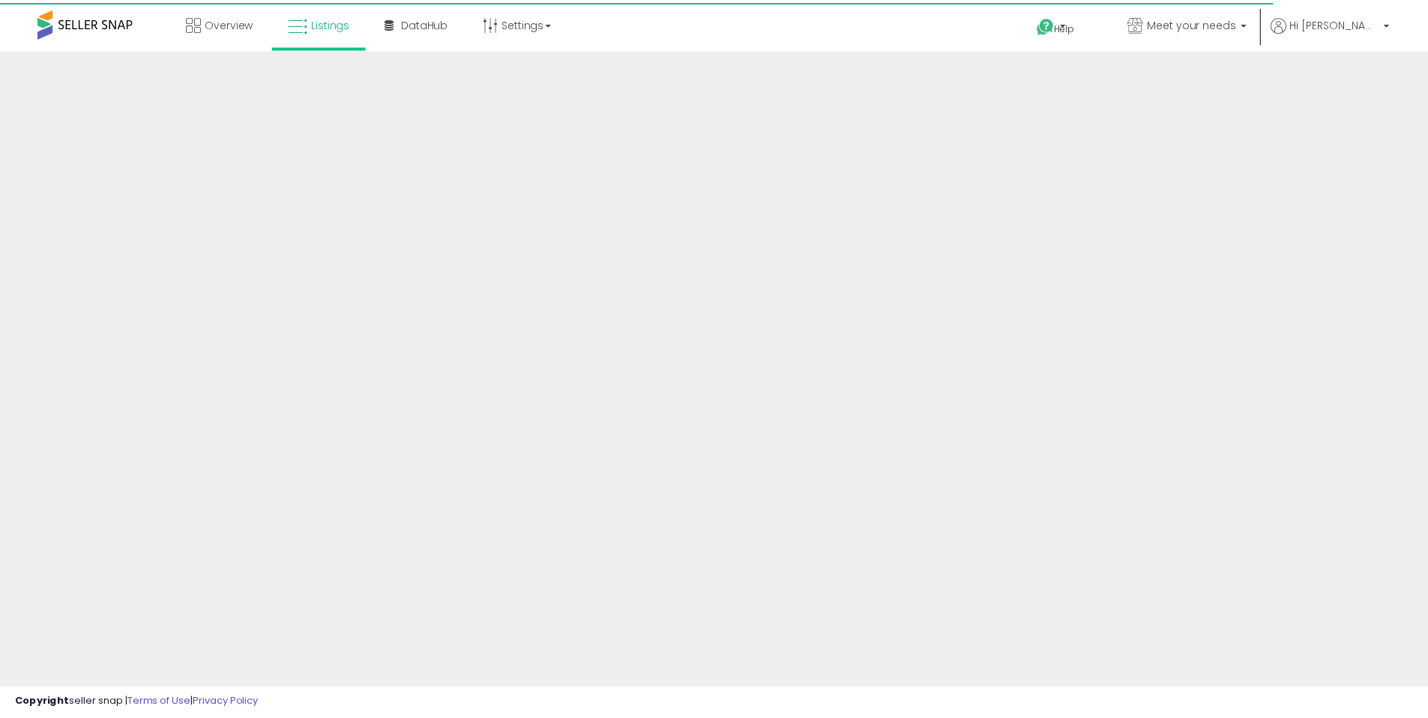
scroll to position [250, 0]
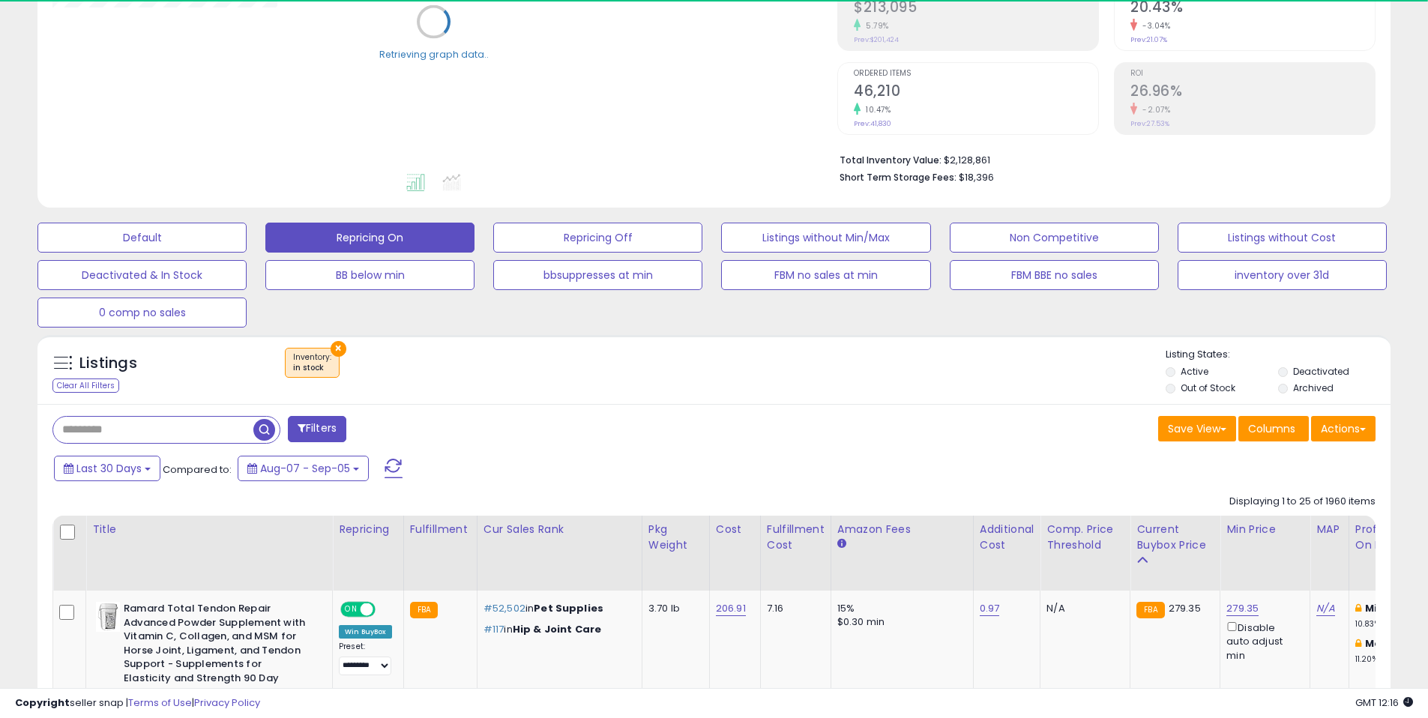
click at [992, 384] on div "× Inventory : in stock" at bounding box center [715, 369] width 899 height 42
click at [866, 381] on div "× Inventory : in stock" at bounding box center [715, 369] width 899 height 42
click at [908, 419] on div "Save View Save As New View Update Current View Columns Actions Import Export Vi…" at bounding box center [1050, 430] width 673 height 29
click at [965, 393] on div "Listings Clear All Filters × Inventory" at bounding box center [713, 373] width 1353 height 51
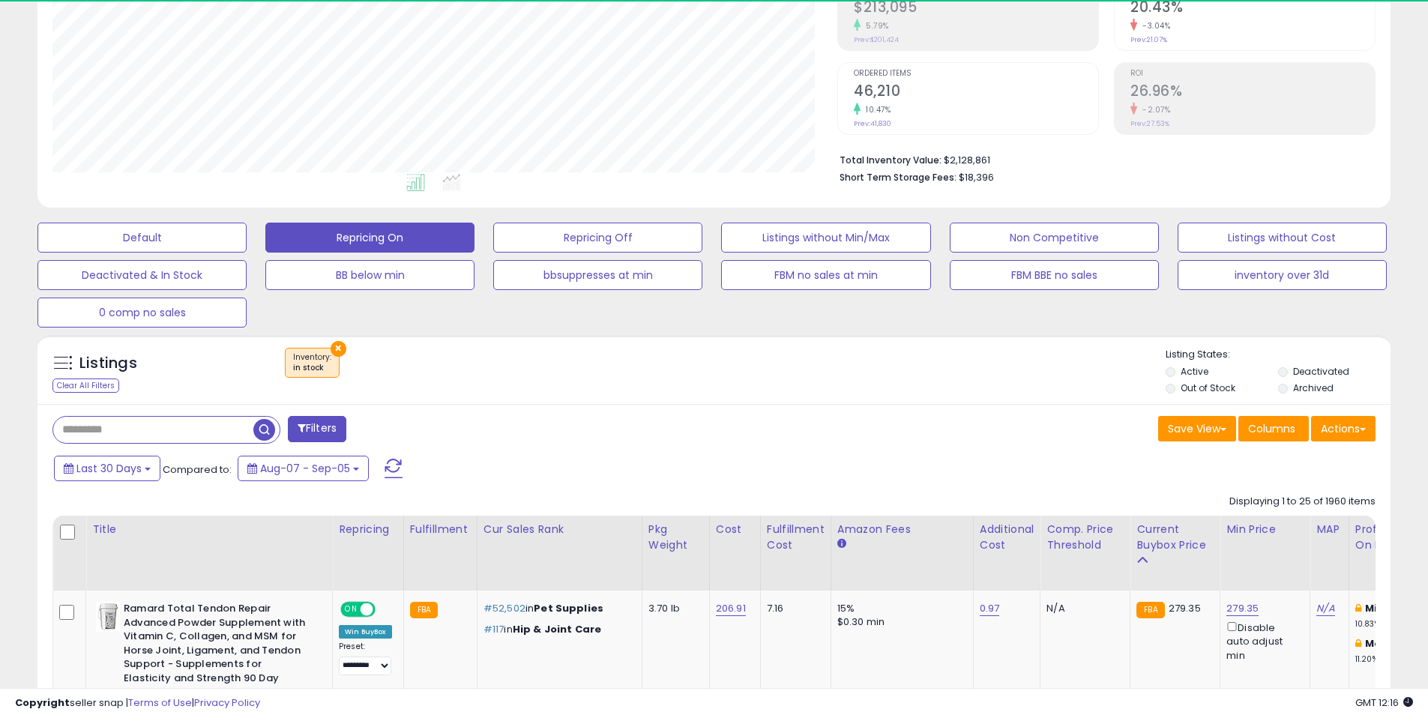
scroll to position [307, 785]
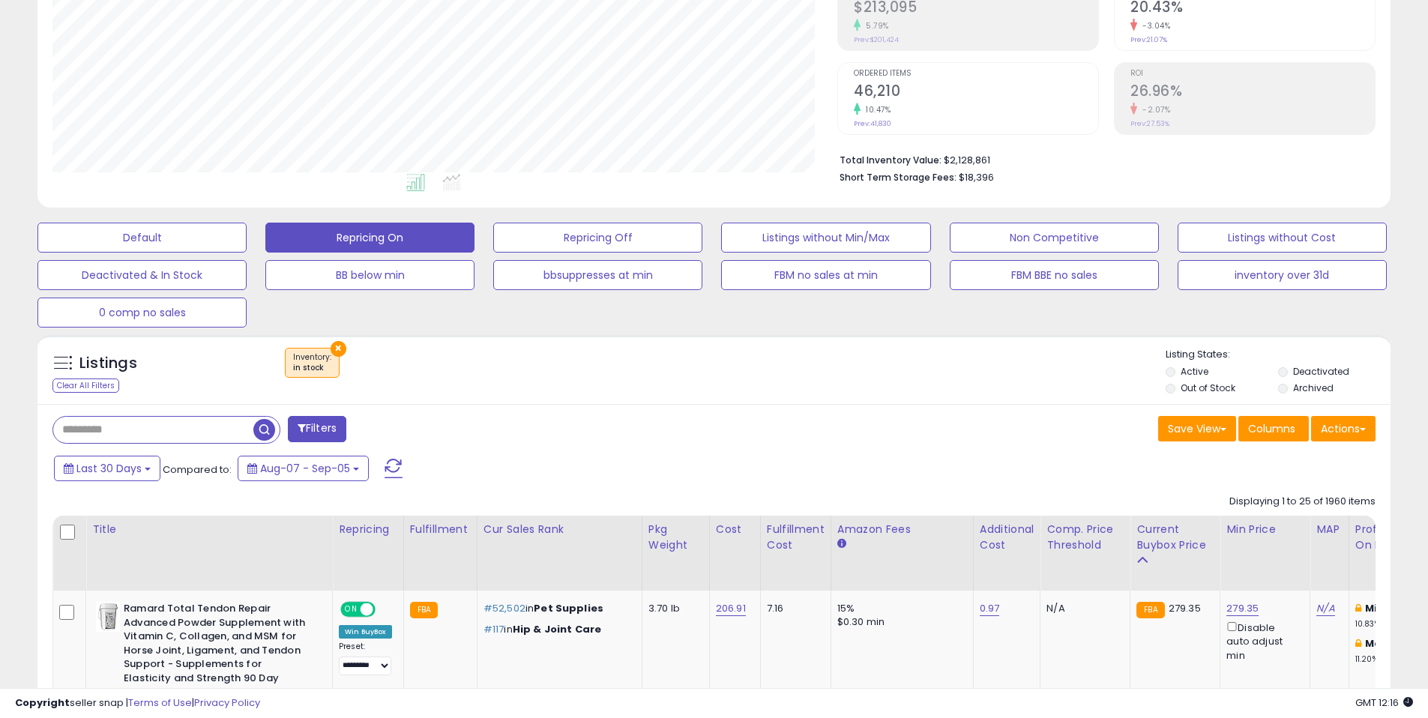
click at [894, 395] on div "Listings Clear All Filters × Inventory" at bounding box center [713, 373] width 1353 height 51
drag, startPoint x: 926, startPoint y: 373, endPoint x: 936, endPoint y: 373, distance: 9.7
click at [927, 373] on div "× Inventory : in stock" at bounding box center [715, 369] width 899 height 42
click at [978, 392] on div "Listings Clear All Filters × Inventory" at bounding box center [713, 373] width 1353 height 51
click at [1019, 402] on div "Listings Clear All Filters × Inventory in stock" at bounding box center [713, 369] width 1353 height 69
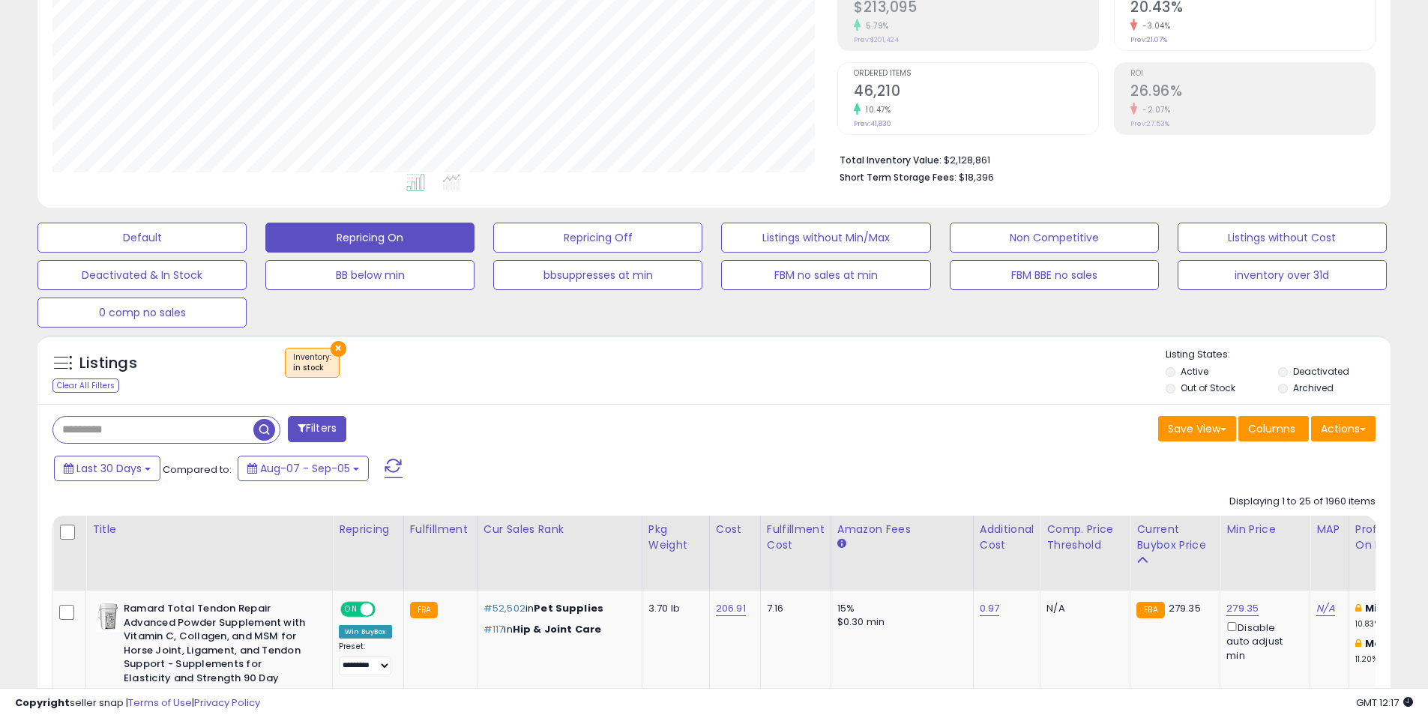
click at [882, 390] on div "Listings Clear All Filters × Inventory" at bounding box center [713, 373] width 1353 height 51
click at [922, 382] on div "× Inventory : in stock" at bounding box center [715, 369] width 899 height 42
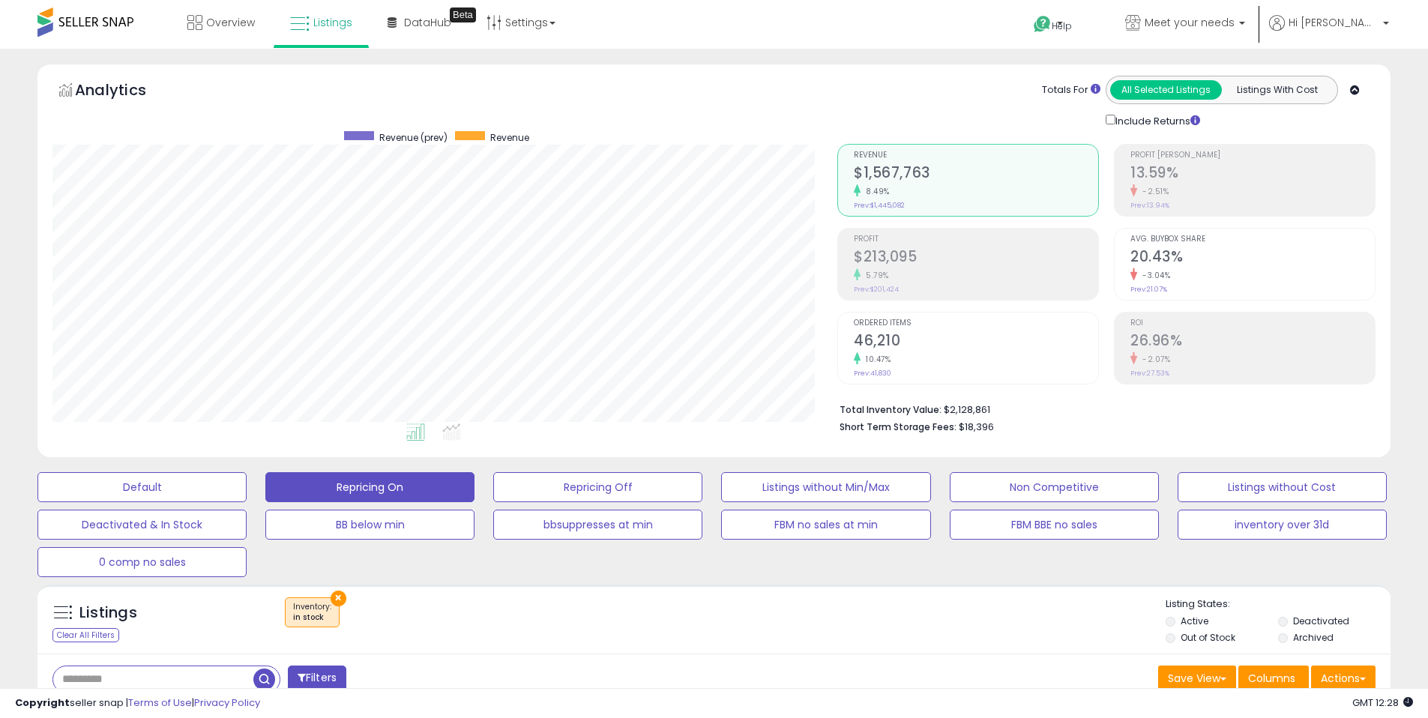
click at [1374, 108] on div "Totals For All Selected Listings Listings With Cost Include Returns" at bounding box center [1100, 102] width 549 height 53
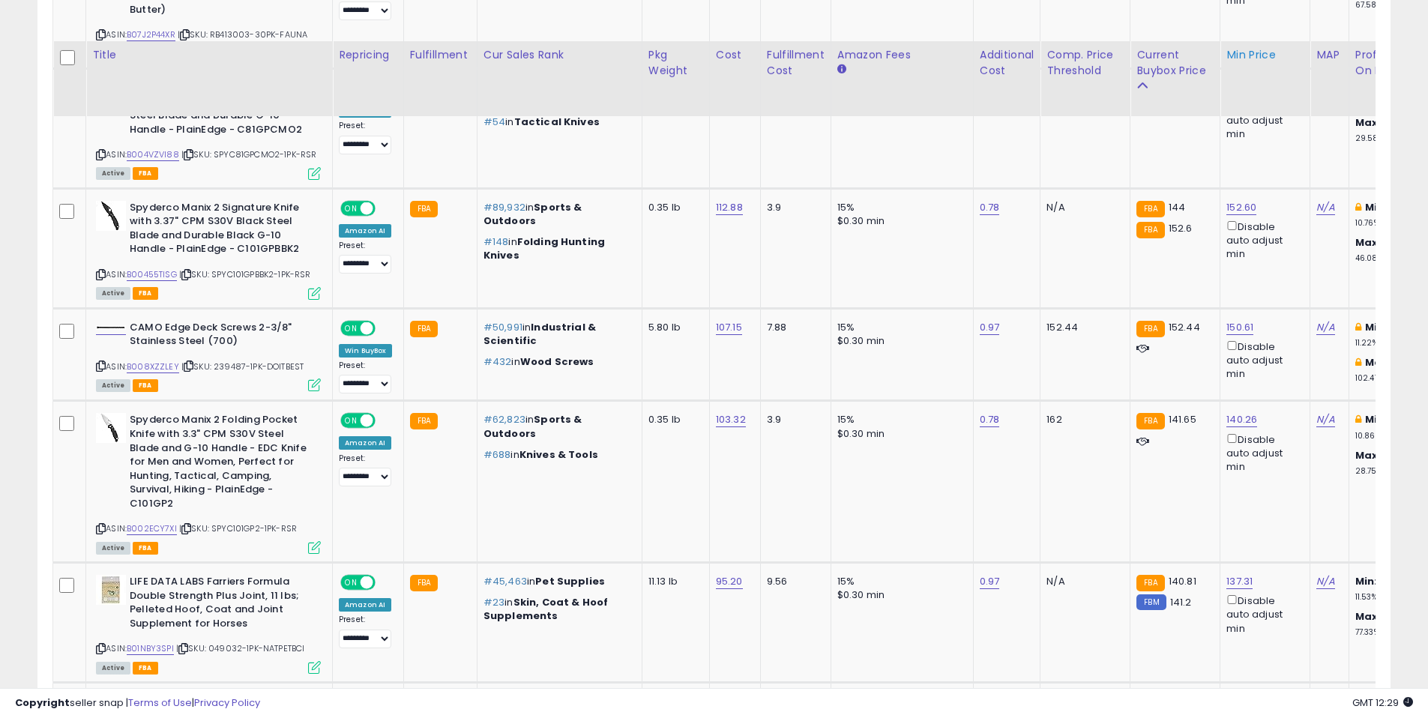
scroll to position [2521, 0]
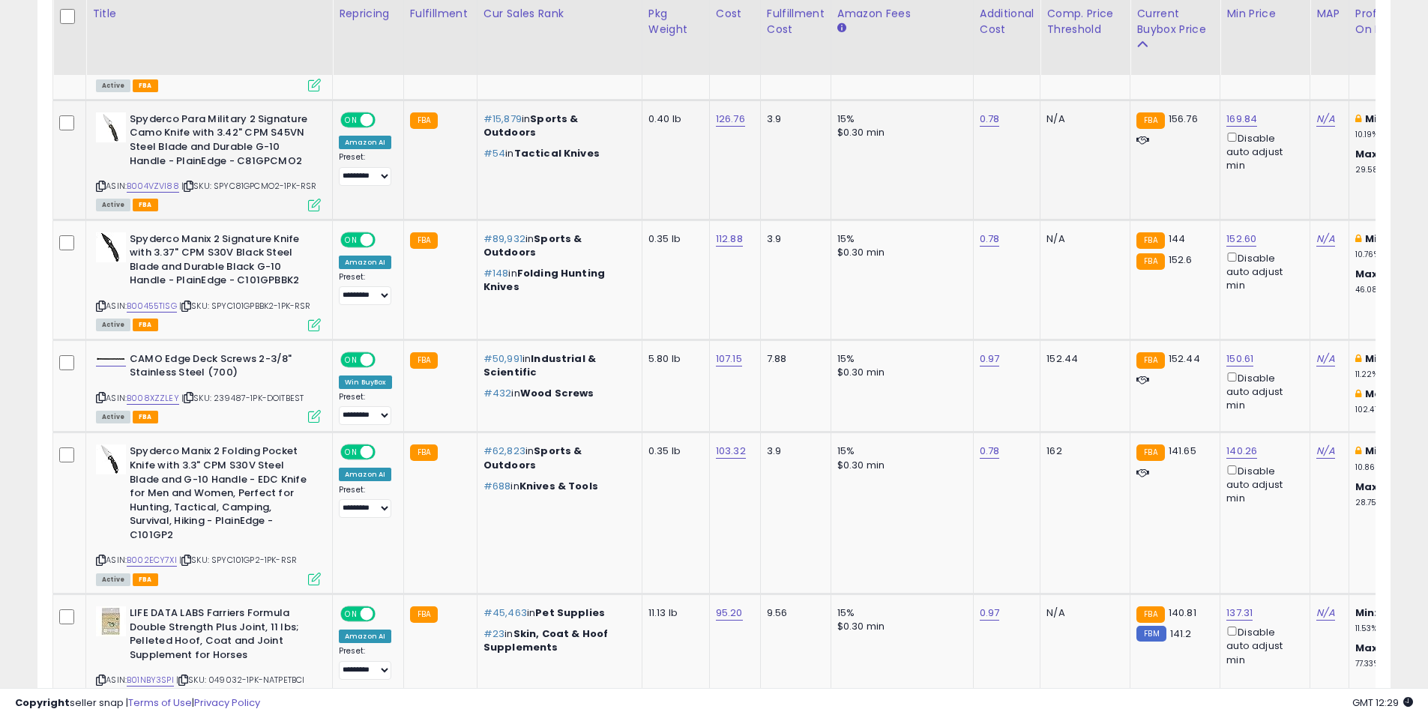
click at [923, 167] on td "15% $0.30 min" at bounding box center [901, 160] width 142 height 120
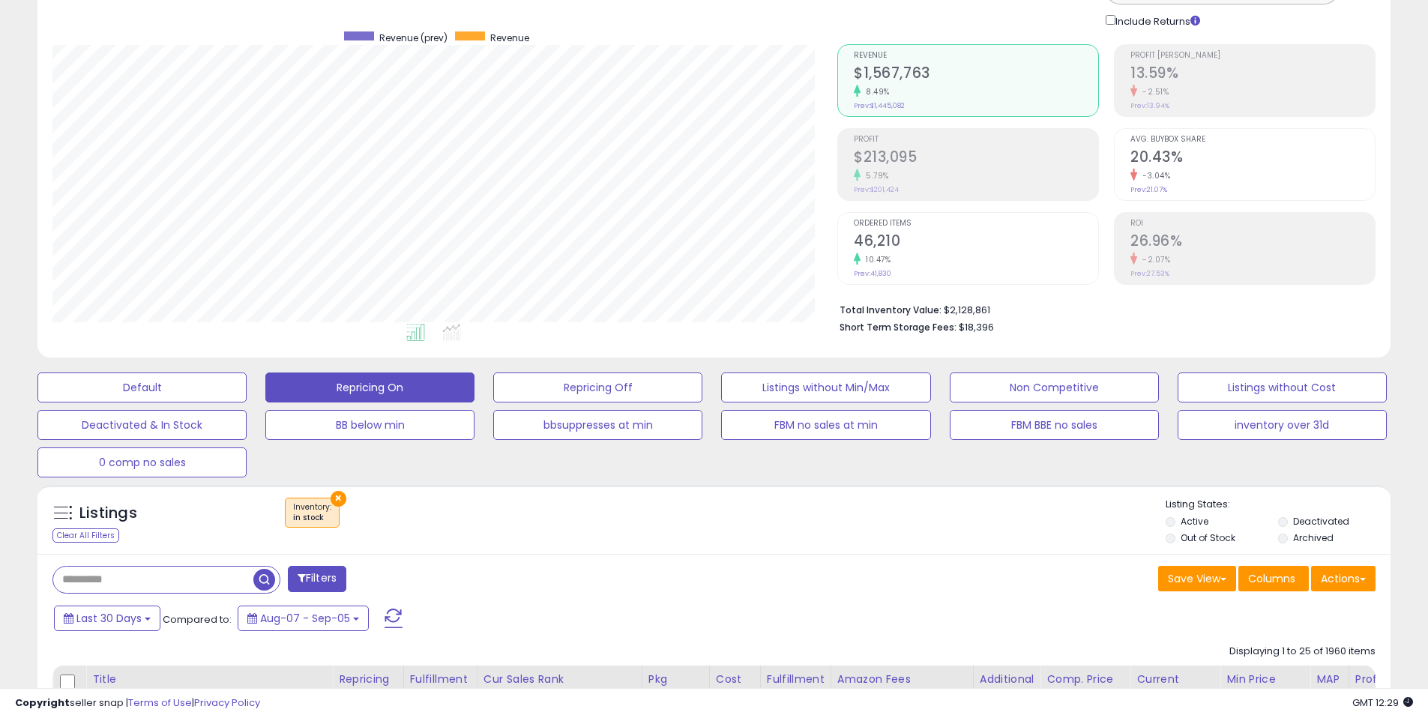
scroll to position [0, 0]
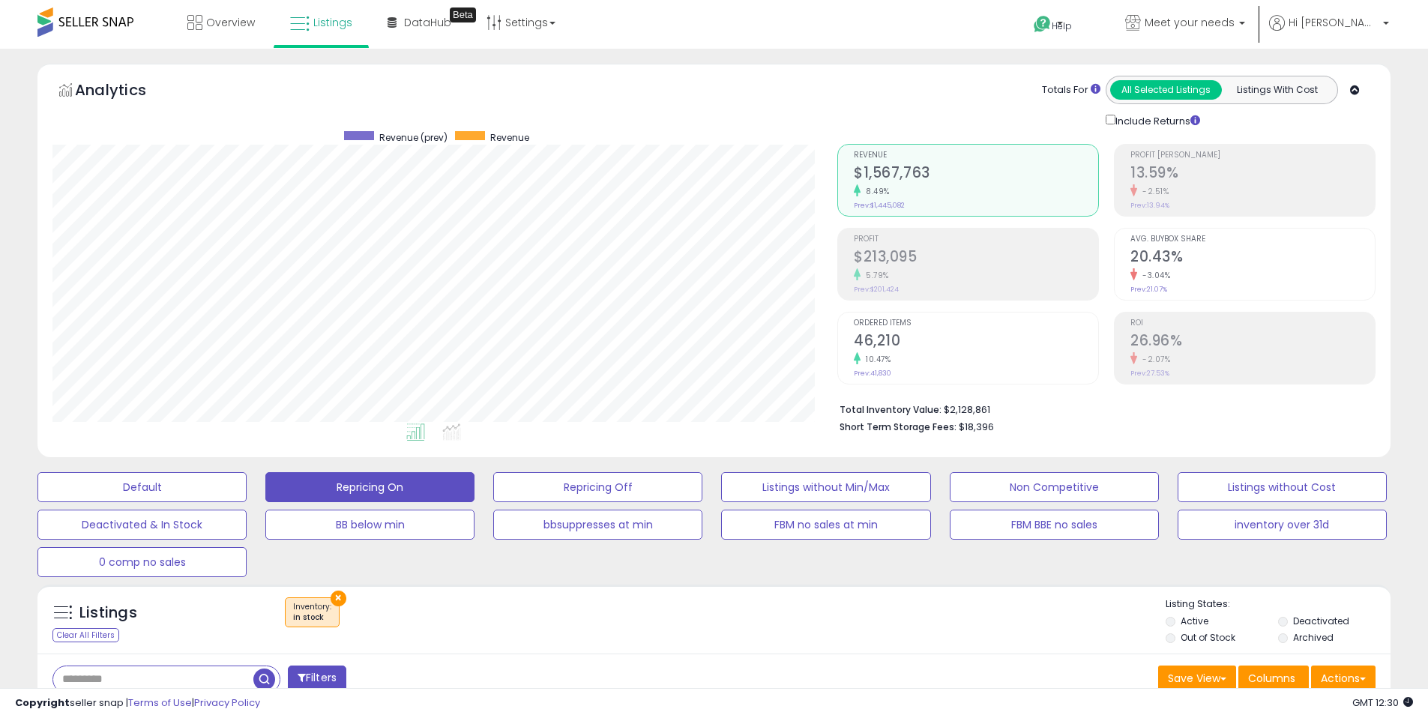
click at [804, 88] on div "Analytics Totals For All Selected Listings Listings With Cost Include Returns" at bounding box center [713, 102] width 1323 height 53
click at [706, 76] on div at bounding box center [606, 76] width 440 height 1
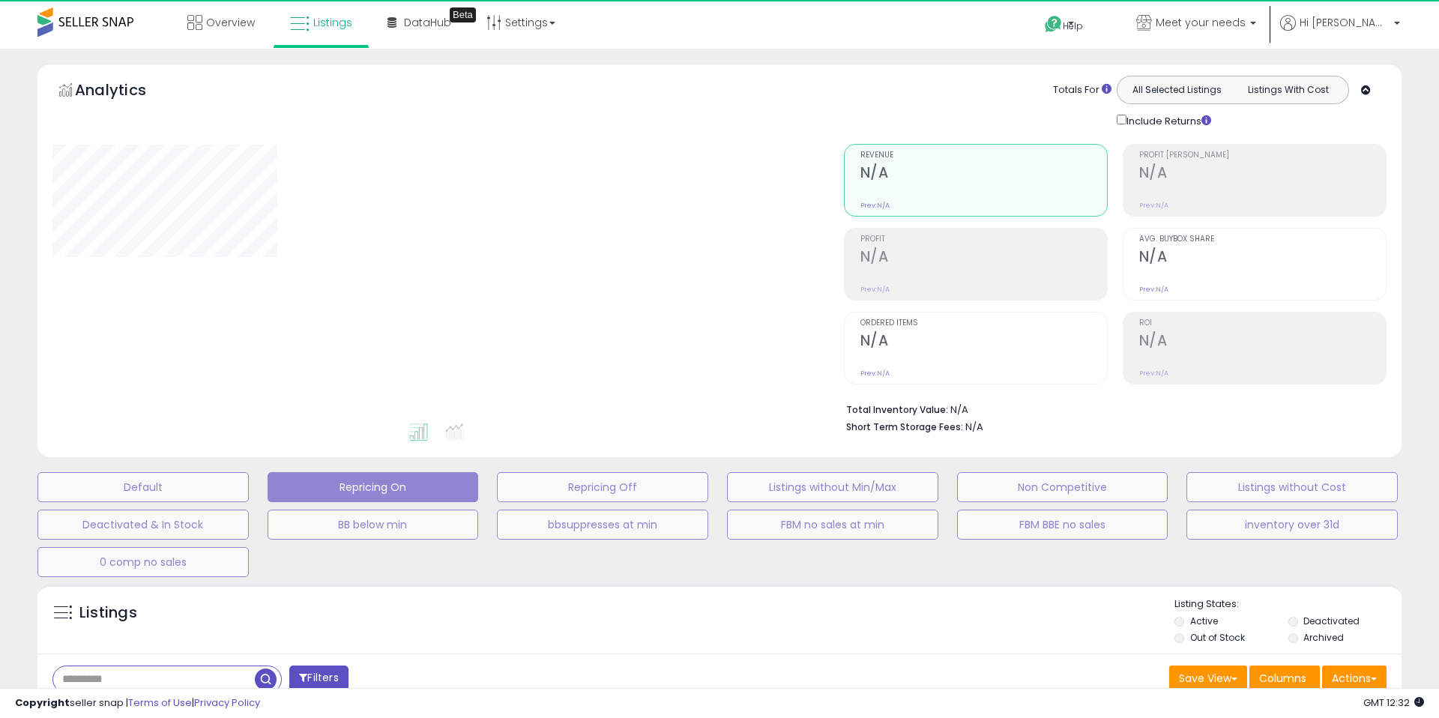
click at [1421, 110] on div "**********" at bounding box center [719, 491] width 1424 height 855
click at [1417, 70] on div "**********" at bounding box center [719, 491] width 1424 height 855
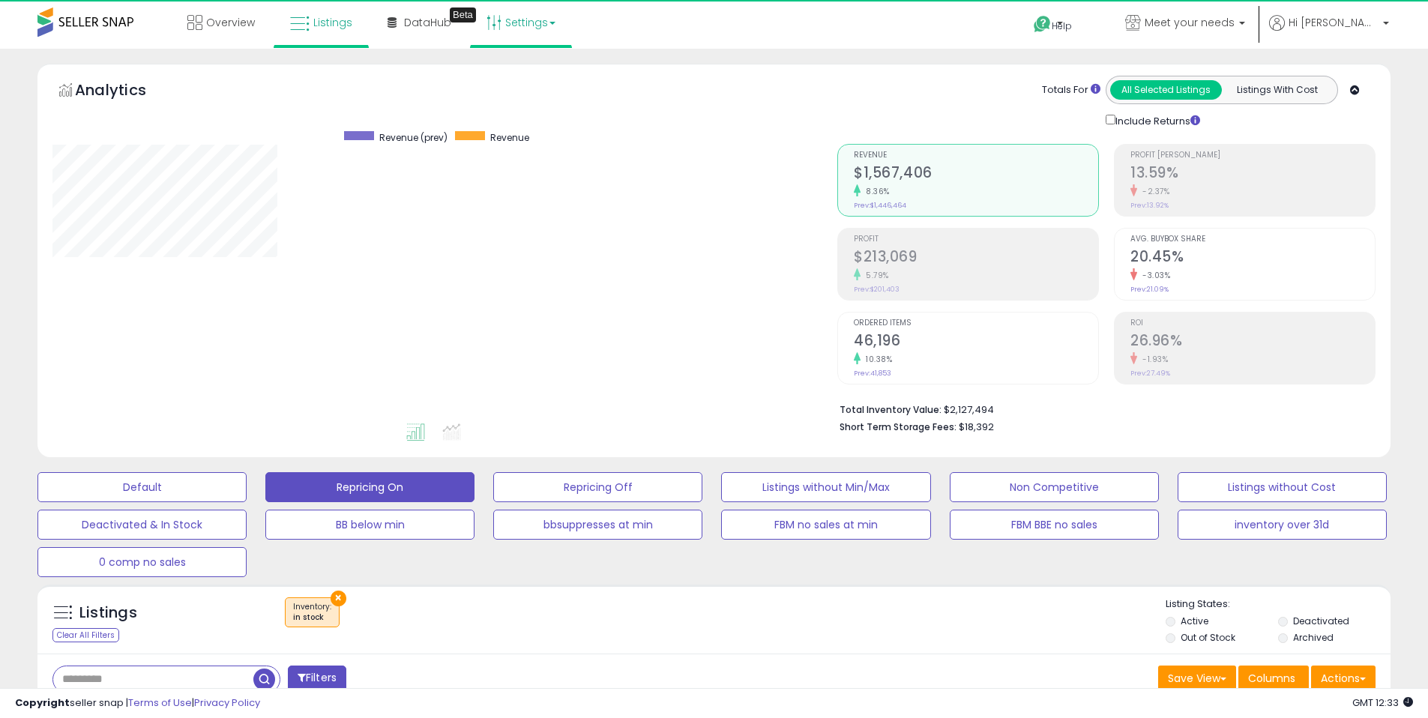
scroll to position [307, 785]
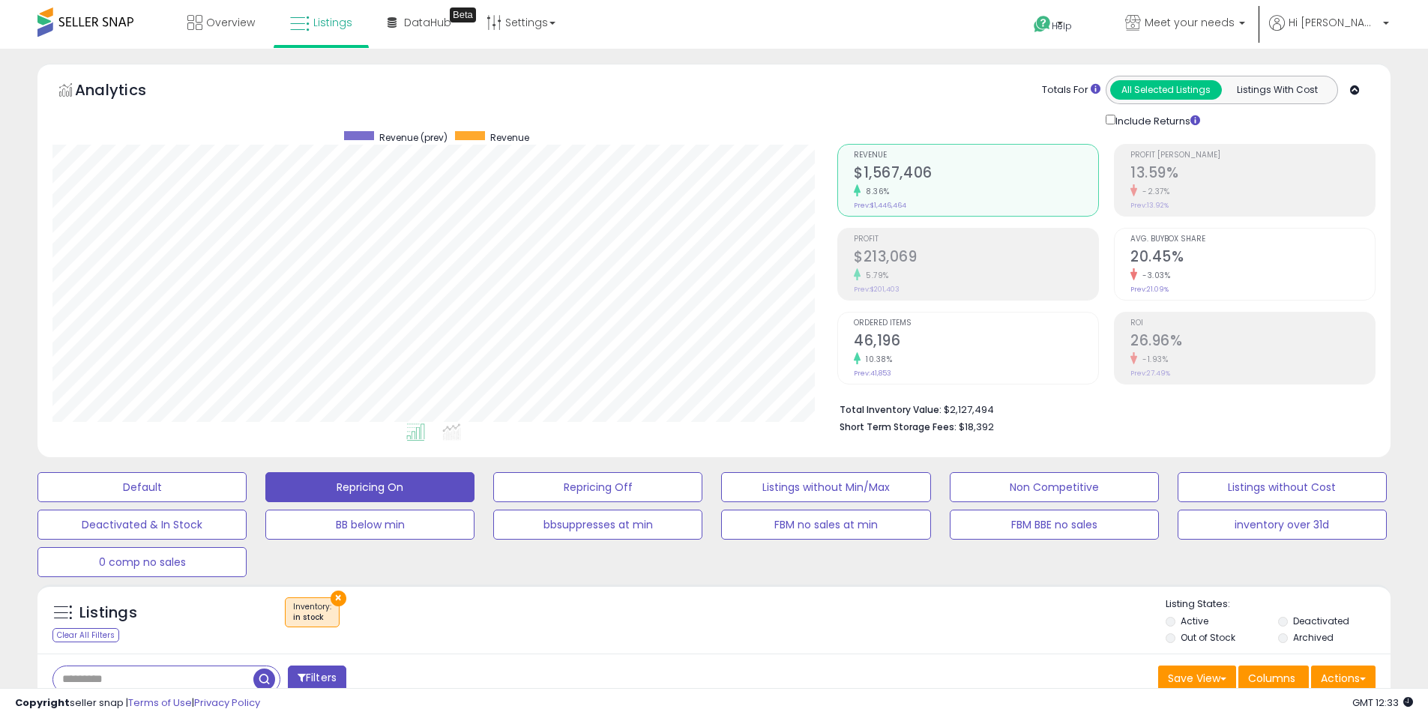
click at [794, 70] on div "Analytics Totals For All Selected Listings Listings With Cost Include Returns" at bounding box center [713, 260] width 1353 height 393
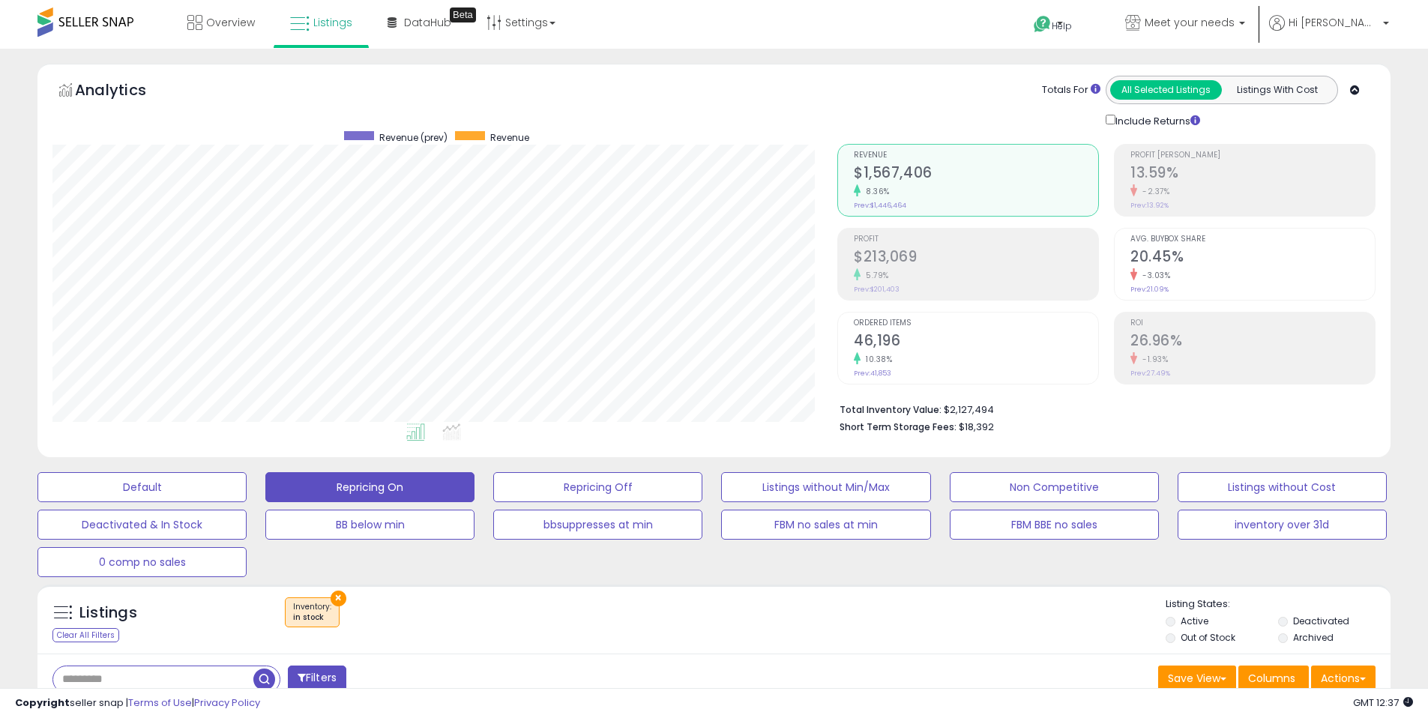
drag, startPoint x: 777, startPoint y: 58, endPoint x: 662, endPoint y: 48, distance: 115.9
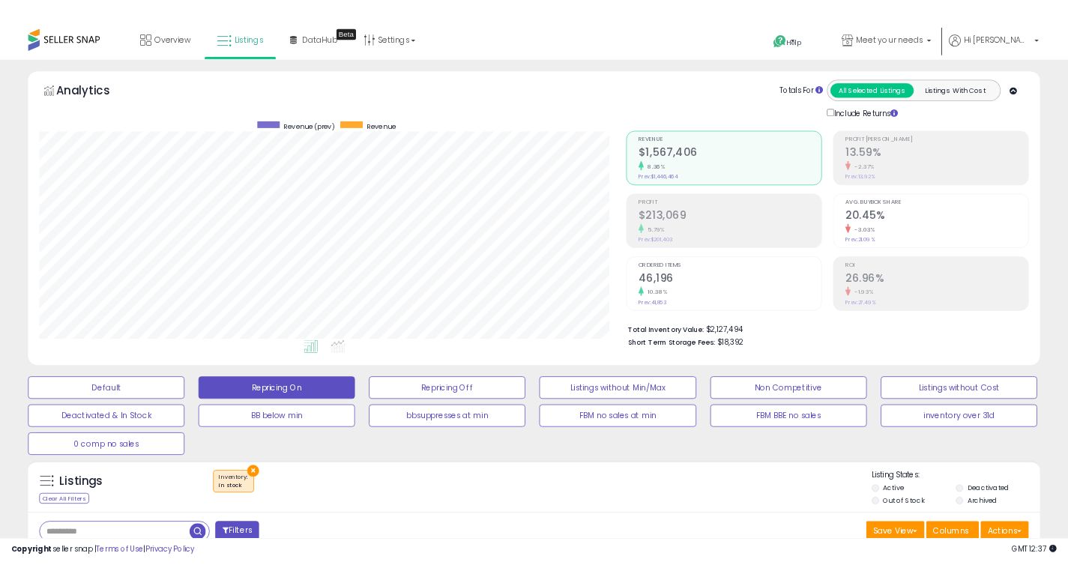
scroll to position [307, 785]
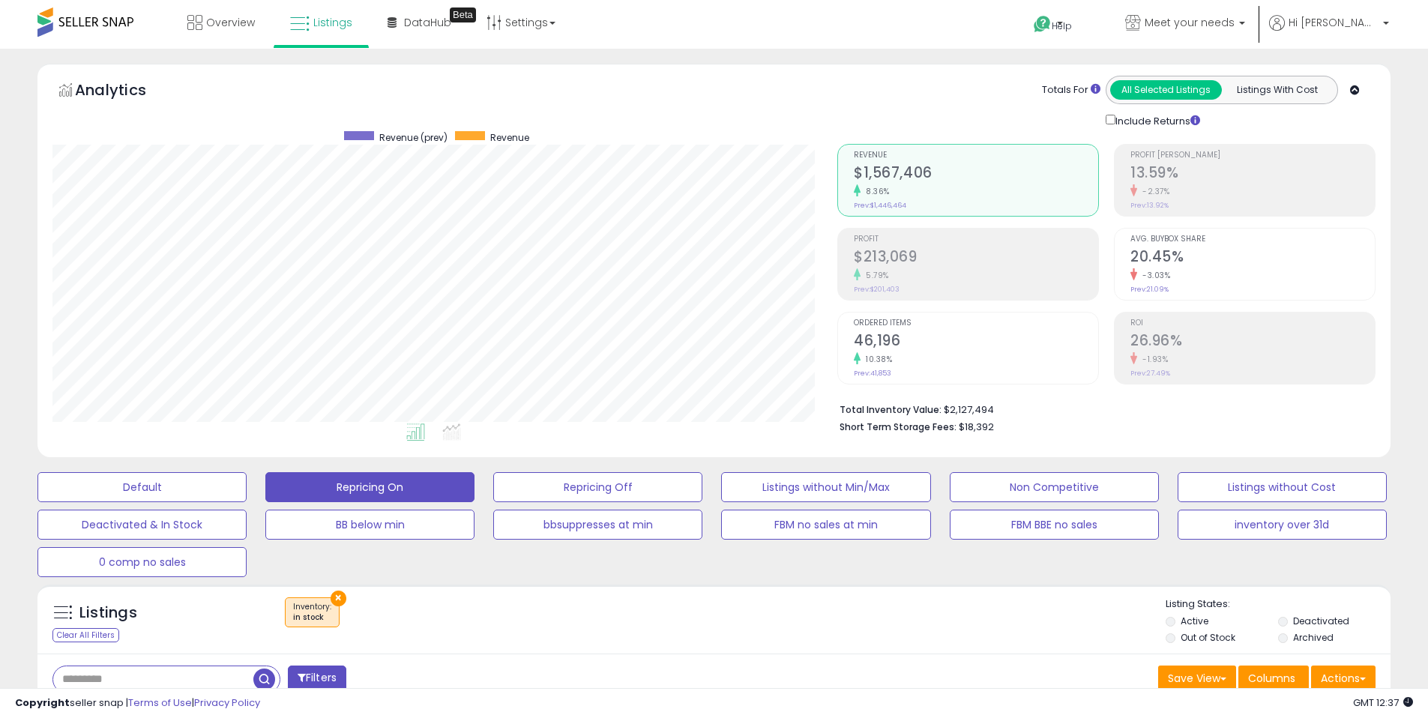
click at [840, 64] on div "Analytics Totals For All Selected Listings Listings With Cost Include Returns" at bounding box center [713, 260] width 1353 height 393
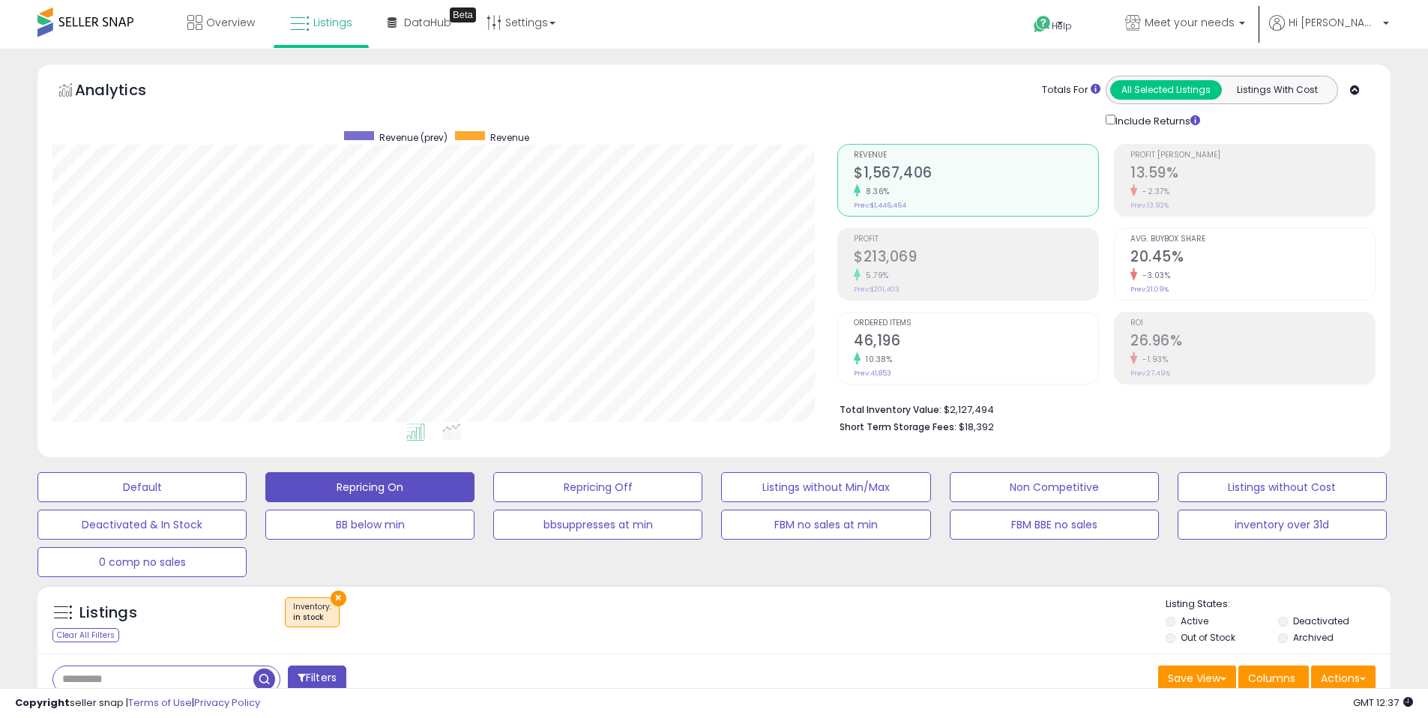
click at [898, 69] on div "Analytics Totals For All Selected Listings Listings With Cost Include Returns" at bounding box center [713, 260] width 1353 height 393
